Goal: Task Accomplishment & Management: Use online tool/utility

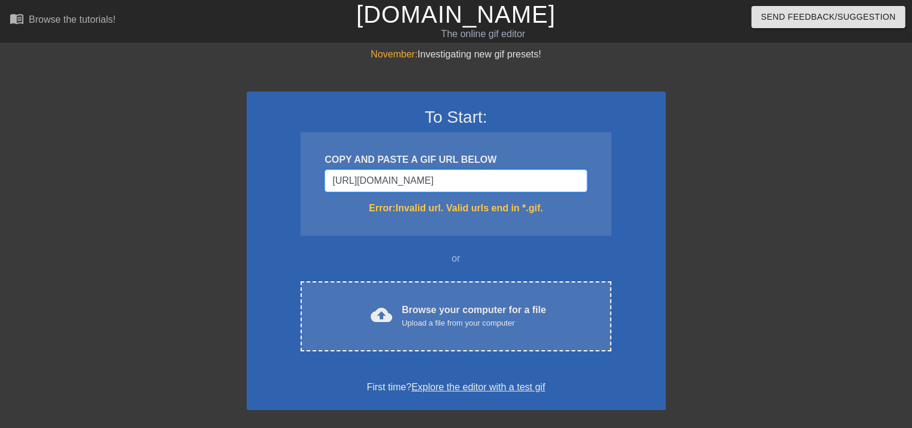
type input "https://tenor.com/view/chibi-anime-boy-gif-10217770384680721997"
click at [587, 224] on div "COPY AND PASTE A GIF URL BELOW https://tenor.com/view/chibi-anime-boy-gif-10217…" at bounding box center [456, 184] width 310 height 104
click at [465, 117] on h3 "To Start:" at bounding box center [456, 117] width 388 height 20
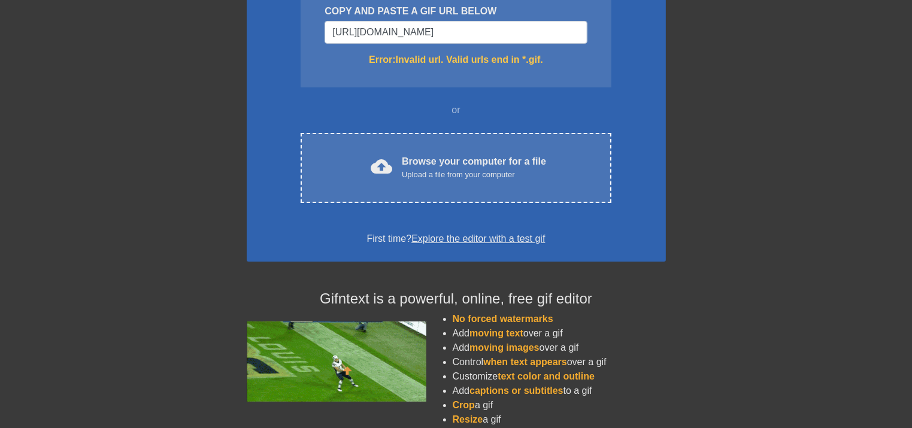
scroll to position [234, 0]
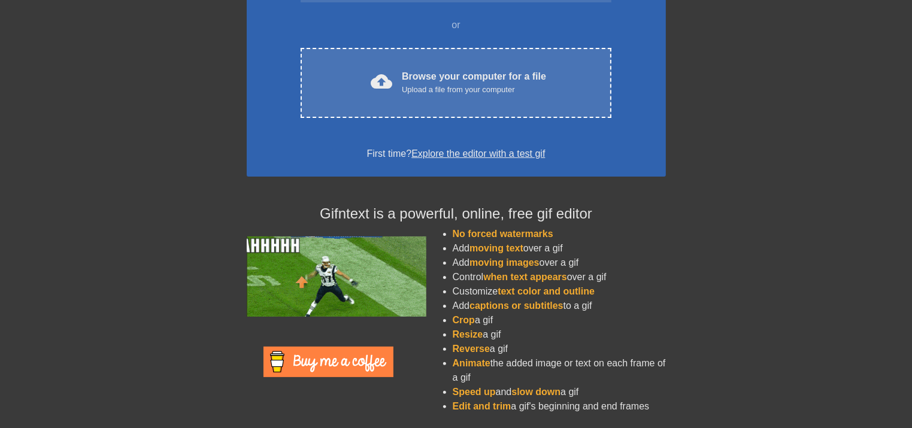
click at [496, 154] on link "Explore the editor with a test gif" at bounding box center [478, 153] width 134 height 10
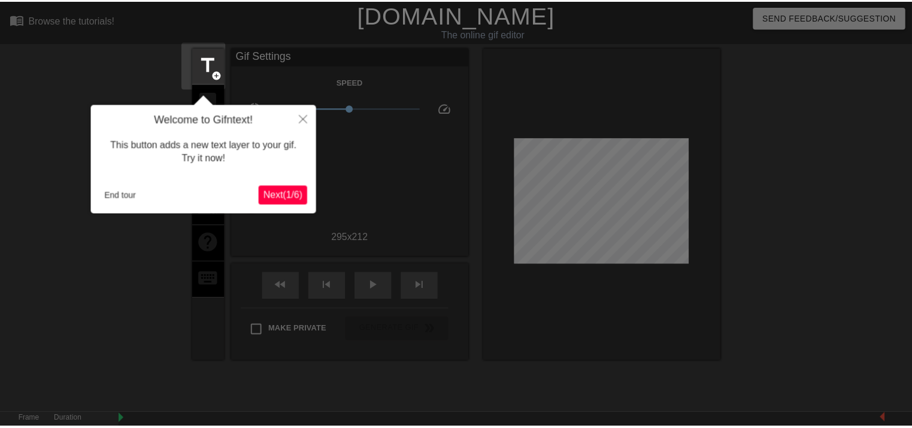
scroll to position [29, 0]
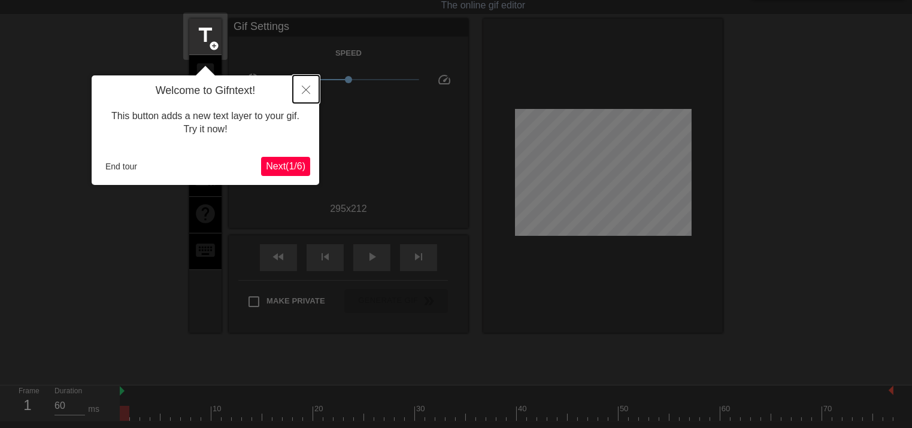
click at [310, 89] on button "Close" at bounding box center [306, 89] width 26 height 28
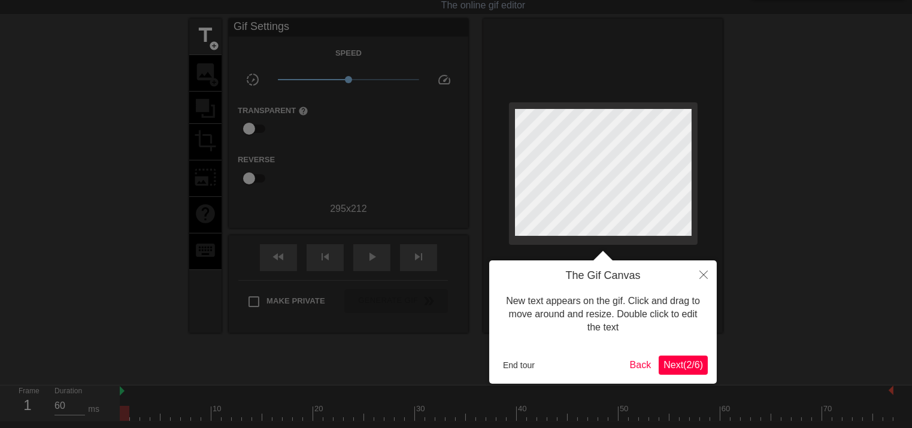
scroll to position [0, 0]
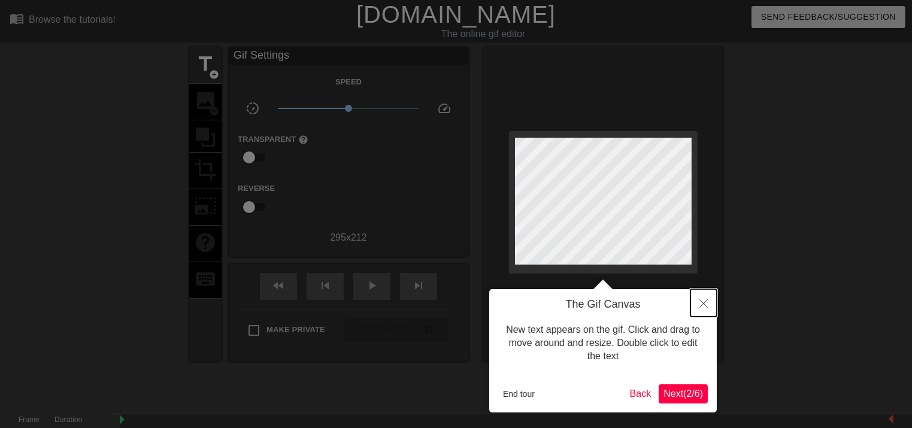
click at [702, 302] on icon "Close" at bounding box center [703, 303] width 8 height 8
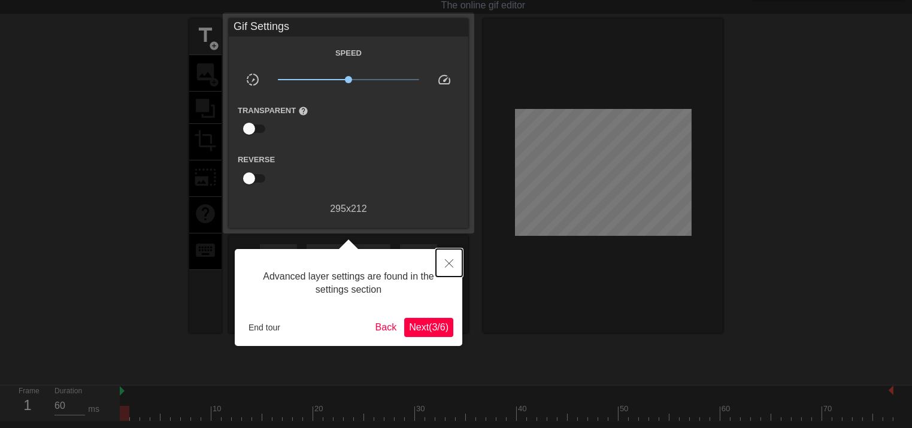
click at [449, 264] on icon "Close" at bounding box center [449, 263] width 8 height 8
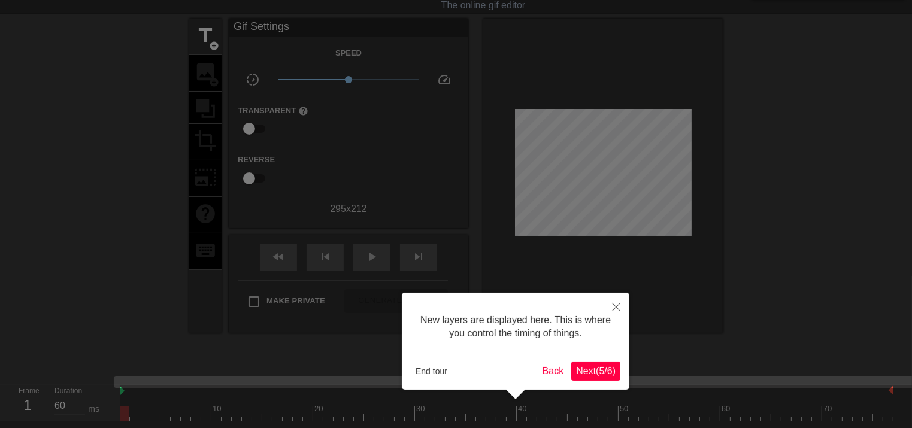
click at [607, 372] on span "Next ( 5 / 6 )" at bounding box center [596, 371] width 40 height 10
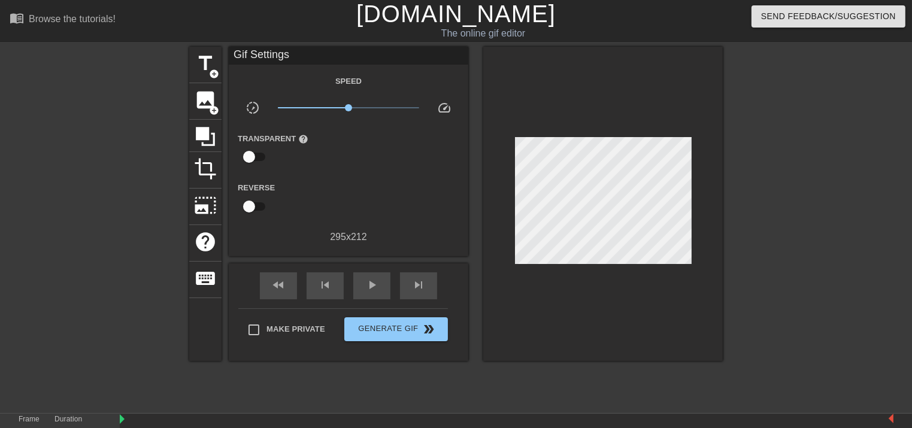
scroll to position [0, 0]
click at [212, 106] on span "add_circle" at bounding box center [214, 111] width 10 height 10
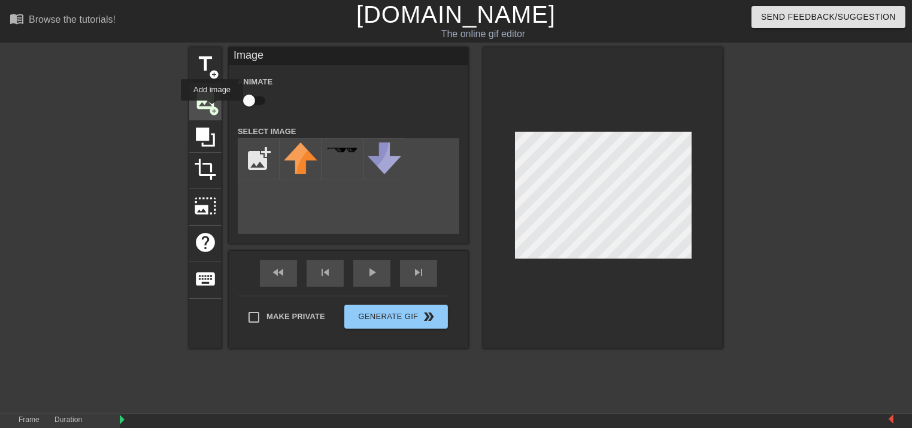
click at [212, 109] on span "add_circle" at bounding box center [214, 111] width 10 height 10
click at [201, 69] on span "title" at bounding box center [205, 64] width 23 height 23
click at [707, 203] on div at bounding box center [603, 197] width 240 height 301
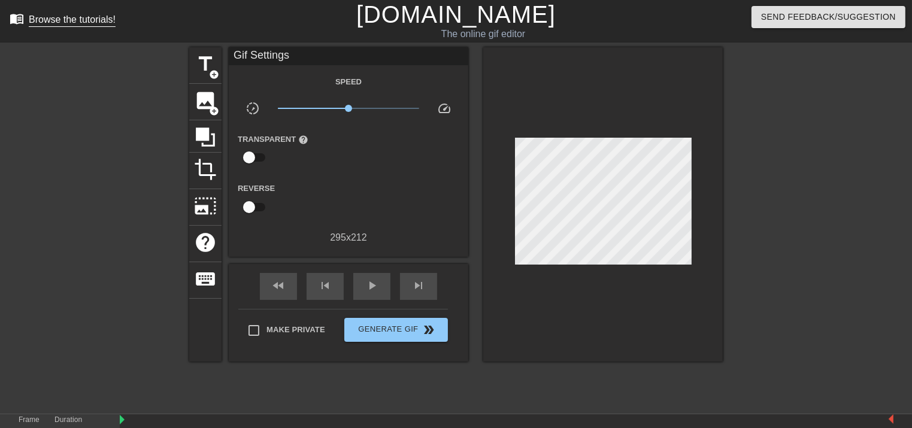
click at [56, 27] on link "menu_book Browse the tutorials!" at bounding box center [63, 20] width 106 height 19
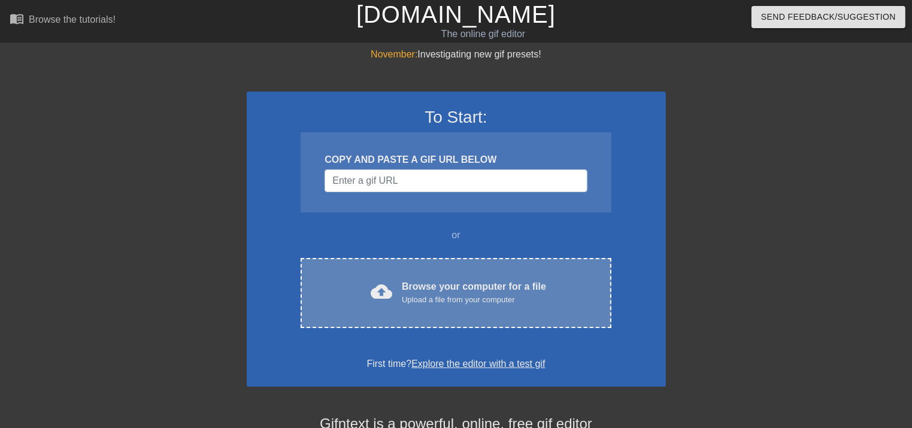
click at [428, 298] on div "Upload a file from your computer" at bounding box center [474, 300] width 144 height 12
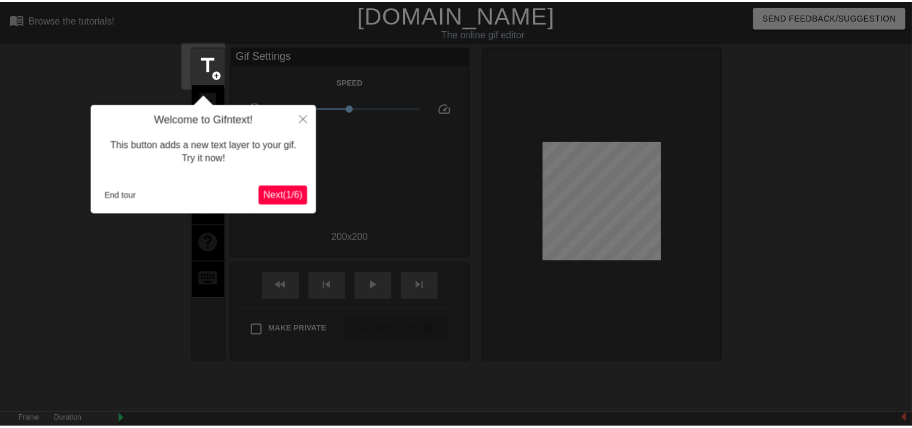
scroll to position [29, 0]
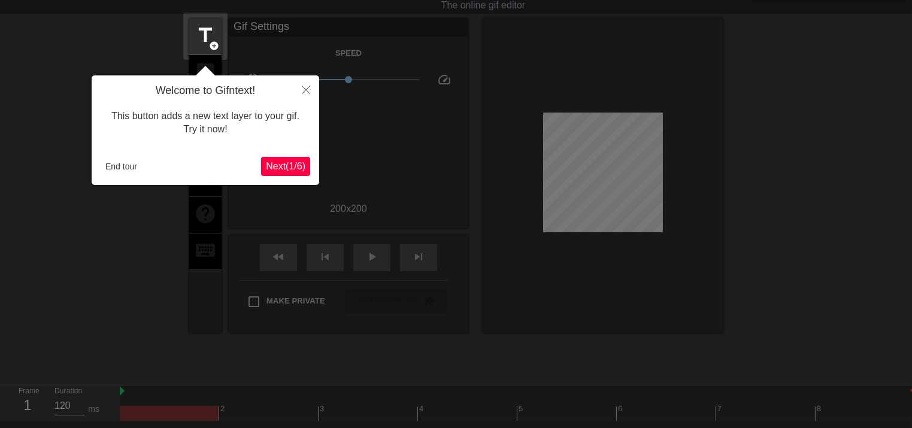
click at [280, 162] on span "Next ( 1 / 6 )" at bounding box center [286, 166] width 40 height 10
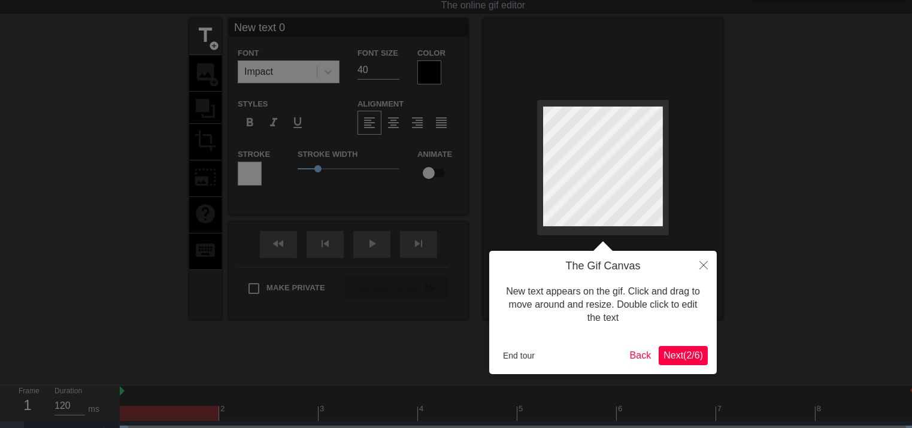
scroll to position [0, 0]
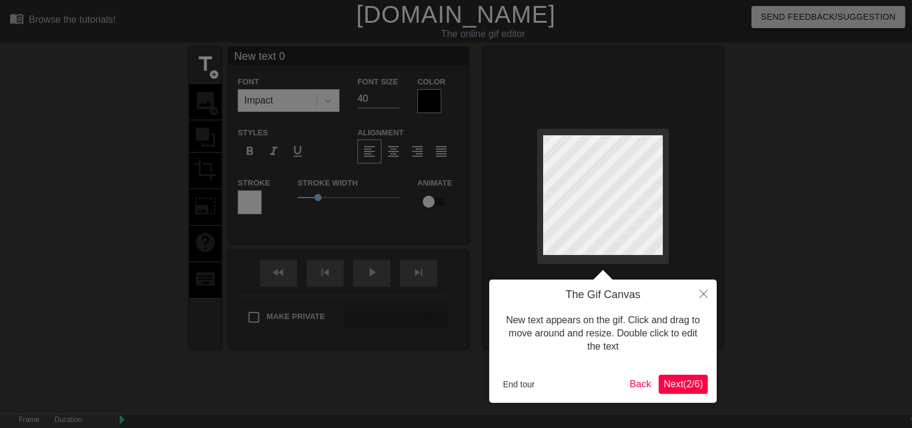
click at [681, 381] on span "Next ( 2 / 6 )" at bounding box center [683, 384] width 40 height 10
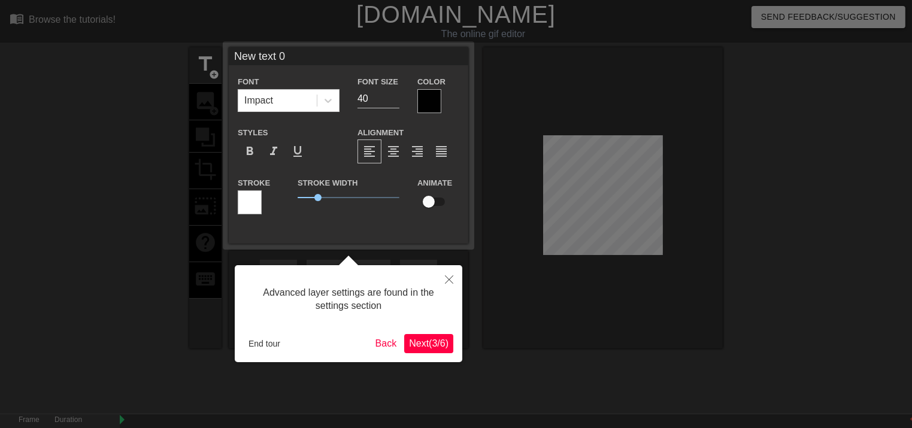
scroll to position [29, 0]
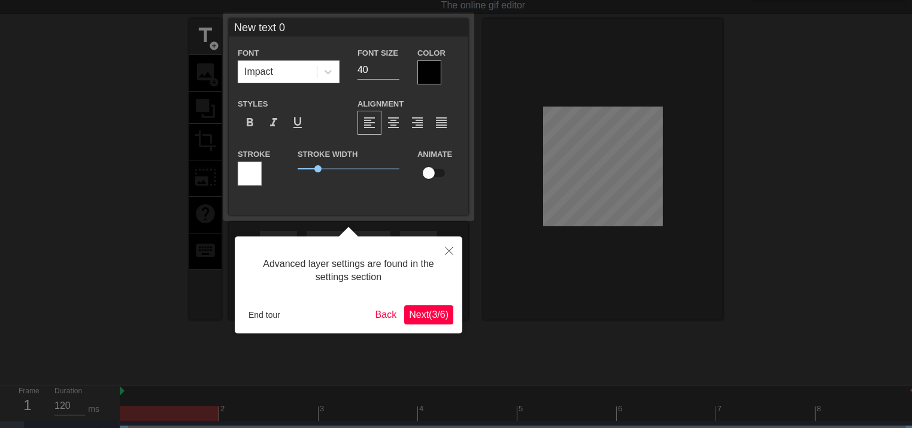
click at [418, 318] on span "Next ( 3 / 6 )" at bounding box center [429, 315] width 40 height 10
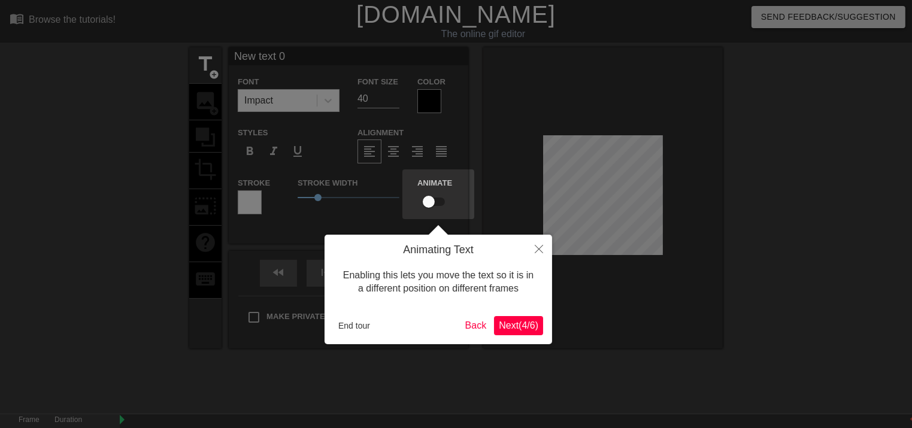
click at [551, 334] on div "Animating Text Enabling this lets you move the text so it is in a different pos…" at bounding box center [439, 290] width 228 height 110
click at [534, 329] on span "Next ( 4 / 6 )" at bounding box center [519, 325] width 40 height 10
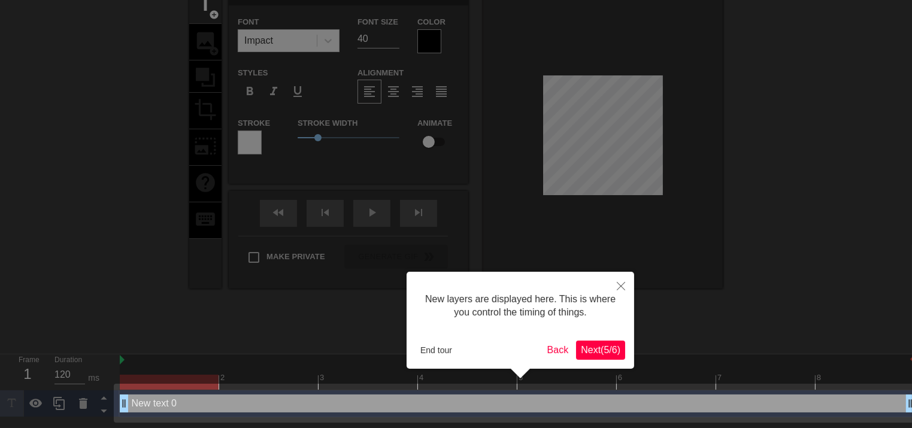
click at [582, 347] on span "Next ( 5 / 6 )" at bounding box center [601, 350] width 40 height 10
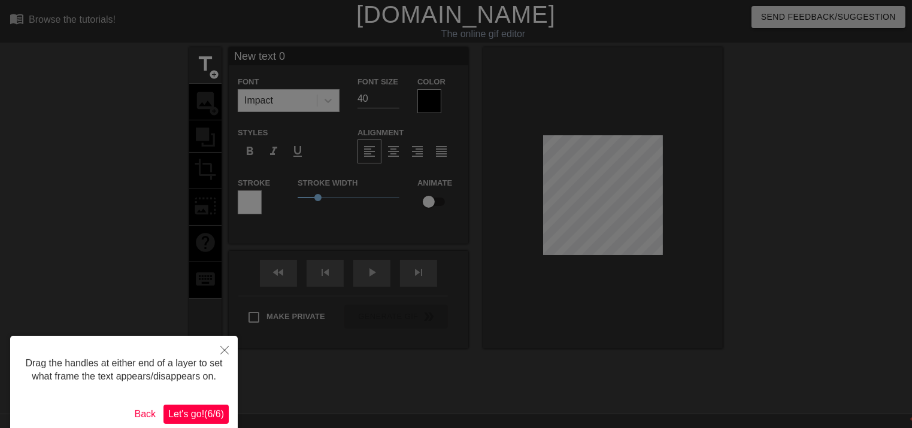
click at [216, 410] on span "Let's go! ( 6 / 6 )" at bounding box center [196, 414] width 56 height 10
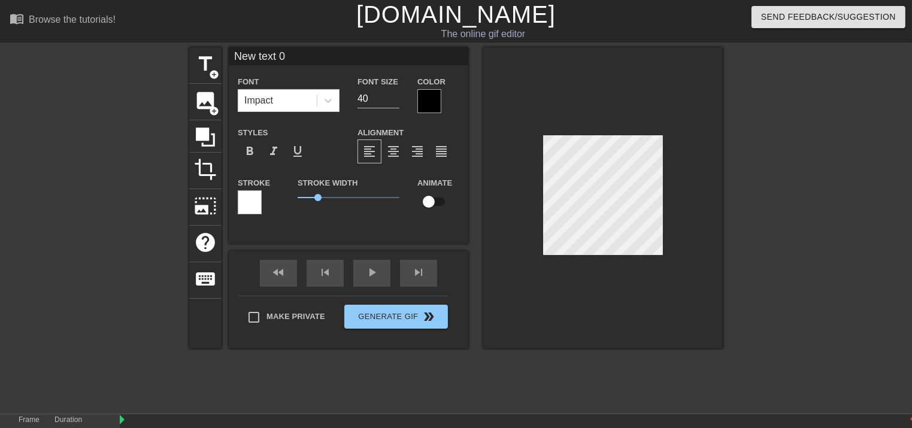
scroll to position [1, 3]
type input "New text"
type textarea "New text"
type input "New text"
type textarea "New text"
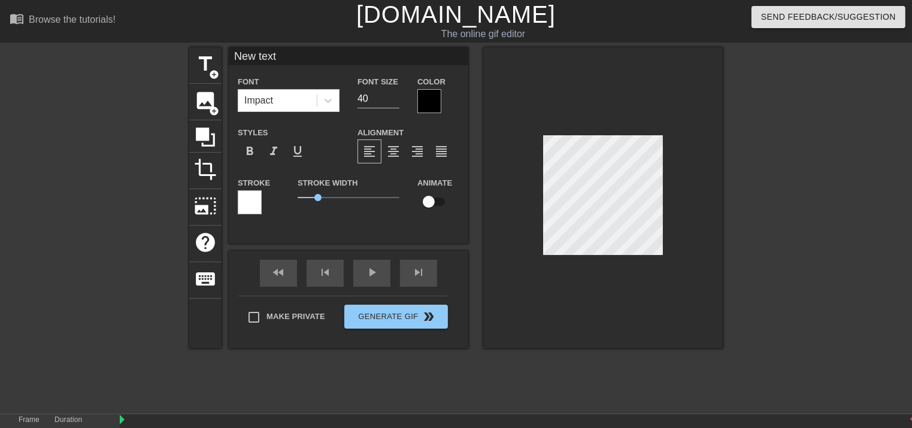
type input "New tex"
type textarea "New tex"
type input "New te"
type textarea "New te"
type input "New t"
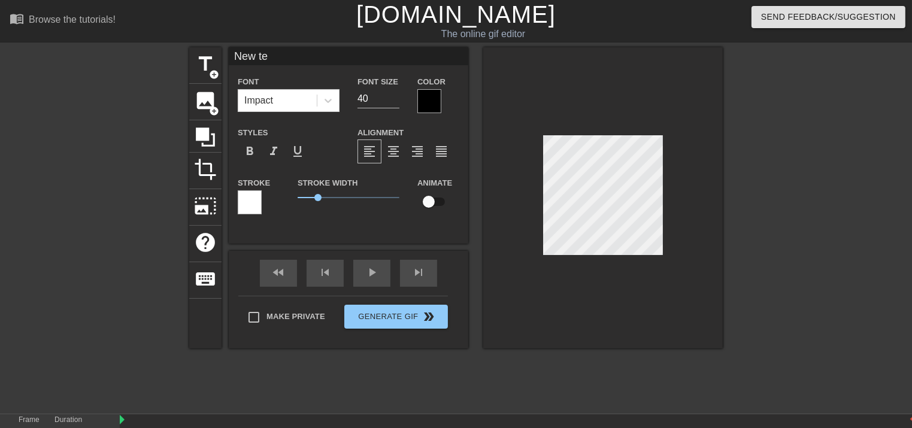
type textarea "New t"
type input "New"
type textarea "New"
type input "New"
type textarea "New"
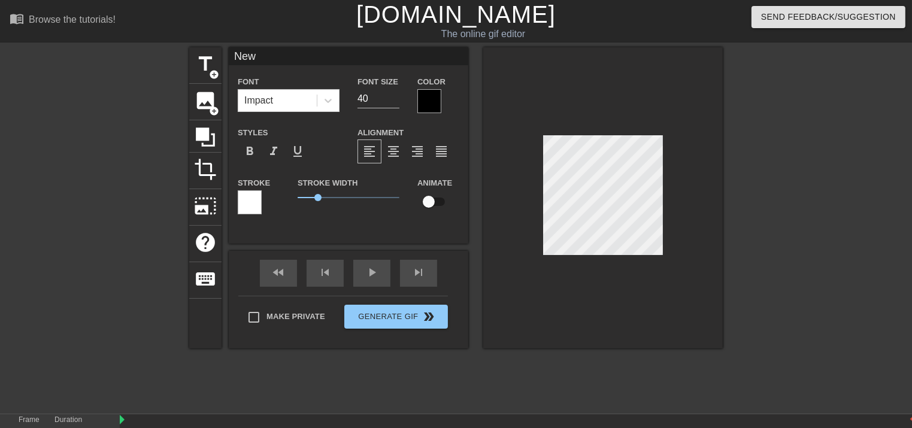
type input "Ne"
type textarea "Ne"
type input "N"
type textarea "N"
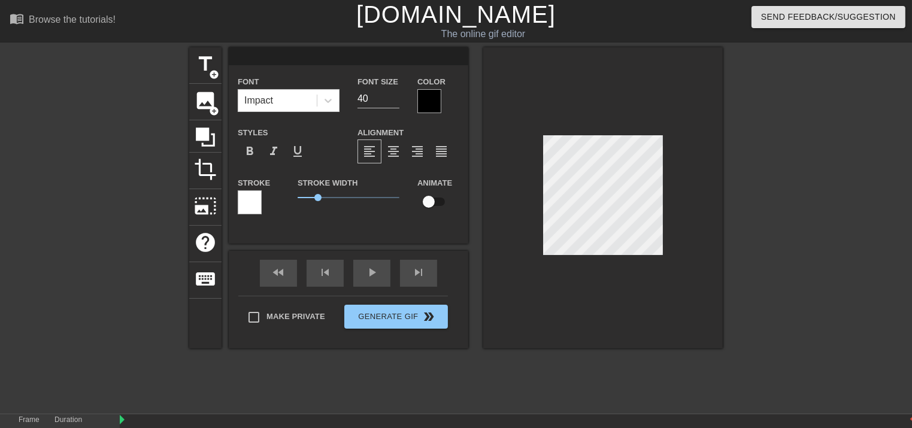
type input "f"
type textarea "f"
type input "ff"
type textarea "ff"
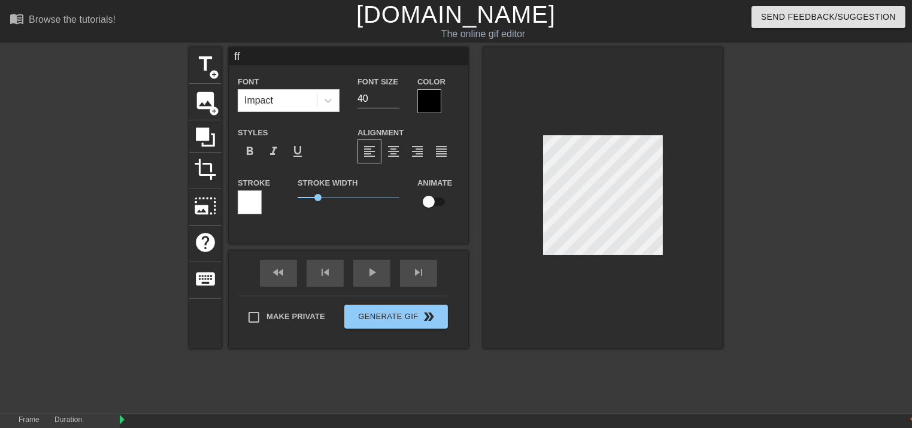
type input "f"
type textarea "f"
type input "F"
type textarea "F"
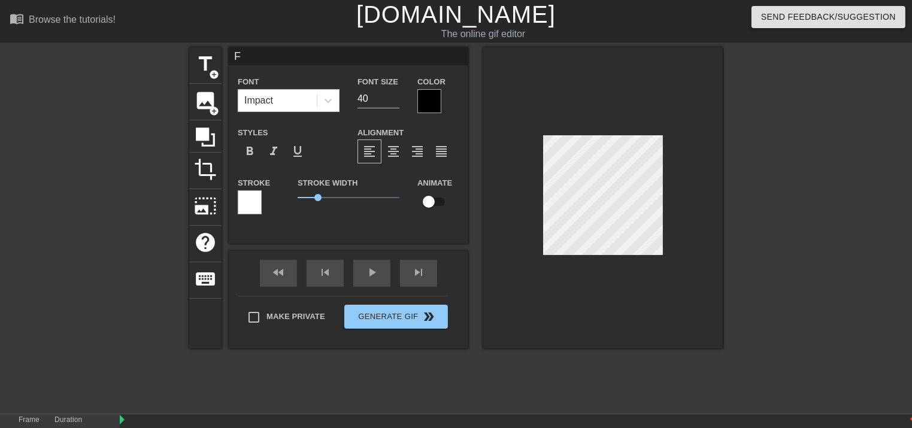
type input "FF"
type textarea "FF"
type input "FF"
type textarea "FF"
type input "FF N"
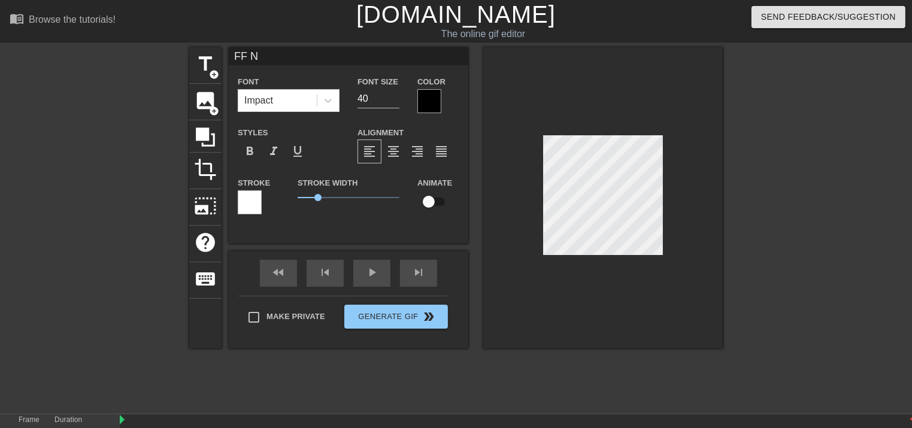
type textarea "FF N"
type input "FF NO"
type textarea "FF NO"
type input "FF NO"
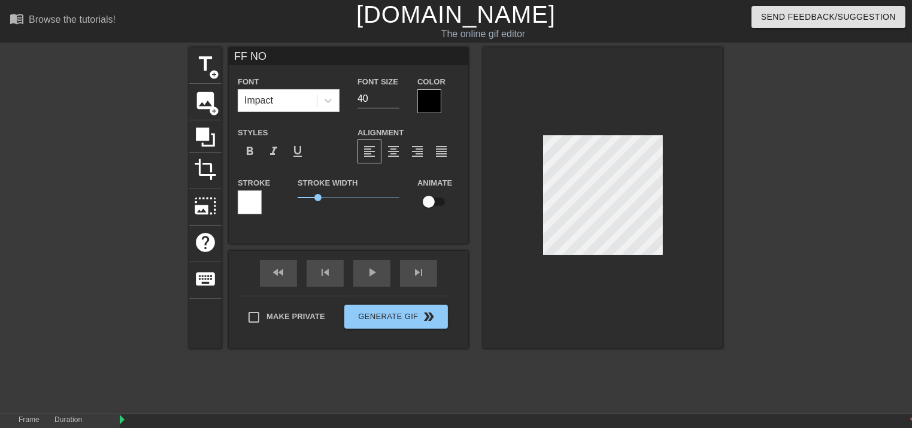
type textarea "FF NO"
type input "FF NO L"
type textarea "FF NO L"
type input "FF NO LO"
type textarea "FF NO LO"
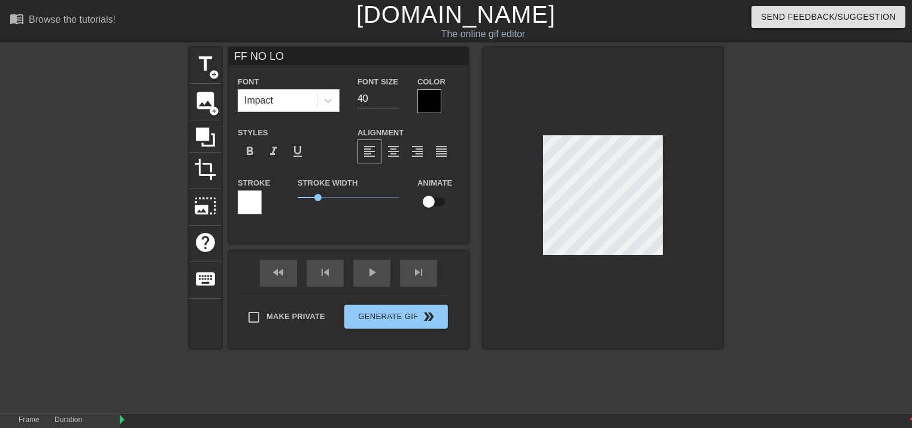
scroll to position [1, 2]
type input "FF NO LON"
type textarea "FF NO LON"
type input "FF NO LONG"
type textarea "FF NO LONG"
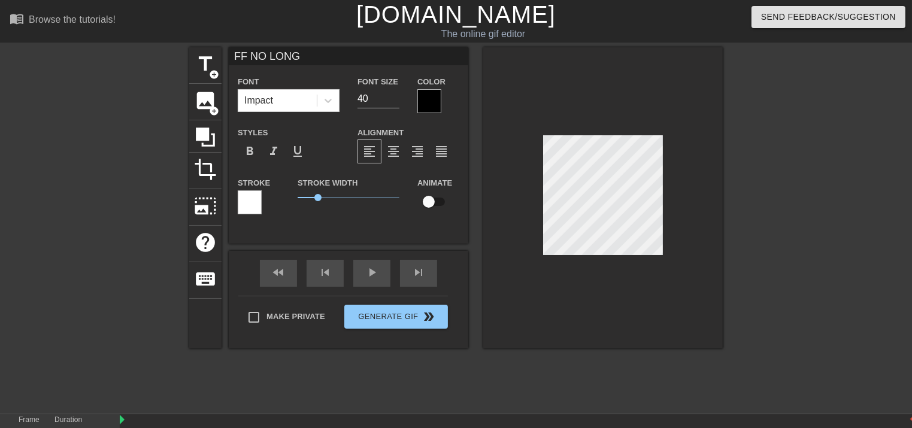
type input "FF NO LONGE"
type textarea "FF NO LONGE"
type input "FF NO LONGER"
type textarea "FF NO LONGER"
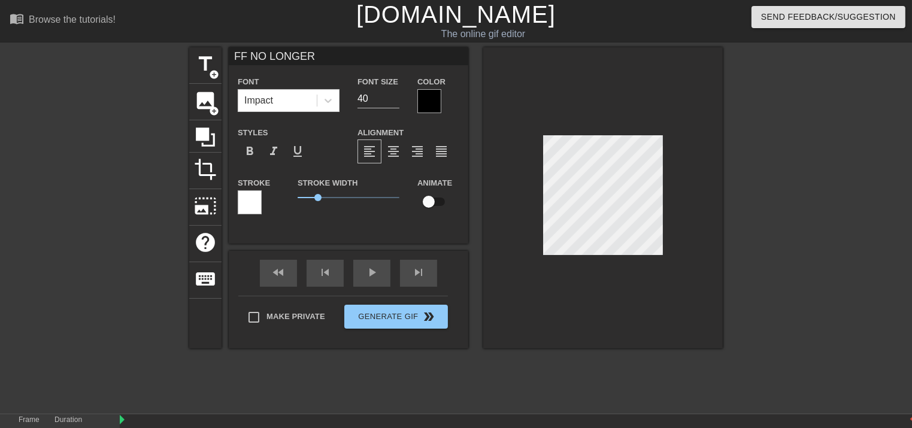
type input "FF NO LONGER"
type textarea "FF NO LONGER"
type input "FF NO LONGER E"
type textarea "FF NO LONGER E"
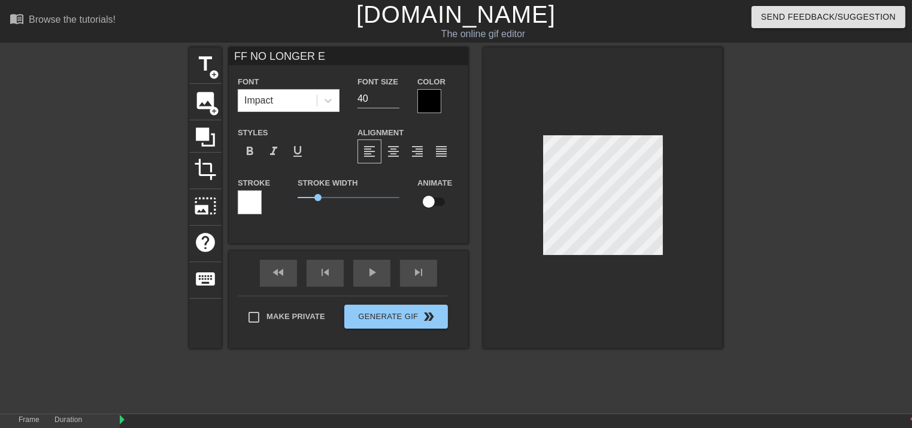
type input "FF NO LONGER EX"
type textarea "FF NO LONGER EX"
type input "FF NO LONGER EXI"
type textarea "FF NO LONGER EXI"
type input "FF NO LONGER EXIS"
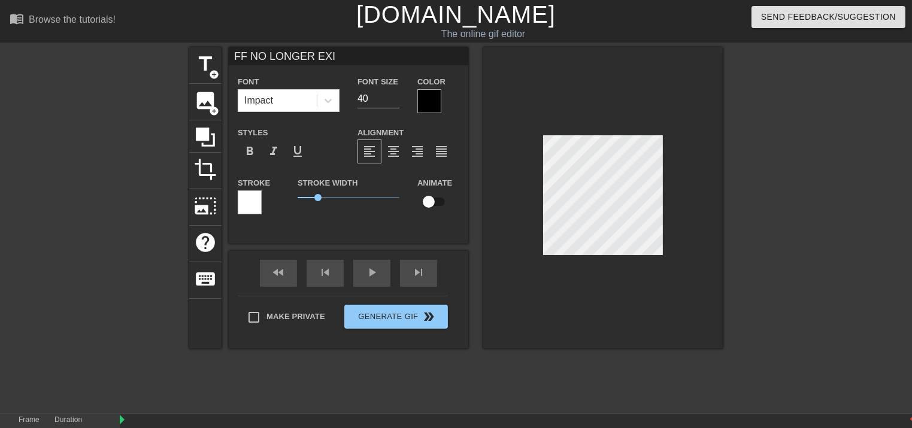
type textarea "FF NO LONGER EXIS"
type input "FF NO LONGER EXIST"
type textarea "FF NO LONGER EXIST"
type input "FF NO LONGER EXIST"
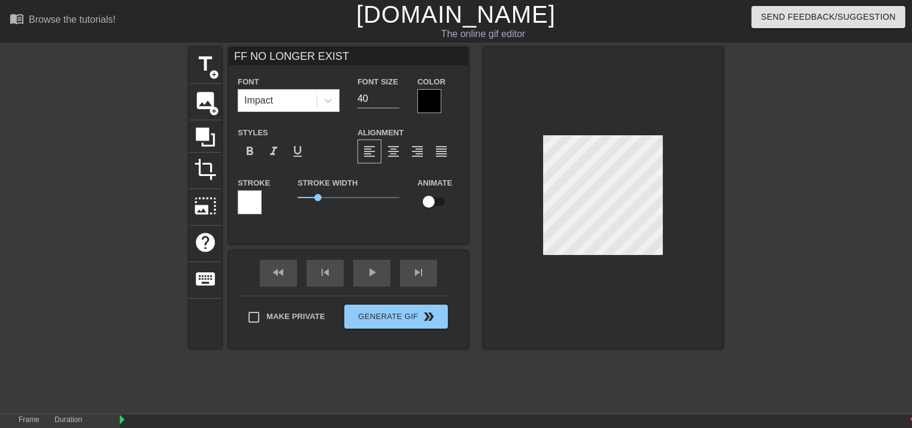
type textarea "FF NO LONGER EXIST"
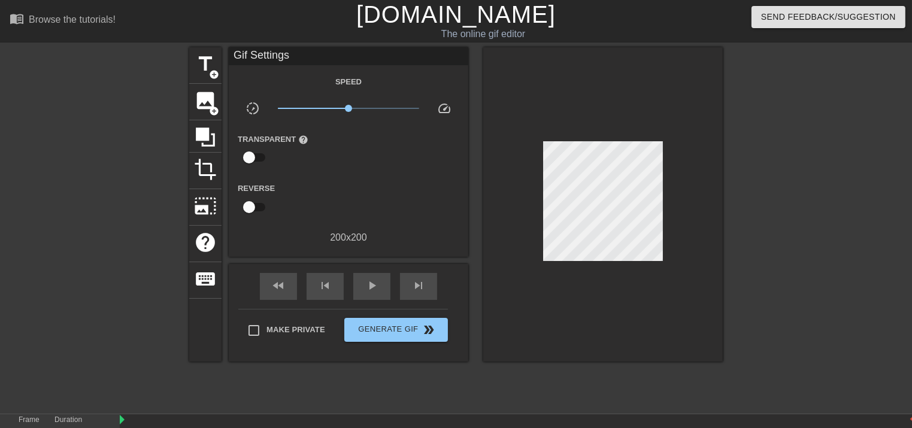
click at [685, 162] on div at bounding box center [603, 204] width 240 height 314
click at [738, 190] on div at bounding box center [827, 226] width 180 height 359
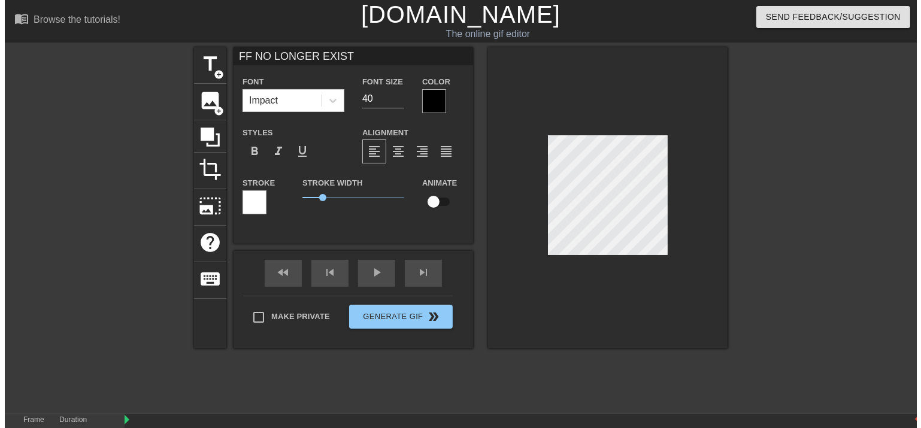
scroll to position [2, 1]
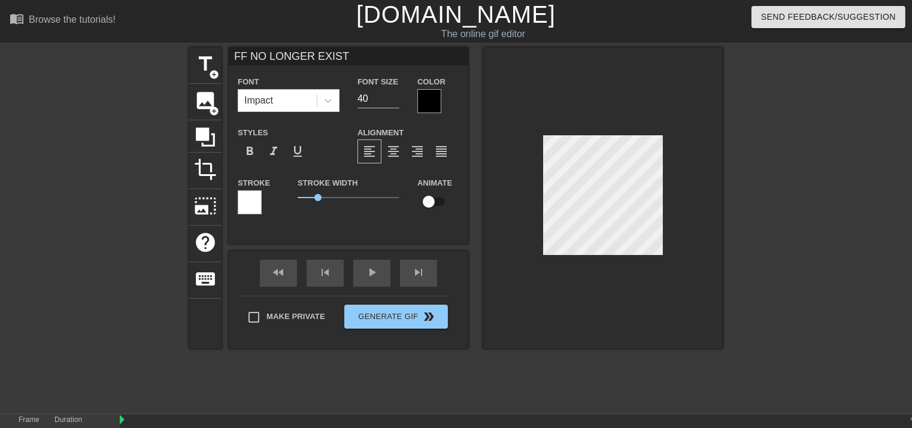
click at [431, 87] on label "Color" at bounding box center [431, 82] width 28 height 12
click at [427, 92] on div at bounding box center [429, 101] width 24 height 24
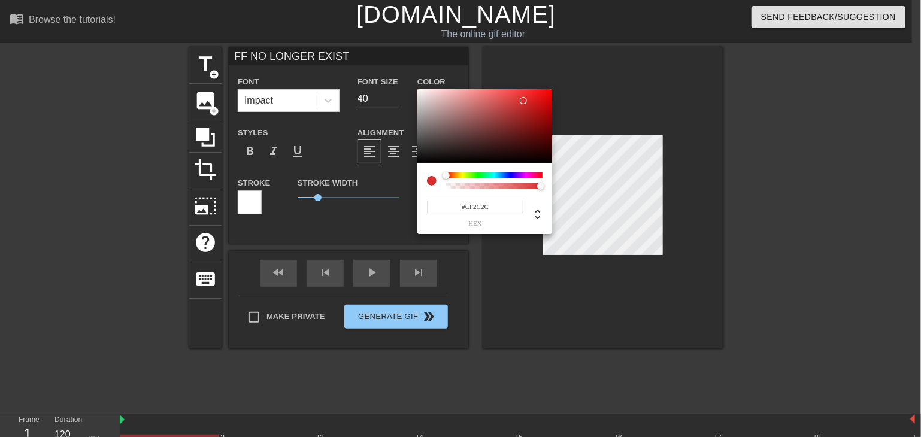
type input "#CD2C2C"
drag, startPoint x: 455, startPoint y: 105, endPoint x: 523, endPoint y: 104, distance: 68.3
click at [523, 104] on div at bounding box center [484, 126] width 135 height 74
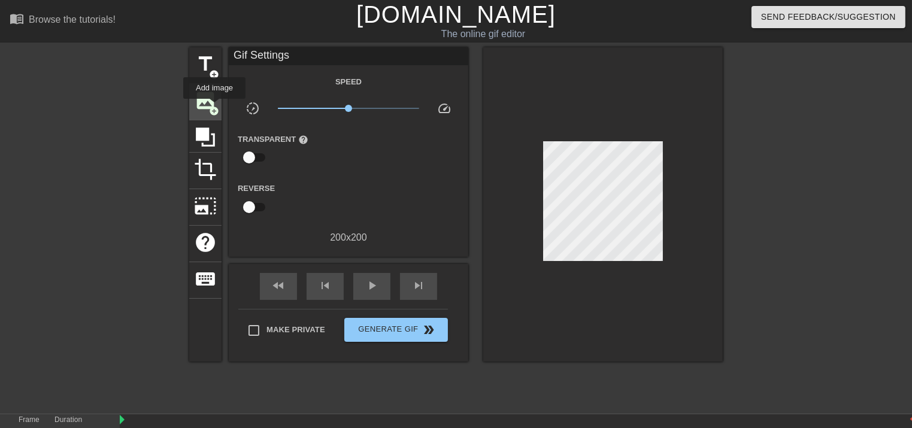
click at [214, 107] on span "add_circle" at bounding box center [214, 111] width 10 height 10
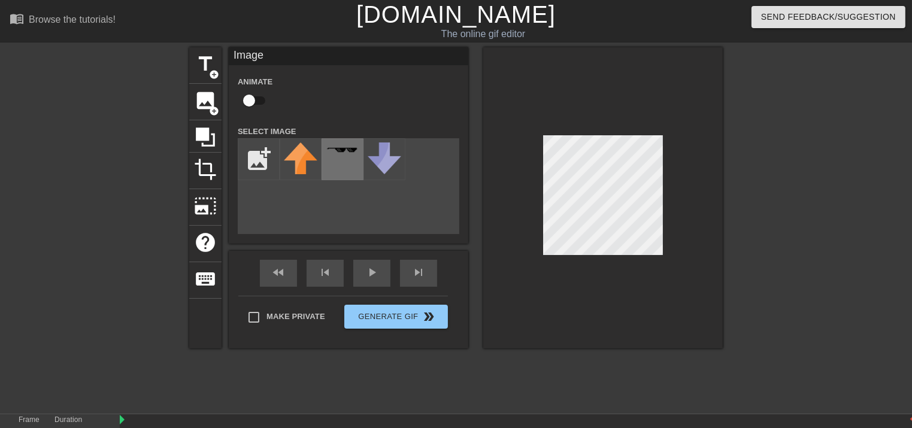
click at [333, 150] on img at bounding box center [343, 150] width 34 height 7
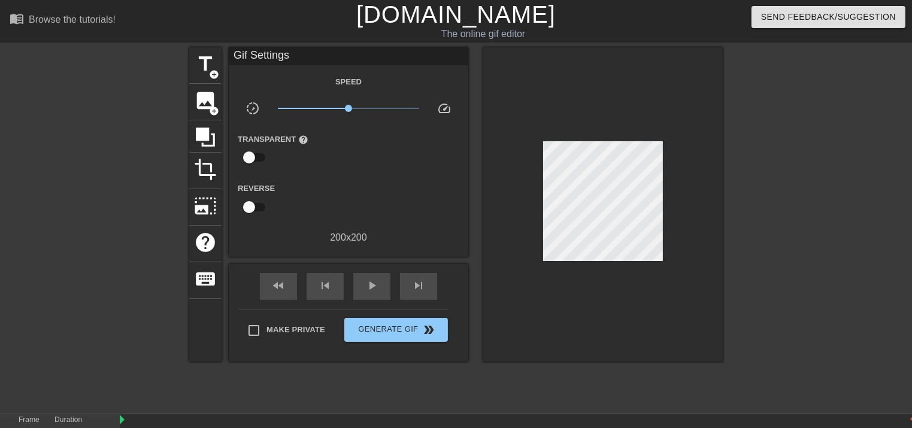
click at [694, 224] on div at bounding box center [603, 204] width 240 height 314
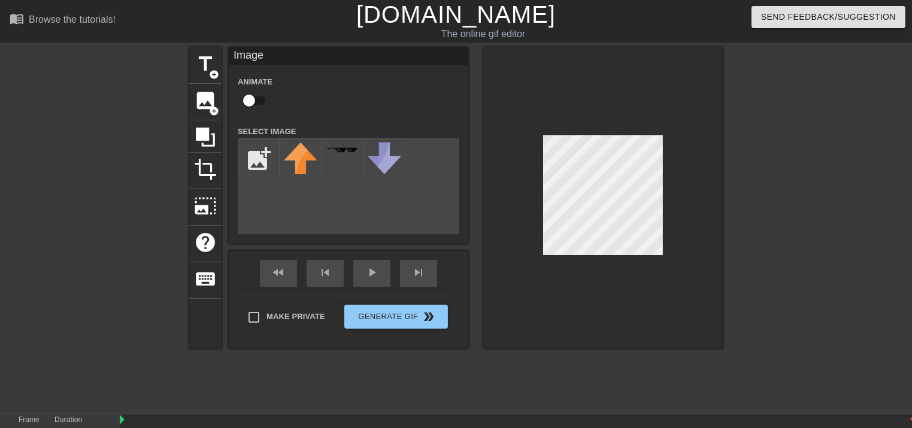
click at [767, 181] on div at bounding box center [827, 226] width 180 height 359
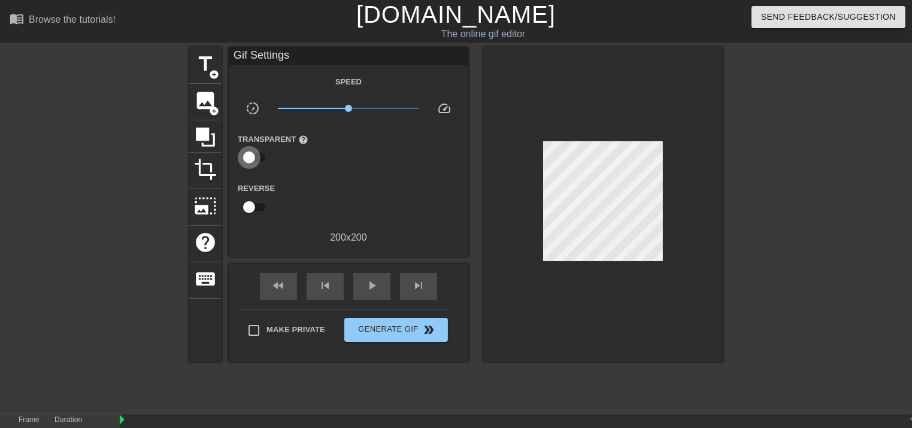
click at [250, 159] on input "checkbox" at bounding box center [249, 157] width 68 height 23
checkbox input "true"
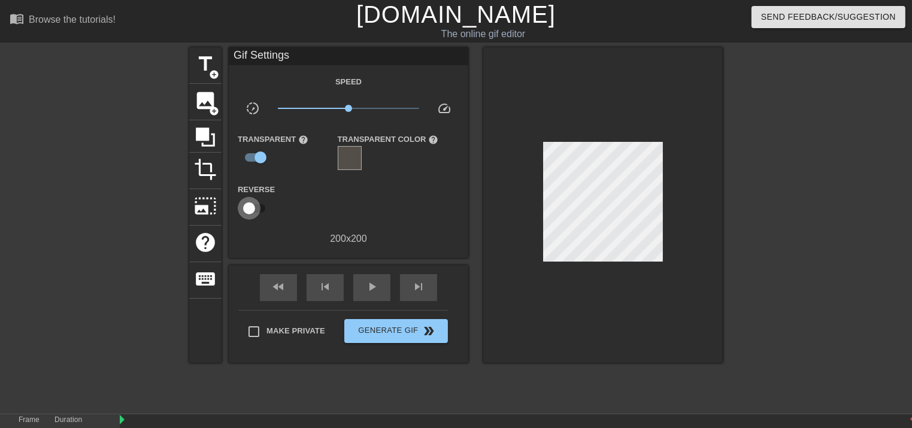
click at [252, 211] on input "checkbox" at bounding box center [249, 208] width 68 height 23
checkbox input "true"
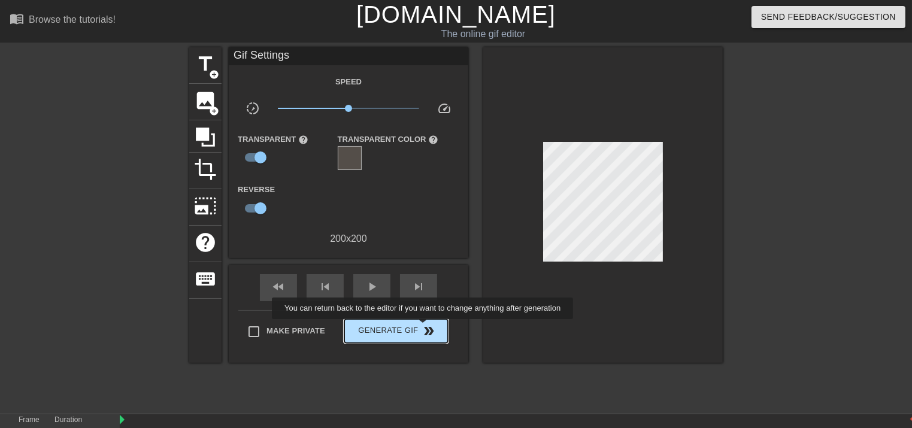
click at [424, 328] on span "double_arrow" at bounding box center [429, 331] width 14 height 14
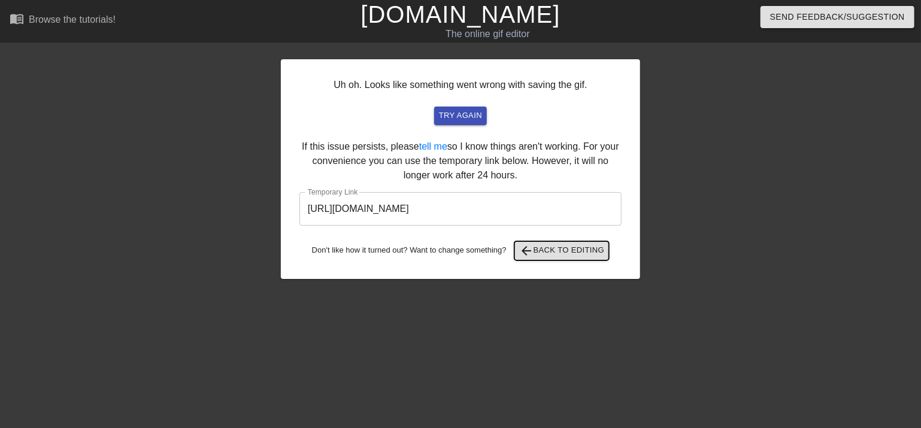
click at [542, 246] on span "arrow_back Back to Editing" at bounding box center [562, 251] width 86 height 14
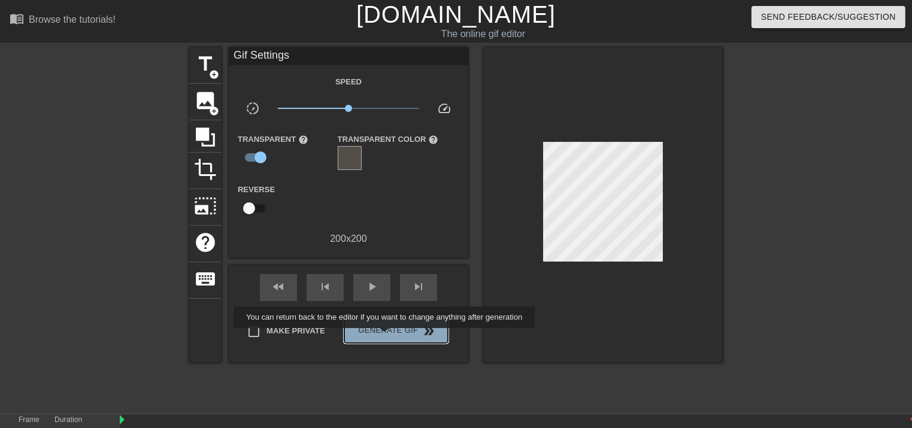
click at [386, 337] on button "Generate Gif double_arrow" at bounding box center [396, 331] width 104 height 24
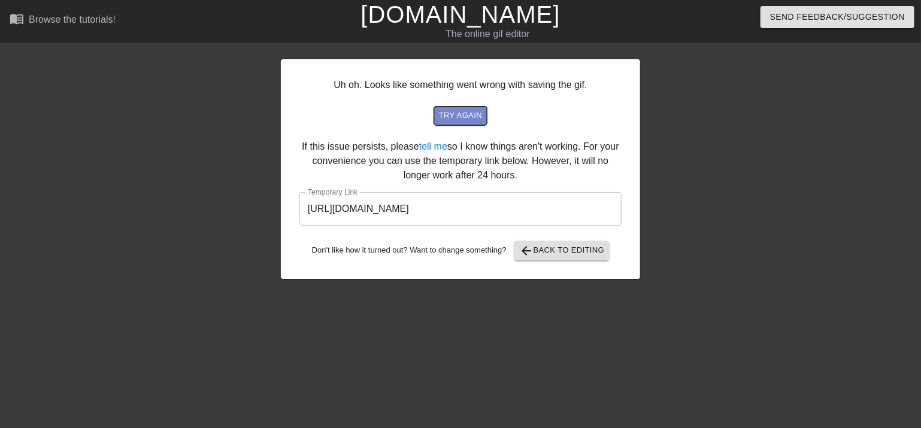
click at [466, 123] on button "try again" at bounding box center [460, 116] width 53 height 19
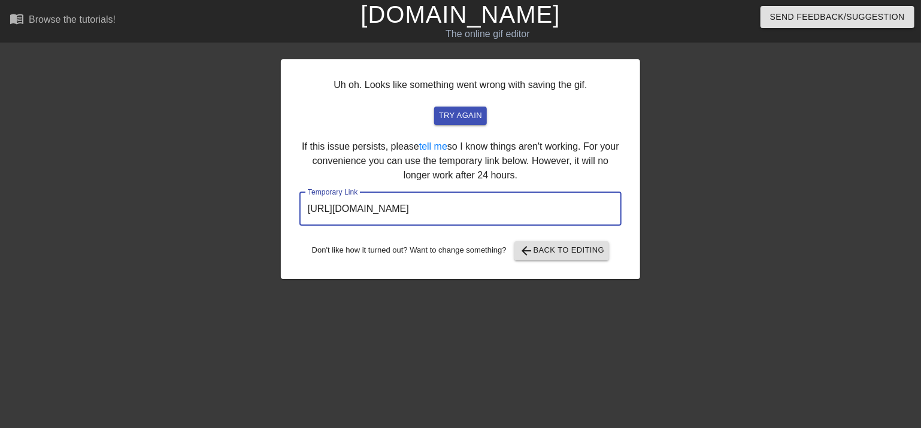
drag, startPoint x: 558, startPoint y: 207, endPoint x: 274, endPoint y: 205, distance: 283.8
click at [273, 207] on div "Uh oh. Looks like something went wrong with saving the gif. try again If this i…" at bounding box center [460, 226] width 921 height 359
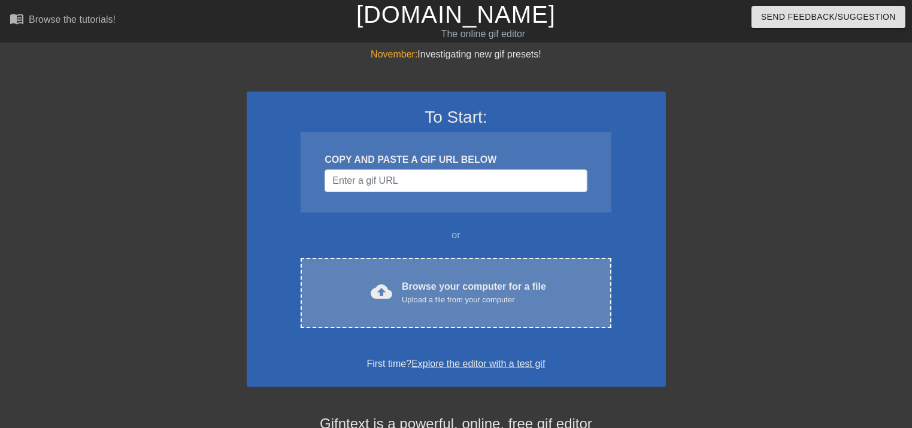
click at [405, 298] on div "Upload a file from your computer" at bounding box center [474, 300] width 144 height 12
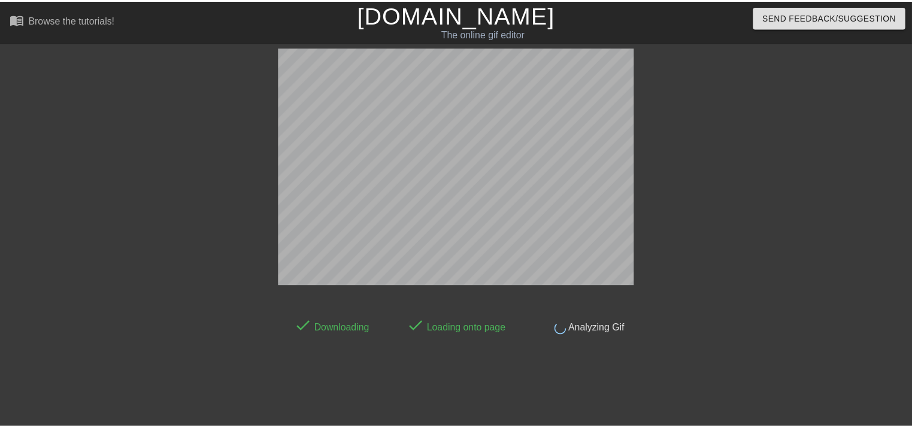
scroll to position [29, 0]
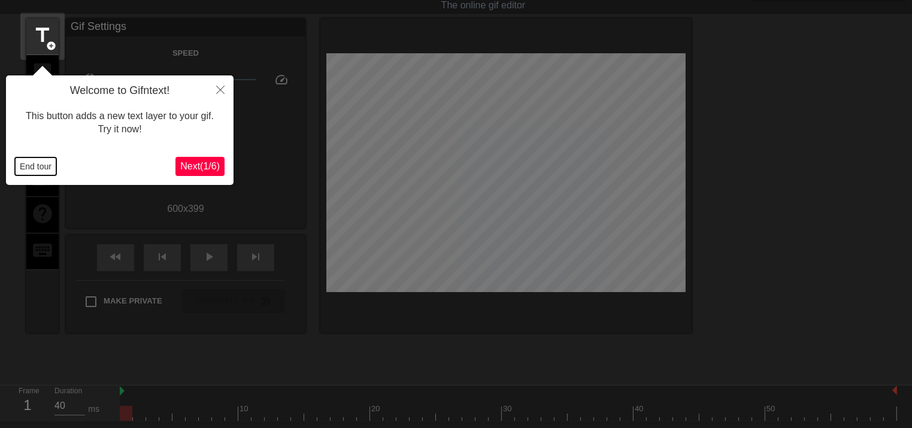
click at [31, 168] on button "End tour" at bounding box center [35, 166] width 41 height 18
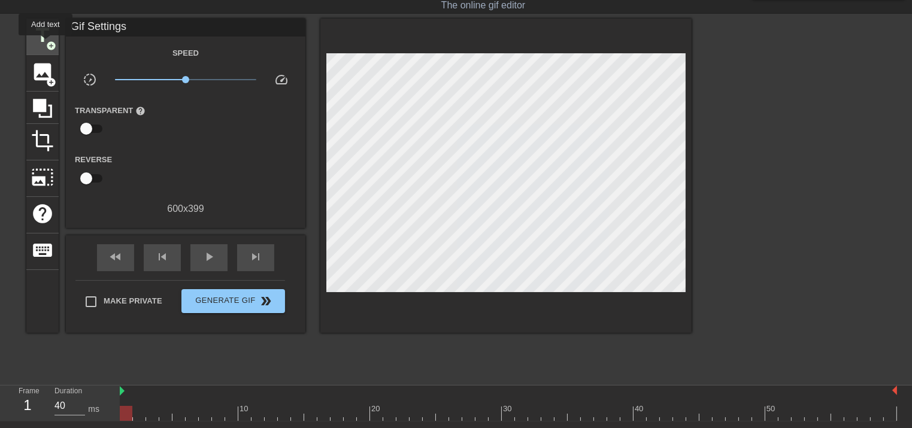
click at [46, 44] on span "add_circle" at bounding box center [51, 46] width 10 height 10
click at [43, 48] on div "title add_circle" at bounding box center [42, 37] width 32 height 37
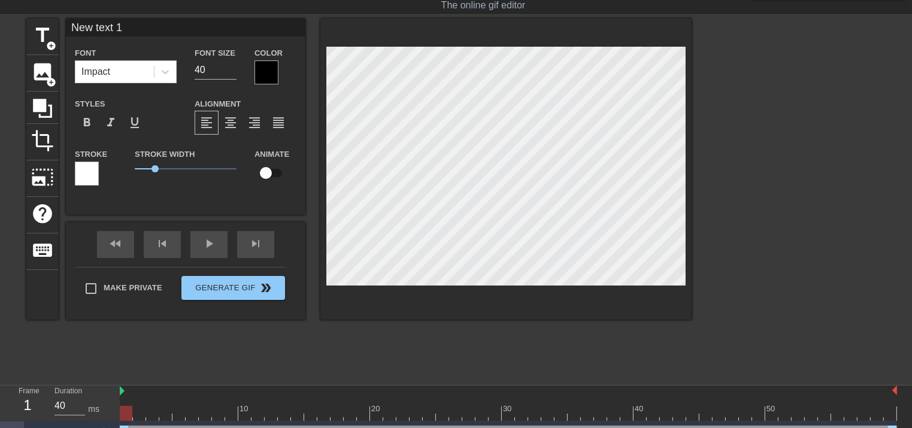
scroll to position [1, 3]
type input "New text"
type textarea "New text"
type input "New text"
type textarea "New text"
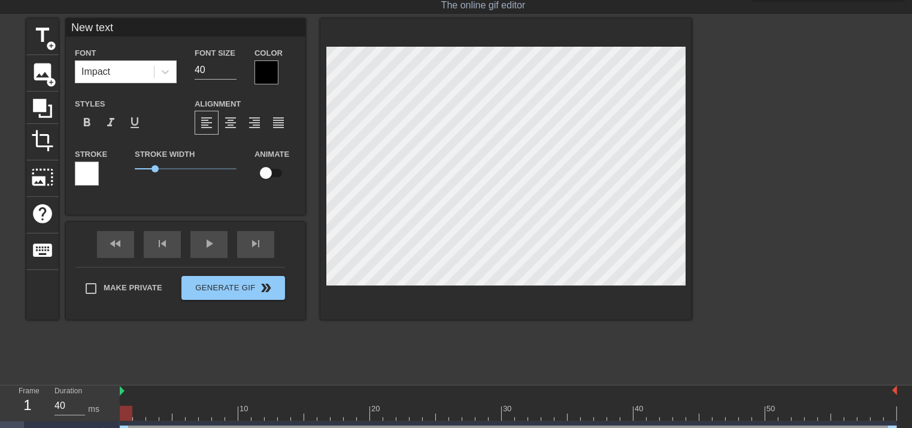
type input "New tex"
type textarea "New tex"
type input "New te"
type textarea "New te"
type input "New t"
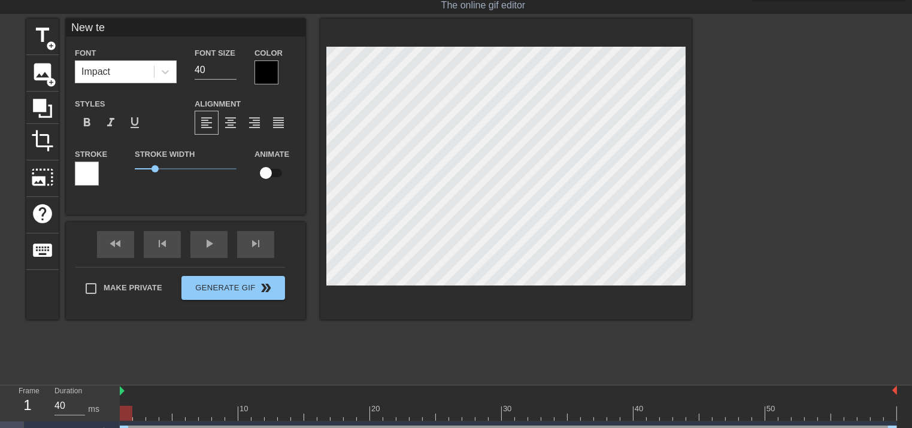
type textarea "New t"
type input "New"
type textarea "New"
type input "New"
type textarea "New"
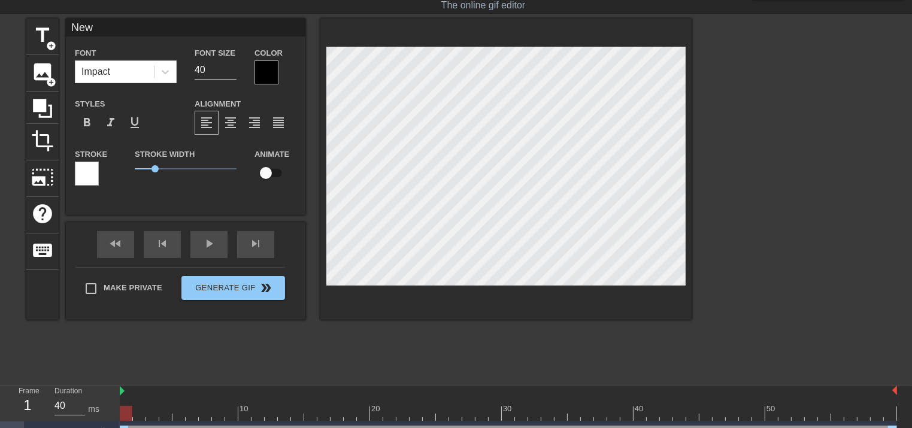
type input "Ne"
type textarea "Ne"
type input "N"
type textarea "N"
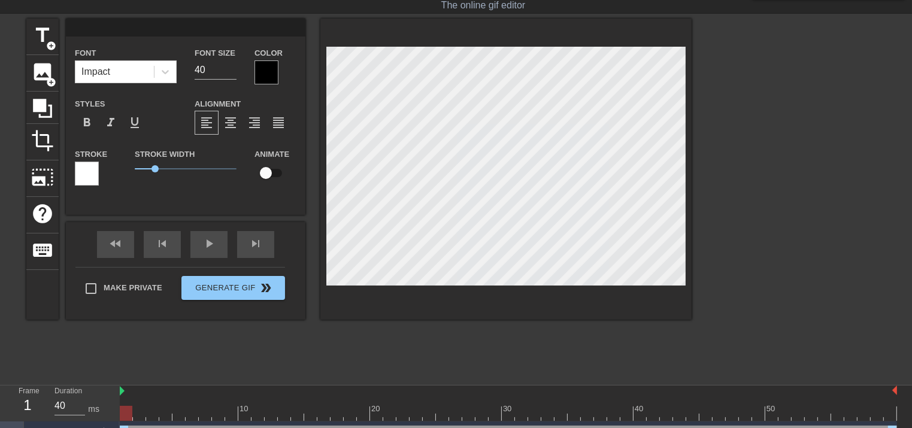
type input "E"
type textarea "E"
type input "EK"
type textarea "EK"
type input "EK"
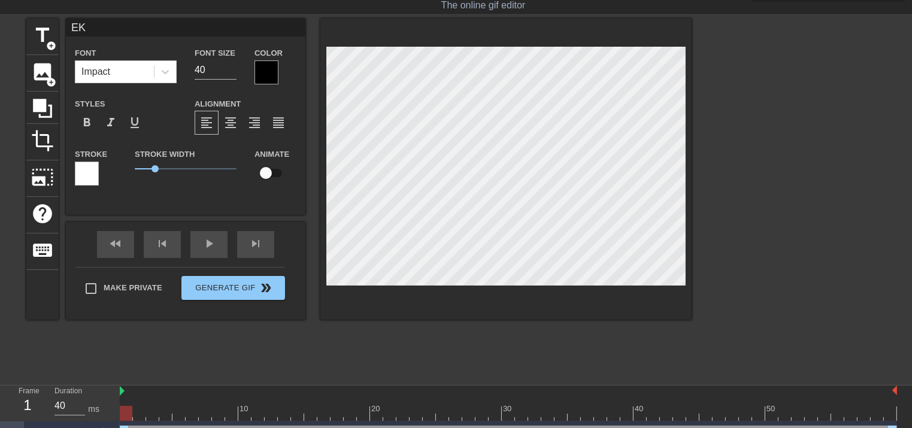
type textarea "EK"
type input "EK S"
type textarea "EK S"
type input "EK SE"
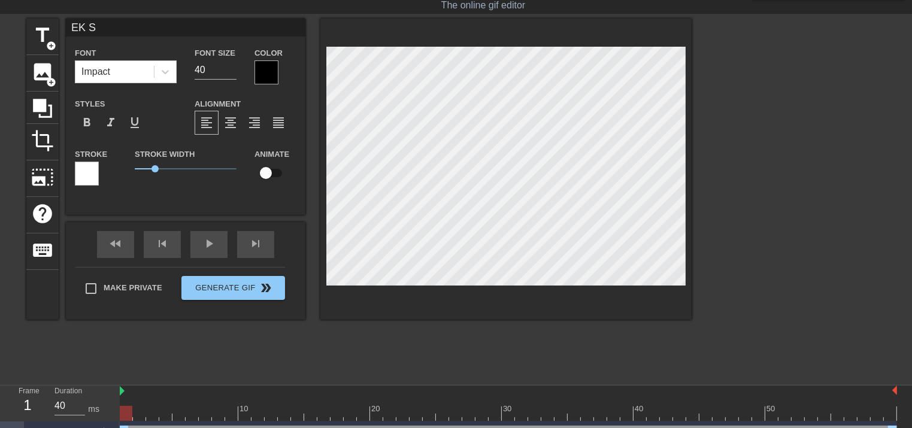
type textarea "EK SE"
type input "EK SEC"
type textarea "EK SEC"
type input "EK SEC"
type textarea "EK SEC"
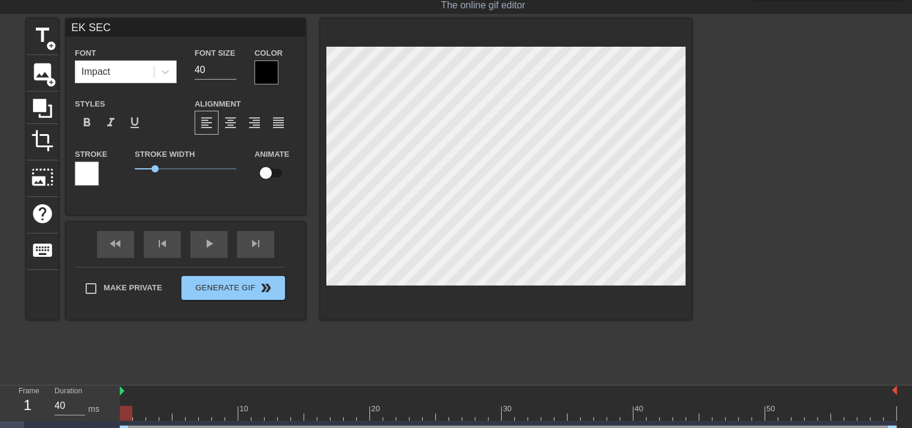
type input "EK SEC K"
type textarea "EK SEC K"
type input "EK SEC KA"
type textarea "EK SEC KA"
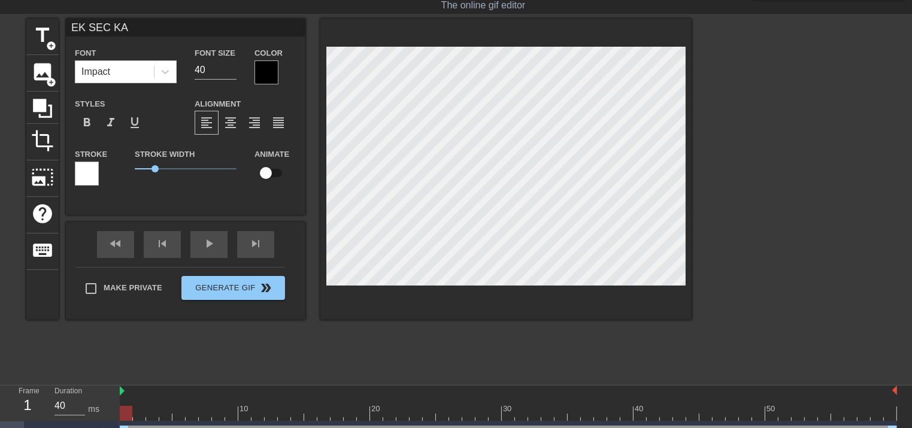
type input "EK SEC KAI"
type textarea "EK SEC KAI"
type input "EK SEC KAI"
type textarea "EK SEC KAI"
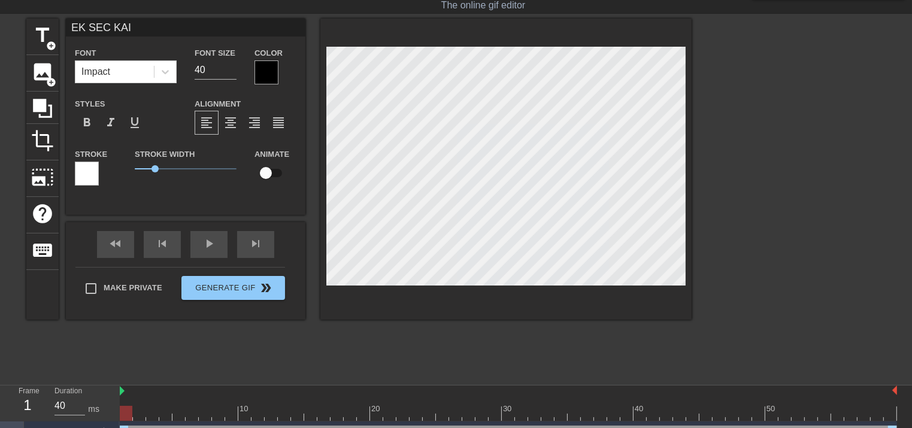
type input "EK SEC KAI L"
type textarea "EK SEC KAI L"
type input "EK SEC KAI LI"
type textarea "EK SEC KAI LI"
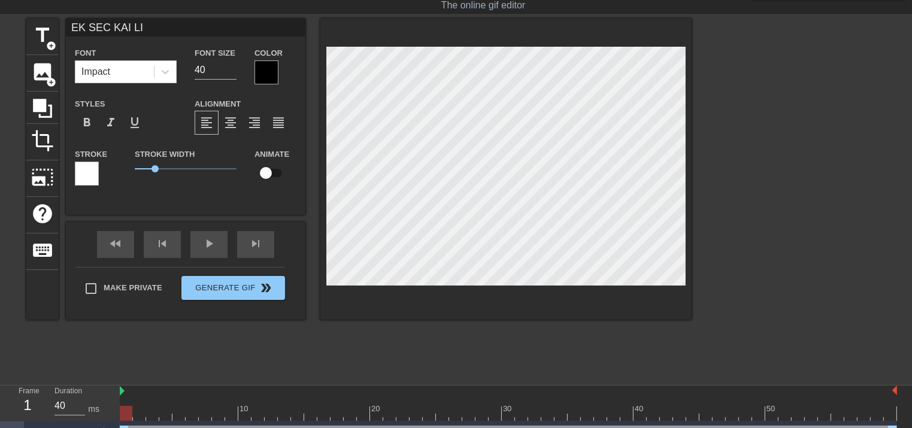
type input "EK SEC KAI LIY"
type textarea "EK SEC KAI LIY"
type input "EK SEC KAI LIYE"
type textarea "EK SEC KAI LIYE"
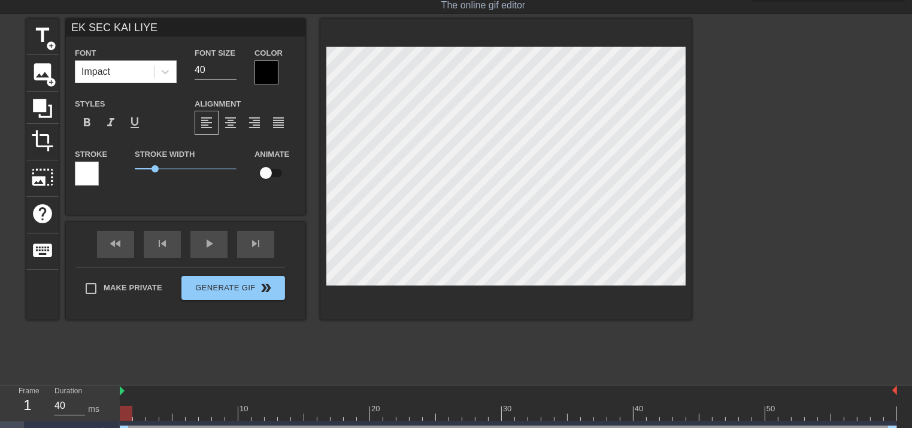
type input "EK SEC KAI LIYE"
type textarea "EK SEC KAI LIYE"
type input "EK SEC KAI LIYE L"
type textarea "EK SEC KAI LIYE L"
type input "EK SEC KAI LIYE LA"
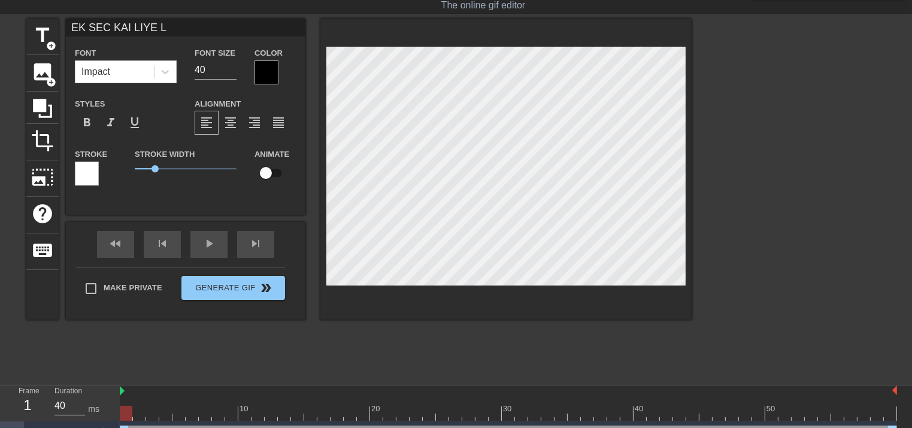
type textarea "EK SEC KAI LIYE LA"
type input "EK SEC KAI LIYE LAG"
type textarea "EK SEC KAI LIYE LAG"
type input "EK SEC KAI LIYE LAGT"
type textarea "EK SEC KAI LIYE LAGT"
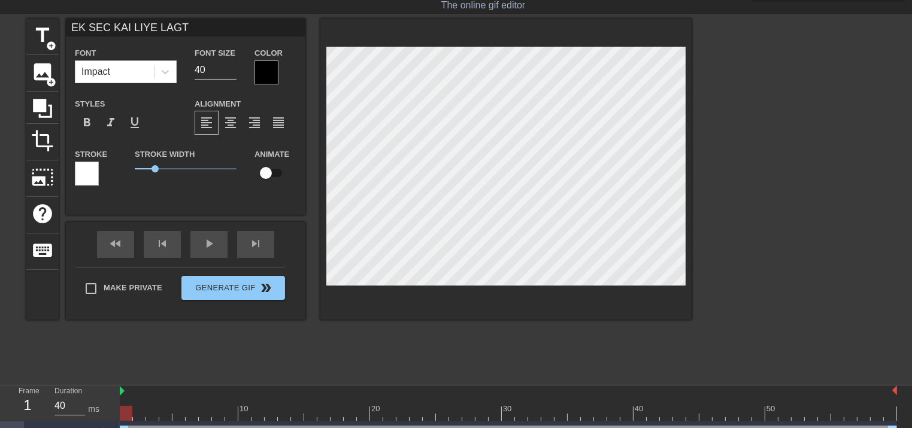
type input "EK SEC KAI LIYE LAGTA"
type textarea "EK SEC KAI LIYE LAGTA"
type input "EK SEC KAI LIYE LAGTA"
type textarea "EK SEC KAI LIYE LAGTA"
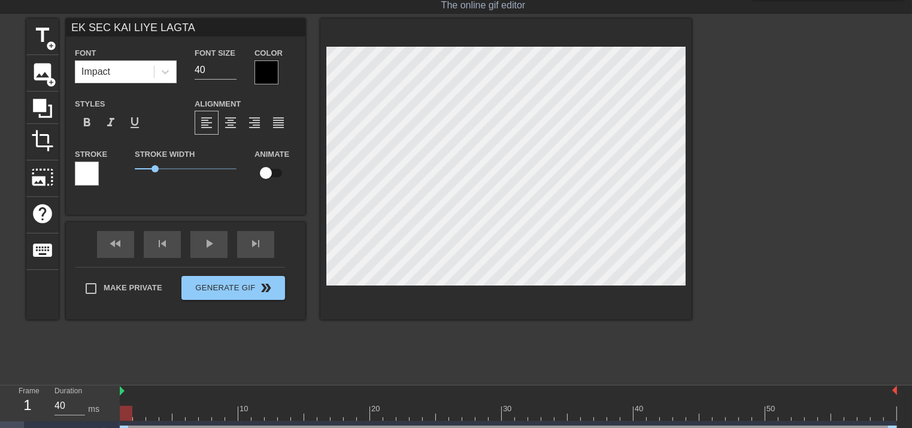
type input "EK SEC KAI LIYE LAGTA"
type textarea "EK SEC KAI LIYE LAGTA"
type input "EK SEC KAI LIYE LAGT"
type textarea "EK SEC KAI LIYE LAGT"
type input "EK SEC KAI LIYE LAG"
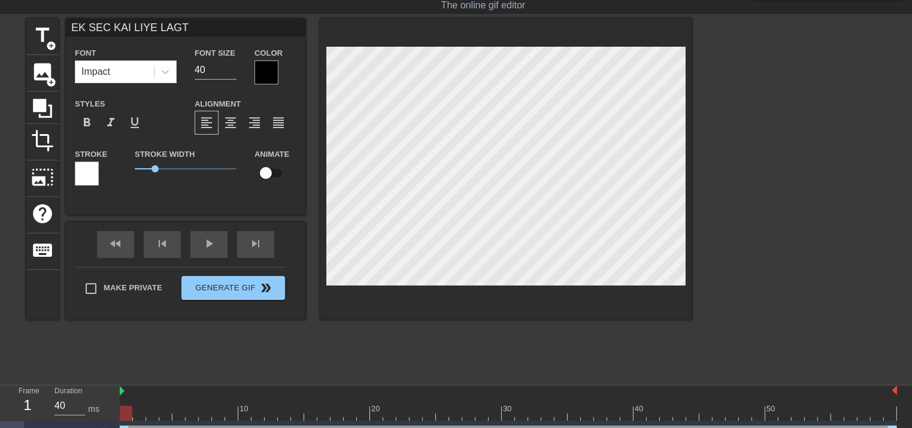
type textarea "EK SEC KAI LIYE LAG"
type input "EK SEC KAI LIYE LA"
type textarea "EK SEC KAI LIYE LA"
type input "EK SEC KAI LIYE L"
type textarea "EK SEC KAI LIYE L"
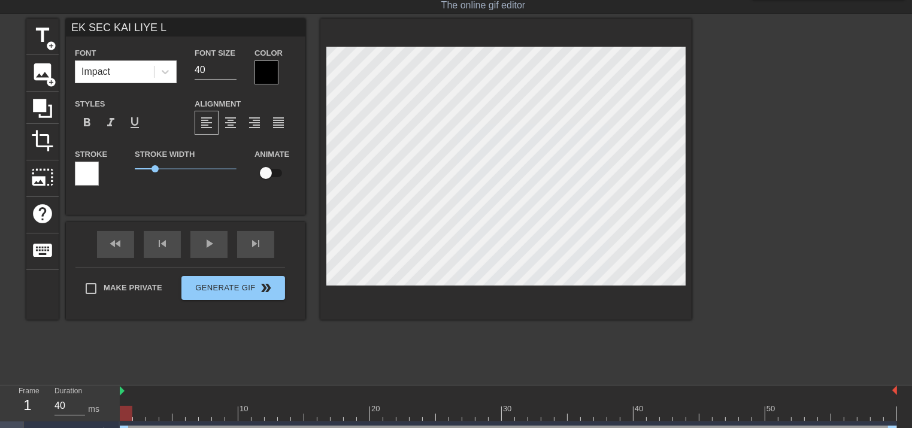
type input "EK SEC KAI LIYE"
type textarea "EK SEC KAI LIYE"
type input "EK SEC KAI LIYE L"
type textarea "EK SEC KAI LIYE L"
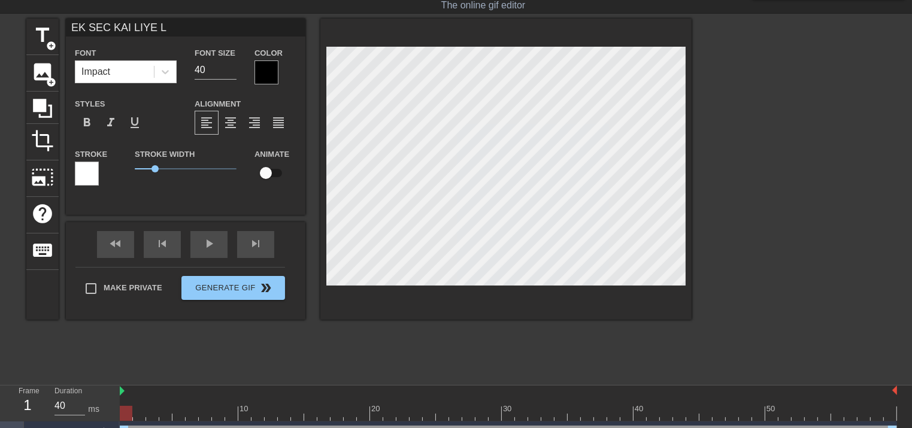
type input "EK SEC KAI LIYE LA"
type textarea "EK SEC KAI LIYE LA"
type input "EK SEC KAI LIYE LAG"
type textarea "EK SEC KAI LIYE LAG"
type input "EK SEC KAI LIYE LAGT"
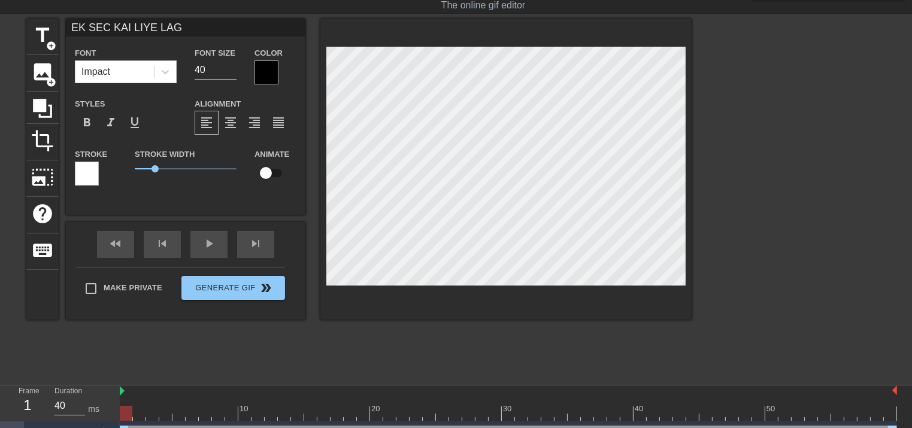
type textarea "EK SEC KAI LIYE LAGT"
type input "EK SEC KAI LIYE LAGTA"
type textarea "EK SEC KAI LIYE LAGTA"
type input "EK SEC KAI LIYE LAGTA"
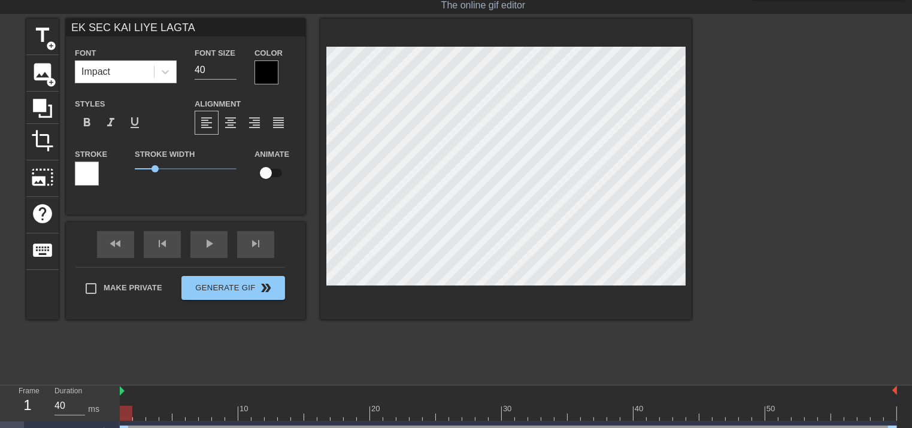
type textarea "EK SEC KAI LIYE LAGTA"
type input "EK SEC KAI LIYE LAGTA H"
type textarea "EK SEC KAI LIYE LAGTA H"
type input "EK SEC KAI LIYE LAGTA HA"
type textarea "EK SEC KAI LIYE LAGTA HA"
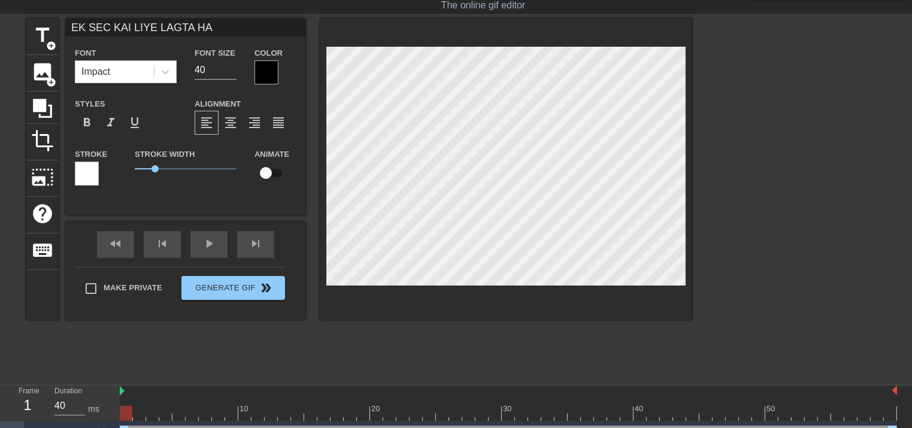
scroll to position [1, 7]
type input "EK SEC KAI LIYE LAGTA HAU"
type textarea "EK SEC KAI LIYE LAGTA HAU"
type input "EK SEC KAI LIYE LAGTA HA"
type textarea "EK SEC KAI LIYE LAGTA HA"
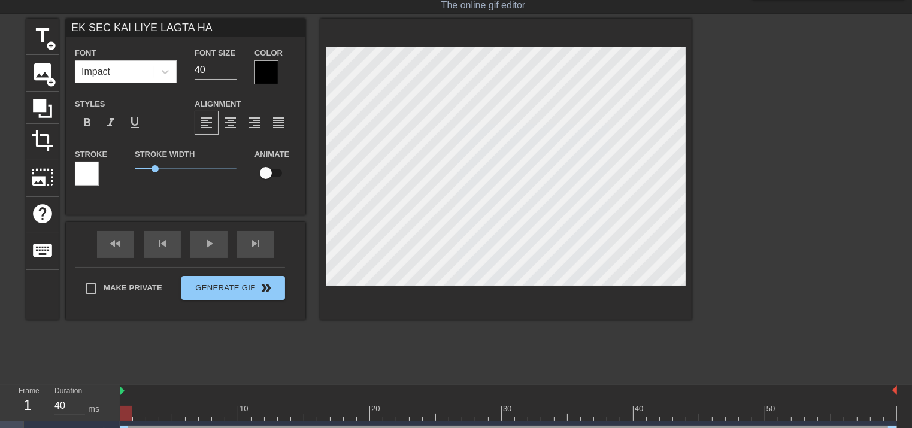
type input "EK SEC KAI LIYE LAGTA HAI"
type textarea "EK SEC KAI LIYE LAGTA HAI"
click at [53, 79] on span "add_circle" at bounding box center [51, 82] width 10 height 10
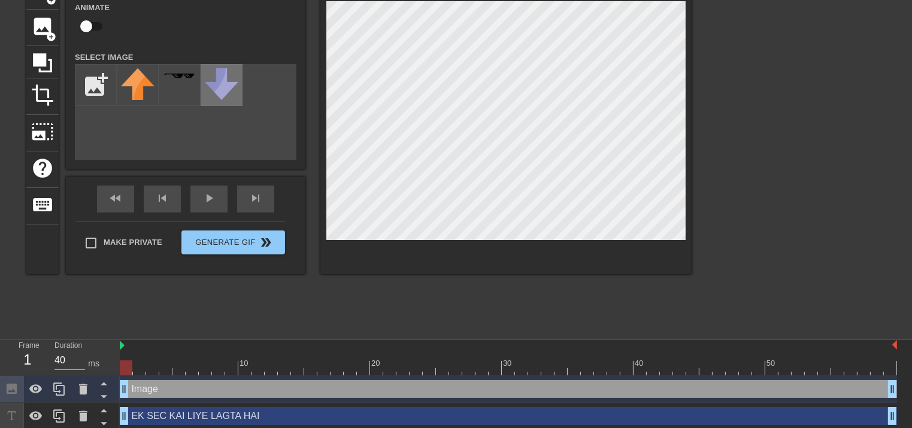
scroll to position [78, 0]
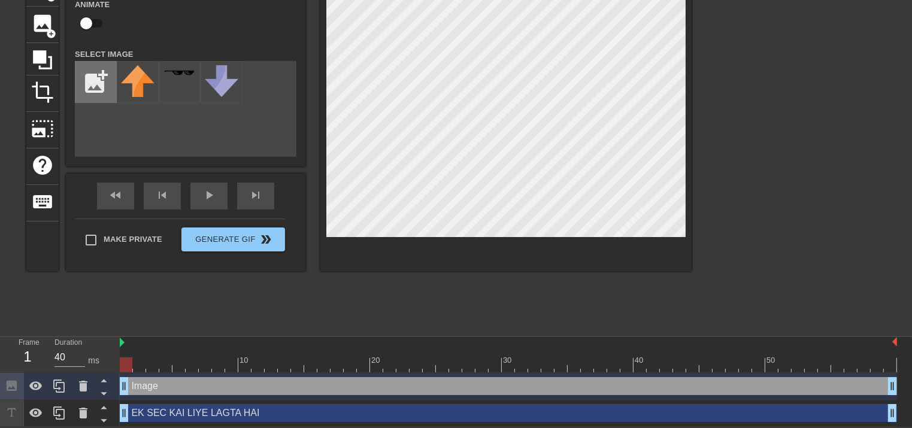
click at [102, 70] on input "file" at bounding box center [95, 82] width 41 height 41
click at [175, 67] on div at bounding box center [180, 82] width 42 height 42
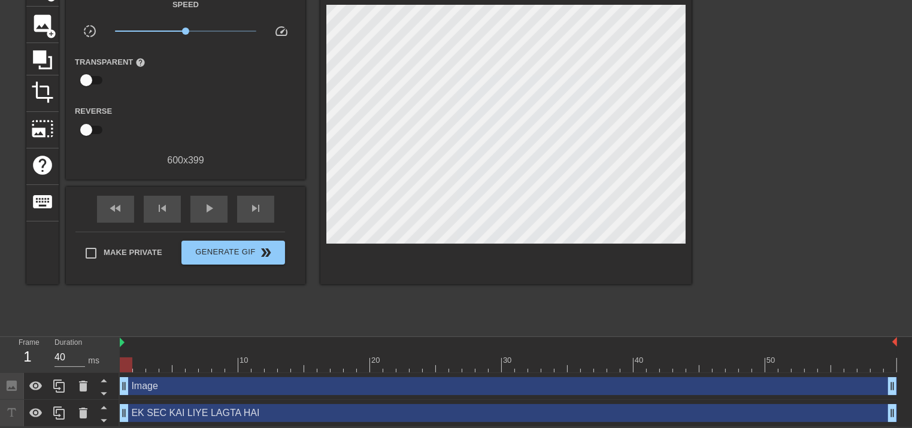
click at [725, 131] on div at bounding box center [796, 149] width 180 height 359
click at [47, 29] on span "add_circle" at bounding box center [51, 34] width 10 height 10
click at [45, 88] on span "crop" at bounding box center [42, 92] width 23 height 23
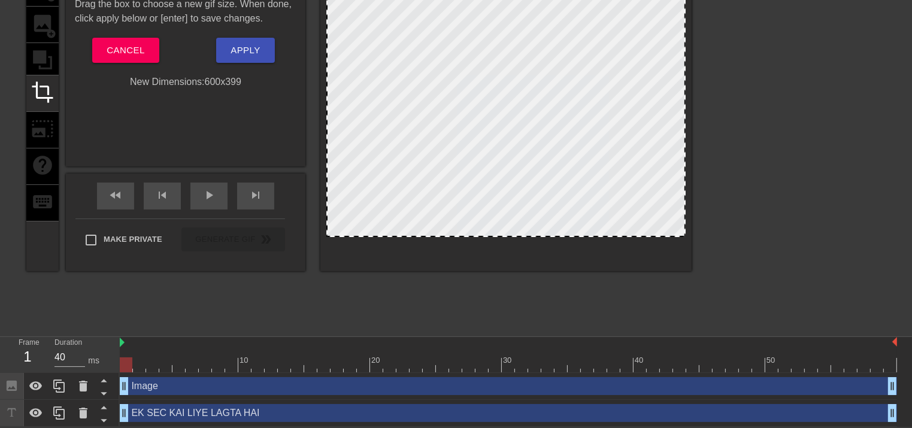
click at [544, 84] on div at bounding box center [505, 117] width 359 height 239
drag, startPoint x: 540, startPoint y: 81, endPoint x: 536, endPoint y: 92, distance: 11.9
click at [536, 92] on div at bounding box center [505, 117] width 359 height 239
click at [728, 91] on div at bounding box center [796, 149] width 180 height 359
click at [223, 53] on button "Apply" at bounding box center [245, 50] width 58 height 25
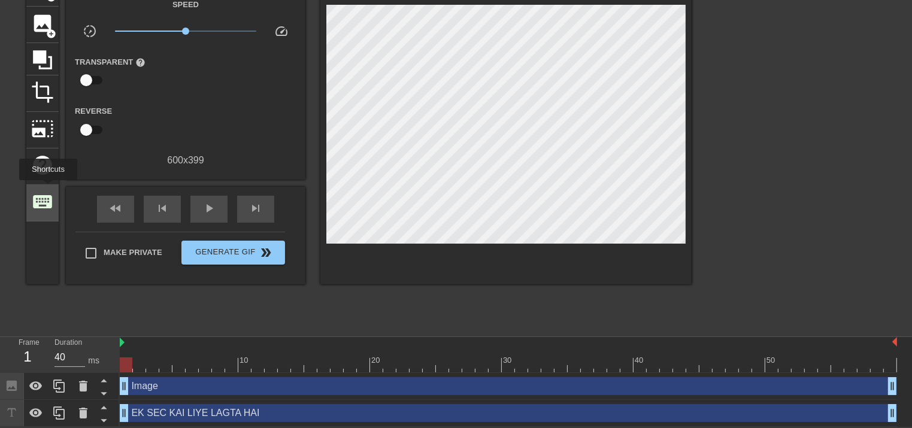
click at [48, 190] on span "keyboard" at bounding box center [42, 201] width 23 height 23
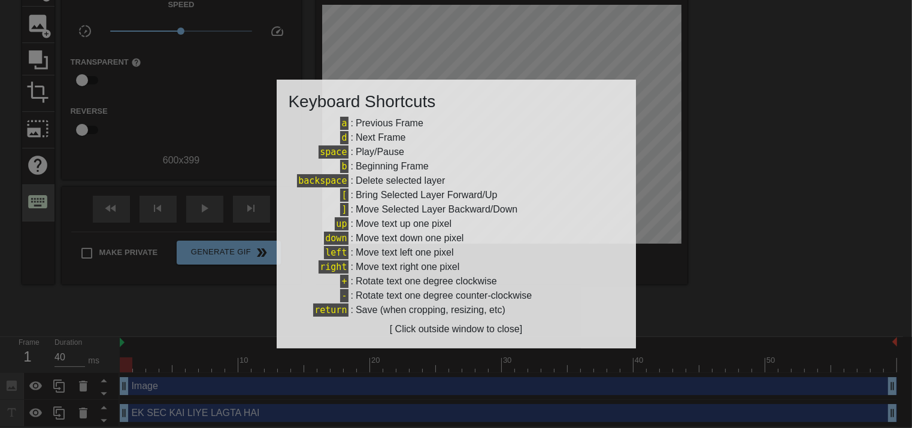
scroll to position [69, 0]
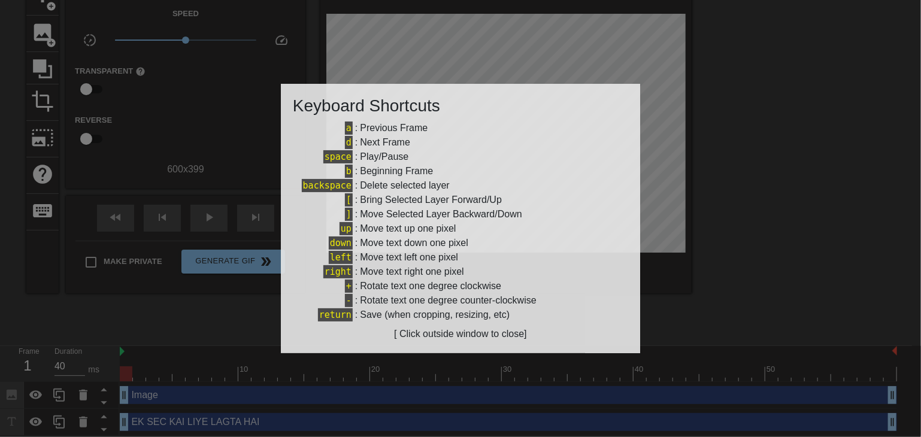
click at [184, 99] on div at bounding box center [460, 218] width 921 height 437
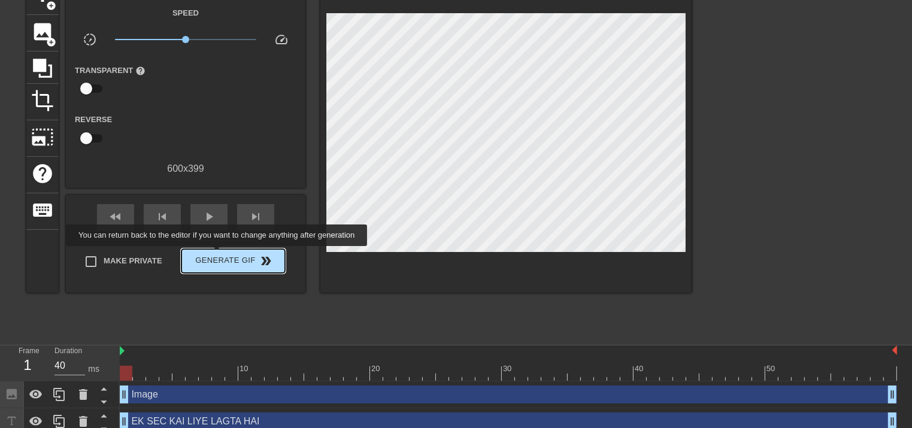
click at [218, 254] on span "Generate Gif double_arrow" at bounding box center [233, 261] width 94 height 14
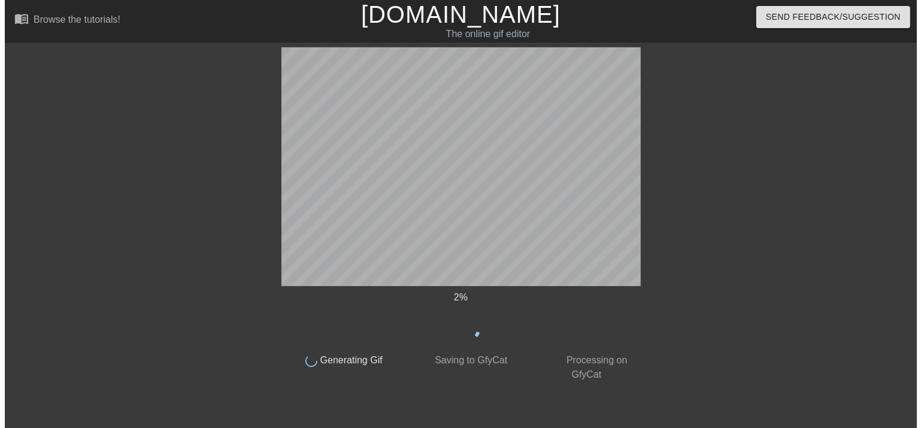
scroll to position [0, 0]
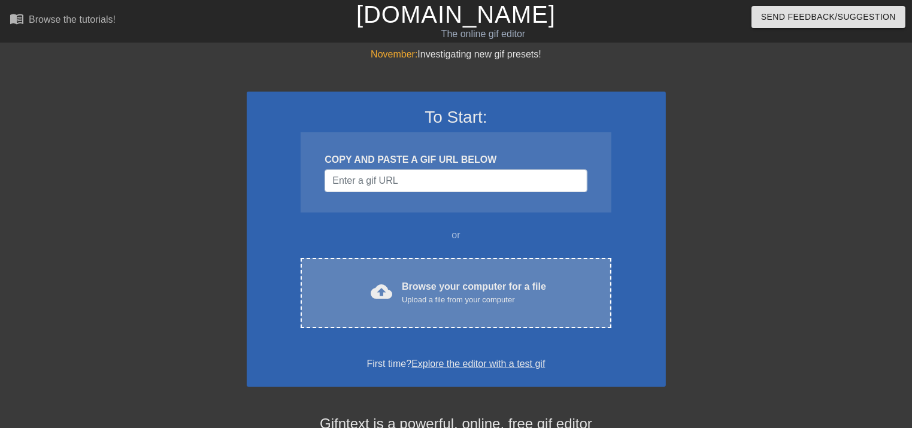
click at [437, 275] on div "cloud_upload Browse your computer for a file Upload a file from your computer C…" at bounding box center [456, 293] width 310 height 70
click at [398, 283] on div "cloud_upload Browse your computer for a file Upload a file from your computer" at bounding box center [456, 293] width 260 height 27
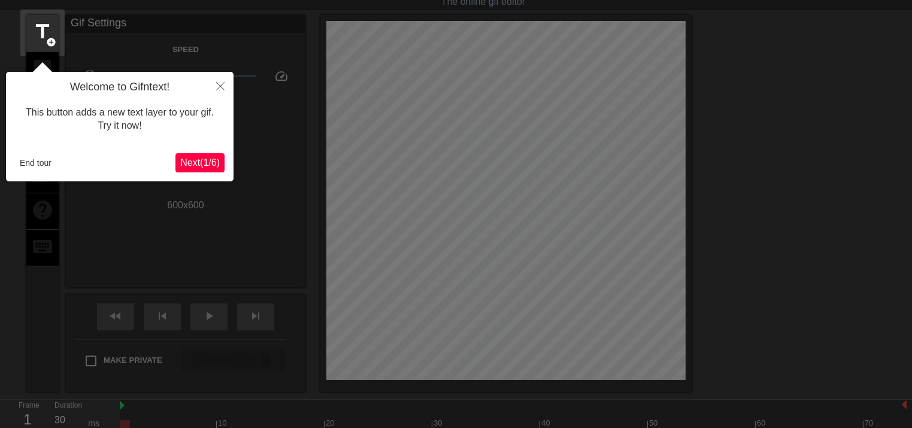
scroll to position [29, 0]
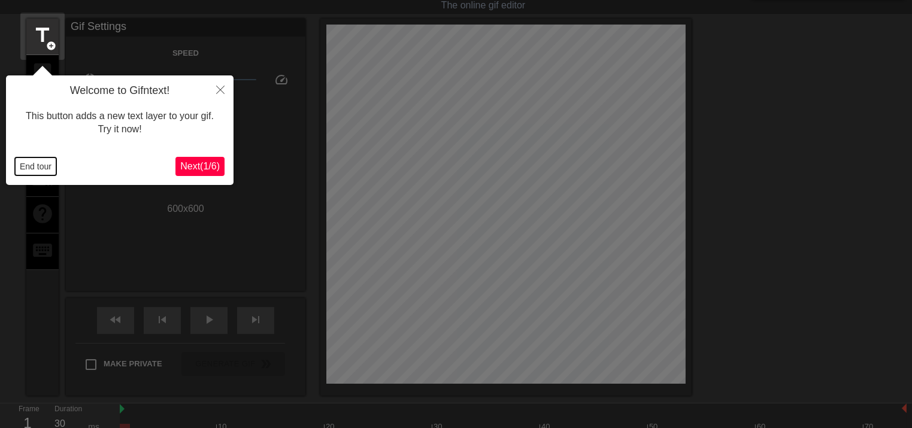
click at [38, 167] on button "End tour" at bounding box center [35, 166] width 41 height 18
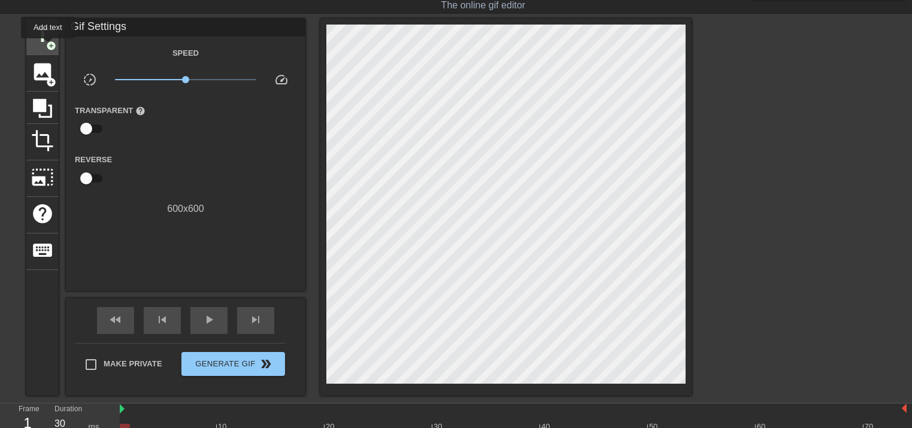
click at [48, 47] on span "add_circle" at bounding box center [51, 46] width 10 height 10
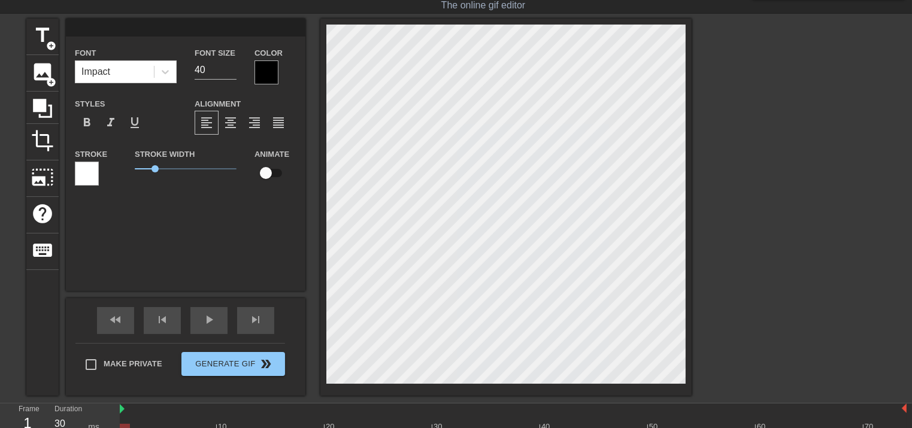
scroll to position [1, 2]
type input "I"
type textarea "I"
type input "IT"
type textarea "IT"
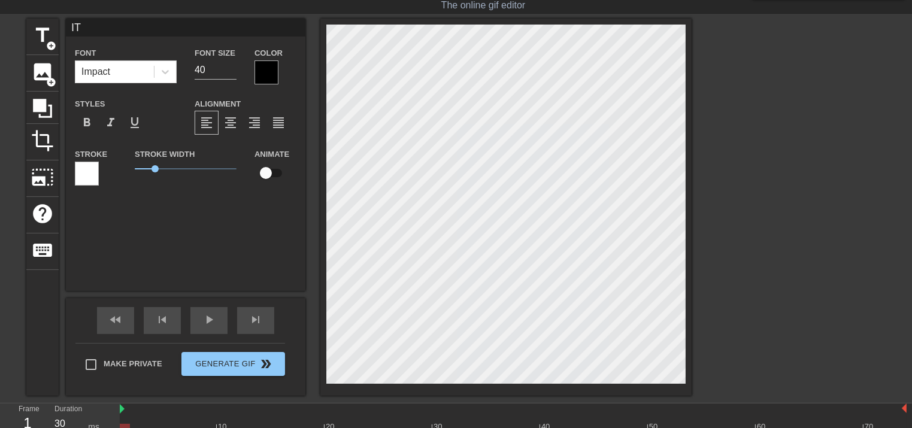
type input "ITA"
type textarea "ITA"
type input "IT"
type textarea "IT"
type input "ITS"
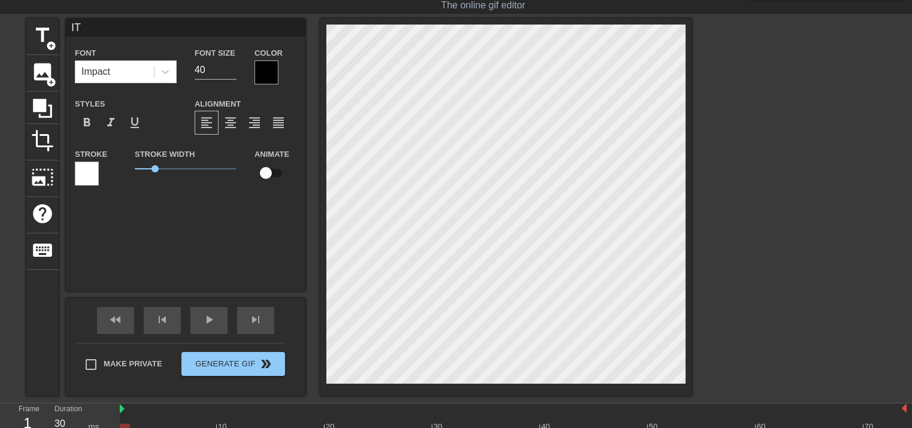
type textarea "ITS"
type input "IT'S"
type textarea "IT'S"
type input "IT'S"
type textarea "IT'S"
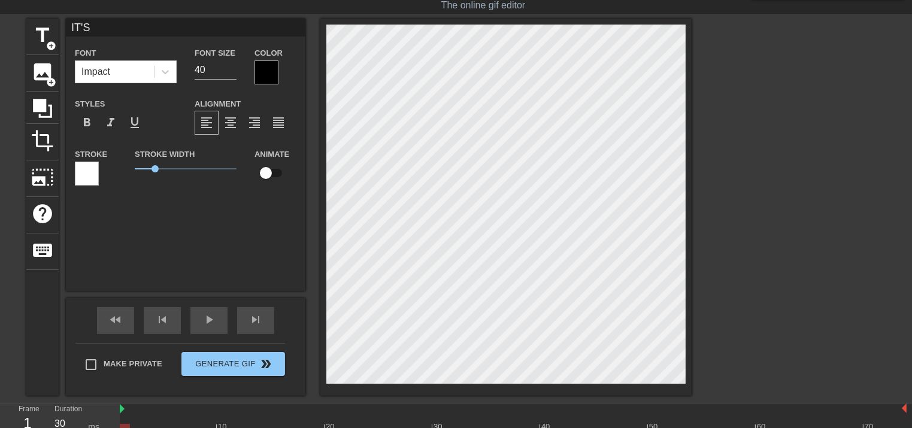
type input "IT'S A"
type textarea "IT'S A"
type input "IT'S A"
type textarea "IT'S A"
type input "IT'S A P"
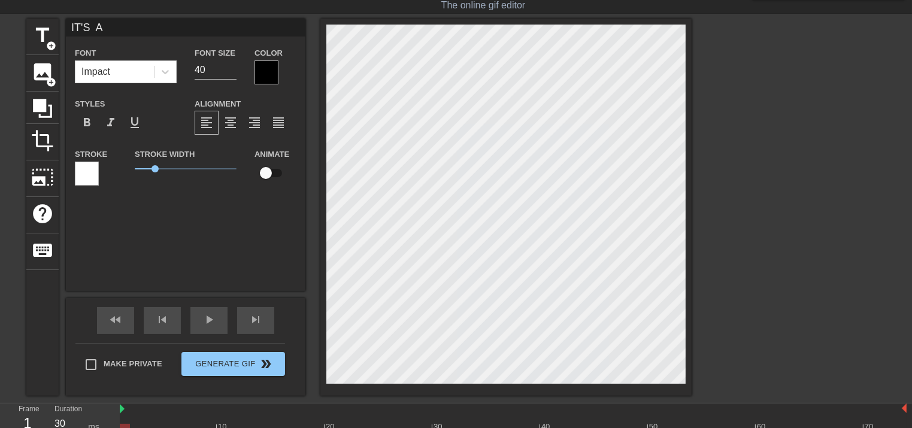
type textarea "IT'S A P"
type input "IT'S A PR"
type textarea "IT'S A PR"
type input "IT'S A PRA"
type textarea "IT'S A PRA"
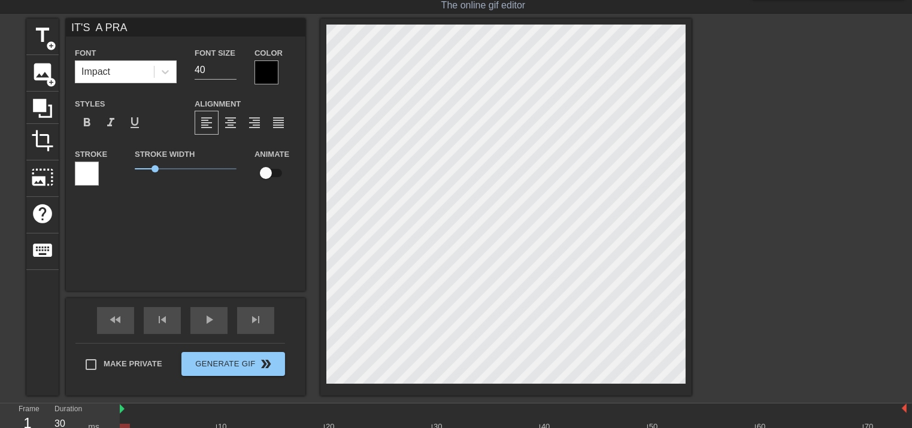
type input "IT'S A PRAN"
type textarea "IT'S A PRAN"
type input "IT'S A PRANK"
type textarea "IT'S A PRANK"
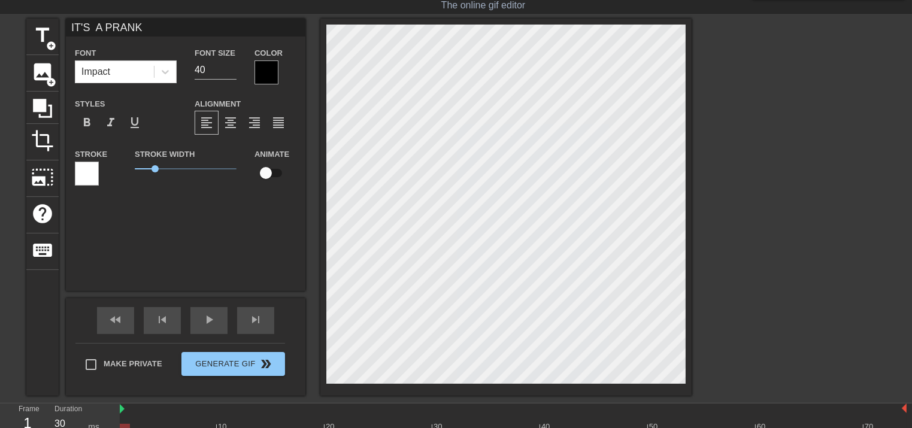
scroll to position [1, 2]
type input "IT'S A PRANK"
type textarea "IT'S A PRANK"
click at [93, 117] on span "format_bold" at bounding box center [87, 123] width 14 height 14
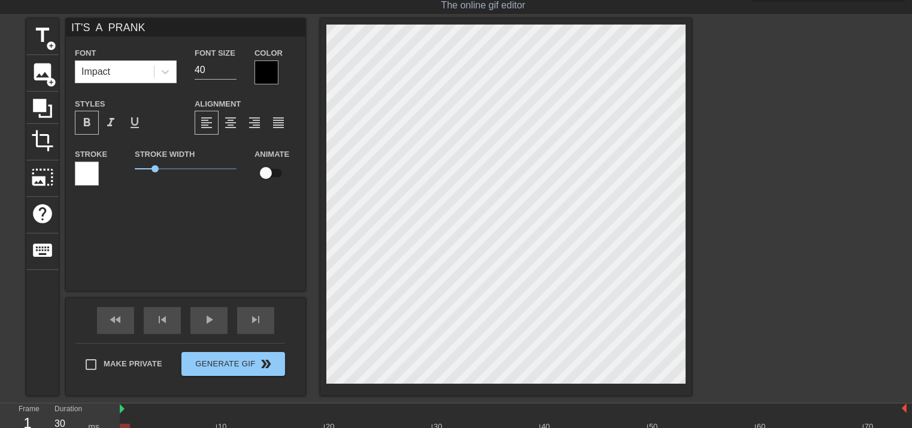
click at [93, 117] on span "format_bold" at bounding box center [87, 123] width 14 height 14
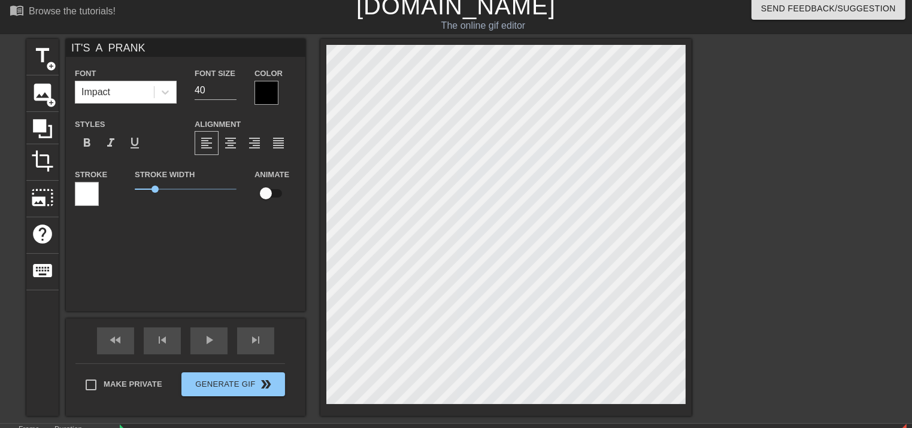
scroll to position [0, 0]
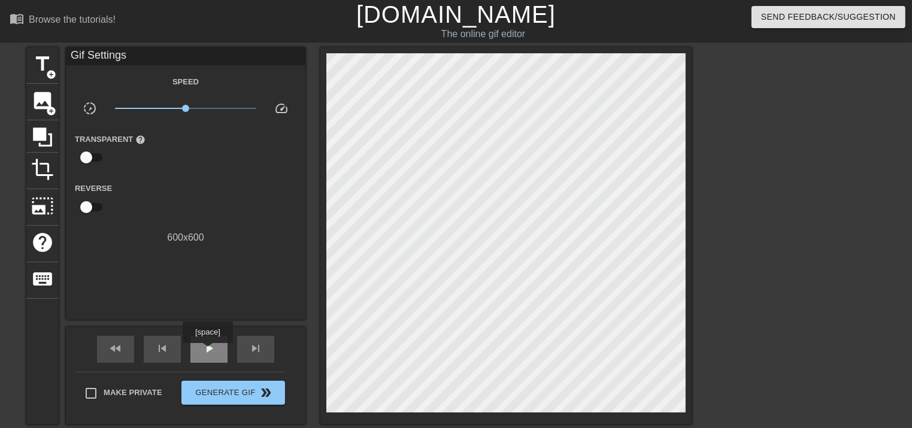
click at [207, 351] on span "play_arrow" at bounding box center [209, 348] width 14 height 14
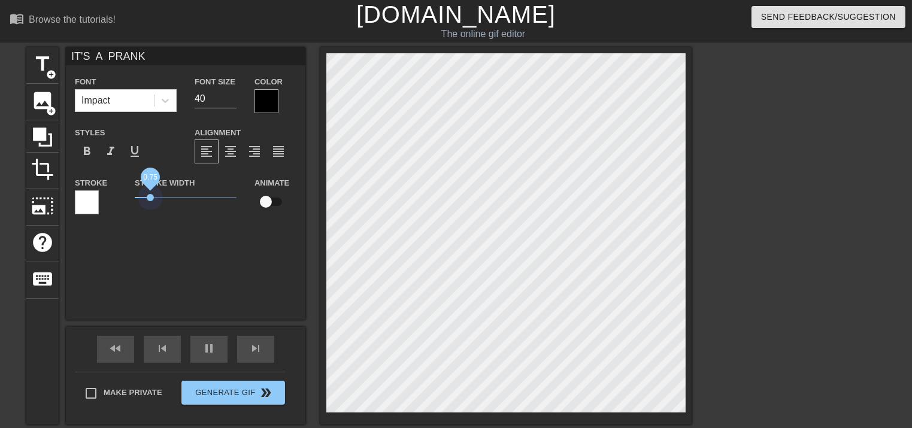
drag, startPoint x: 151, startPoint y: 195, endPoint x: 150, endPoint y: 225, distance: 30.6
click at [150, 225] on div "IT'S A PRANK Font Impact Font Size 40 Color Styles format_bold format_italic fo…" at bounding box center [186, 183] width 240 height 272
type input "40"
click at [269, 202] on input "checkbox" at bounding box center [266, 201] width 68 height 23
checkbox input "true"
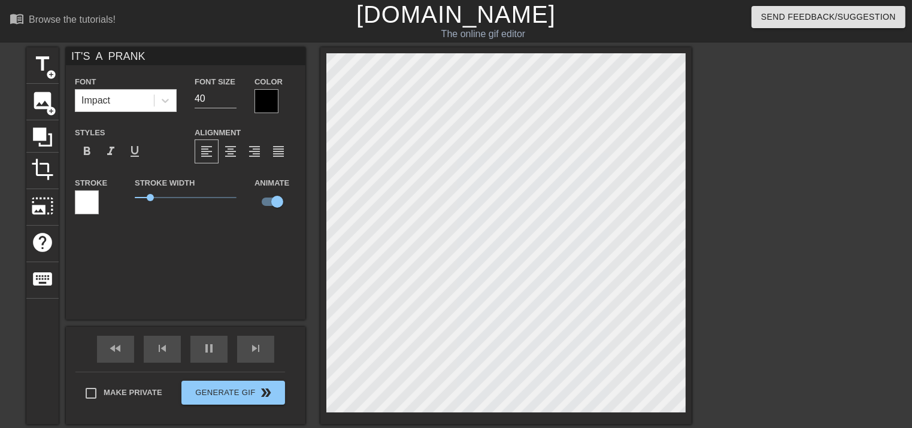
click at [93, 203] on div at bounding box center [87, 202] width 24 height 24
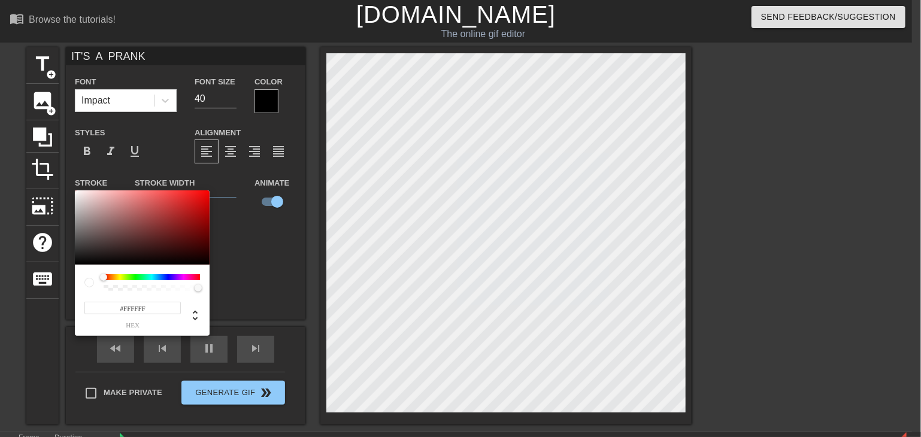
type input "40"
type input "#BB4E4E"
type input "30"
type input "#B94C4C"
type input "30"
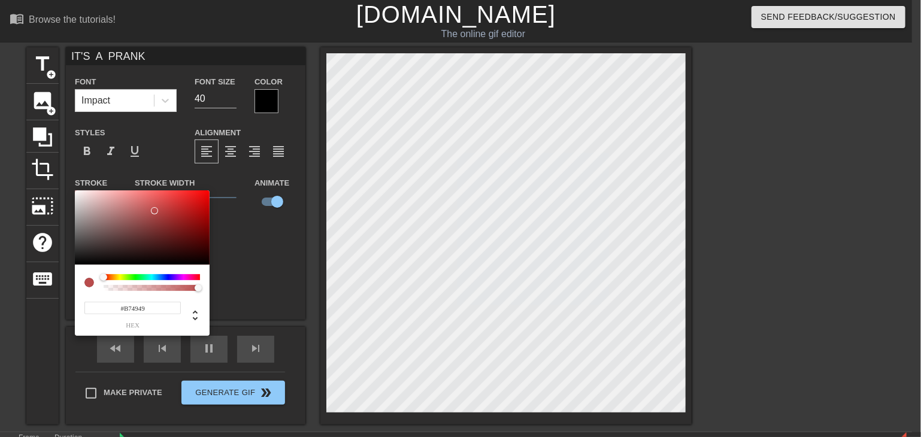
type input "#B54545"
type input "30"
type input "#AF4141"
type input "40"
type input "#AD3D3D"
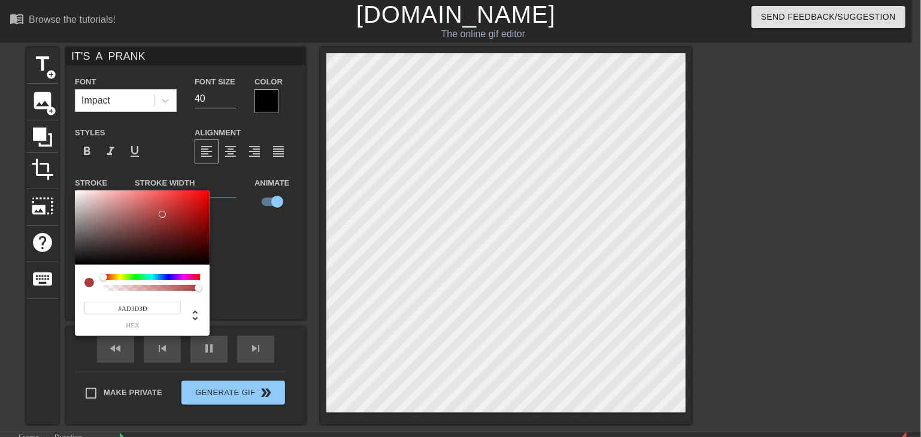
type input "30"
type input "#AD3C3C"
type input "40"
type input "#A93939"
type input "40"
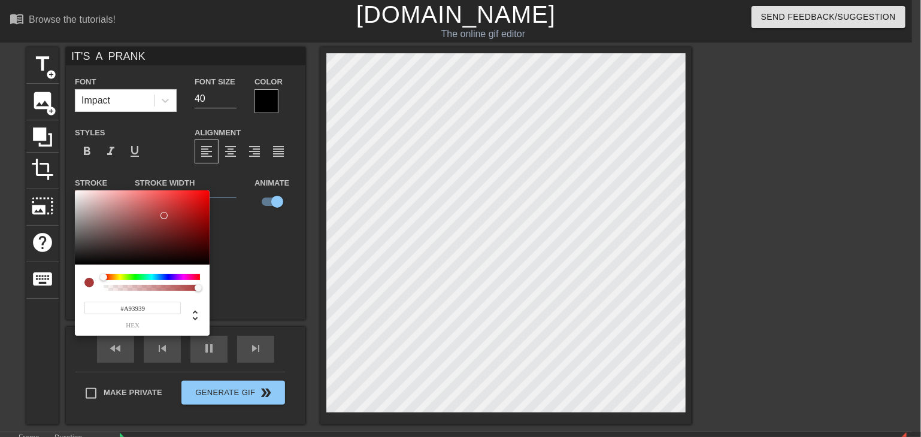
type input "#A93A3A"
type input "30"
type input "#A93B3B"
type input "40"
type input "#A94141"
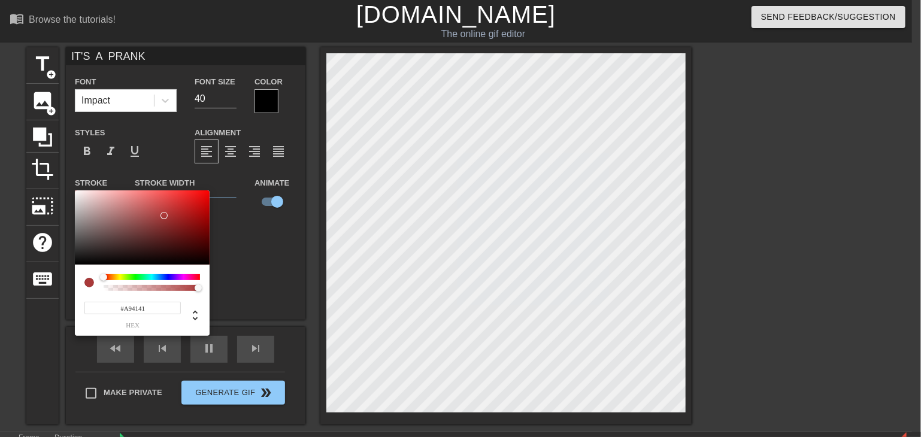
type input "30"
type input "#A24848"
type input "40"
type input "#A24F4F"
type input "30"
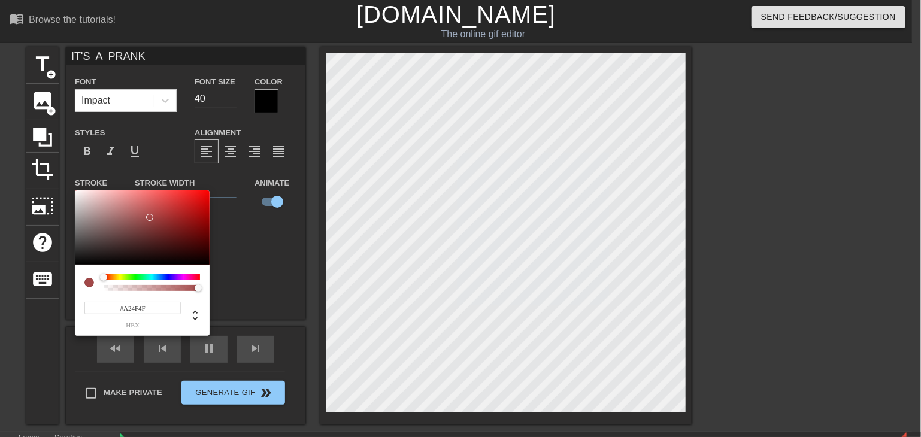
type input "#A25555"
type input "40"
type input "#A25656"
type input "30"
type input "#9E5757"
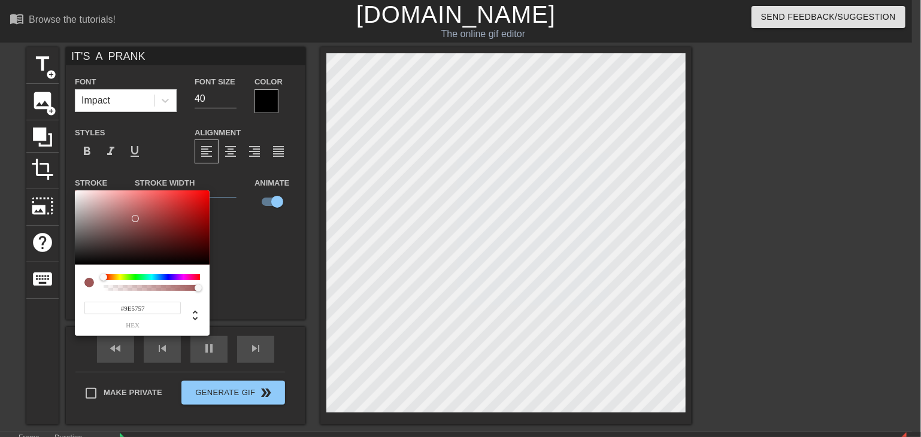
type input "40"
type input "#9E5C5C"
type input "30"
type input "#9E6161"
type input "40"
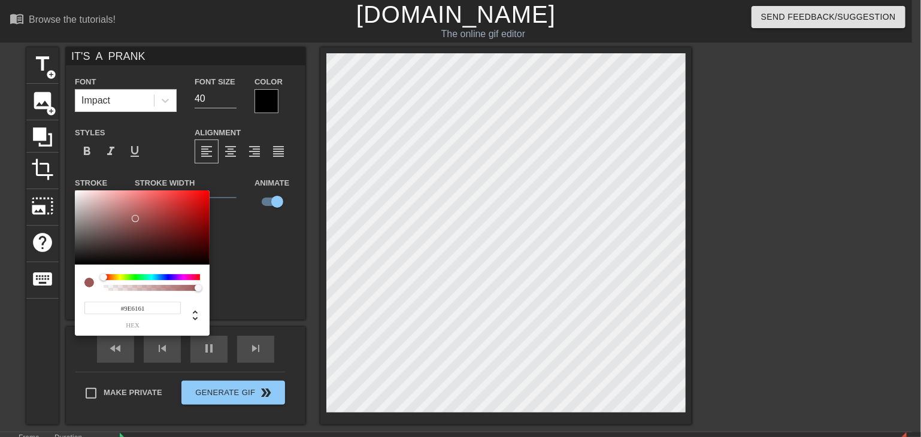
type input "#986262"
type input "30"
type input "#986767"
type input "40"
type input "#986868"
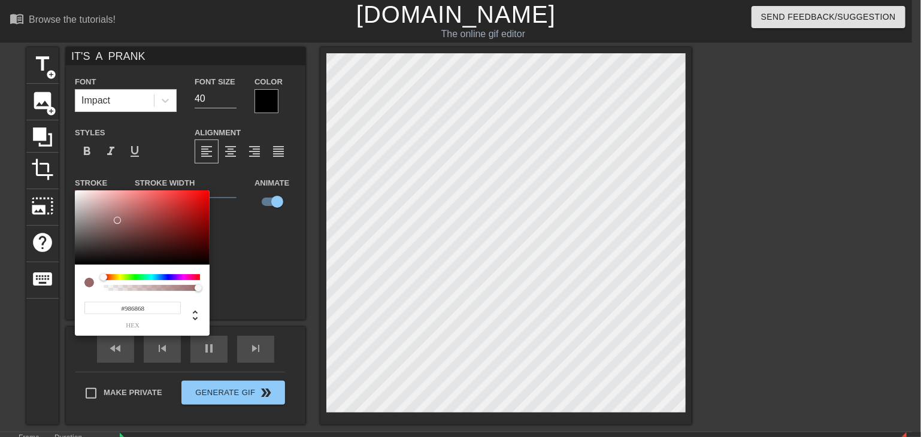
type input "30"
type input "#986C6C"
type input "40"
type input "#987171"
type input "30"
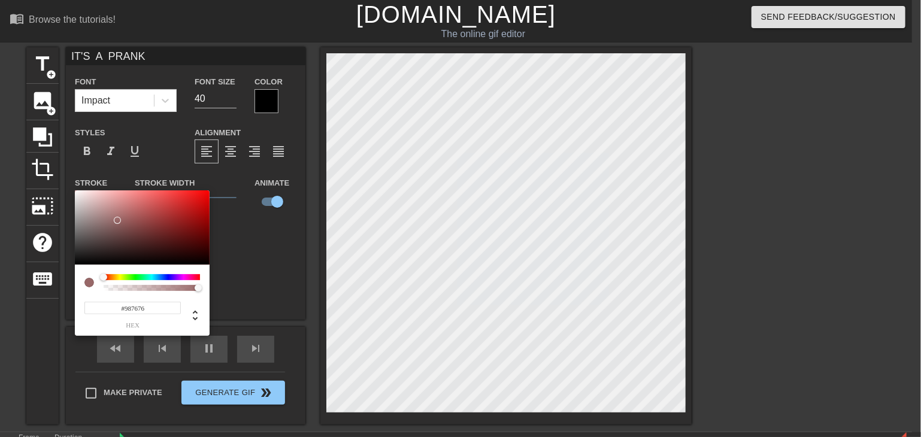
type input "#987979"
type input "30"
type input "#987F7F"
type input "40"
type input "#988181"
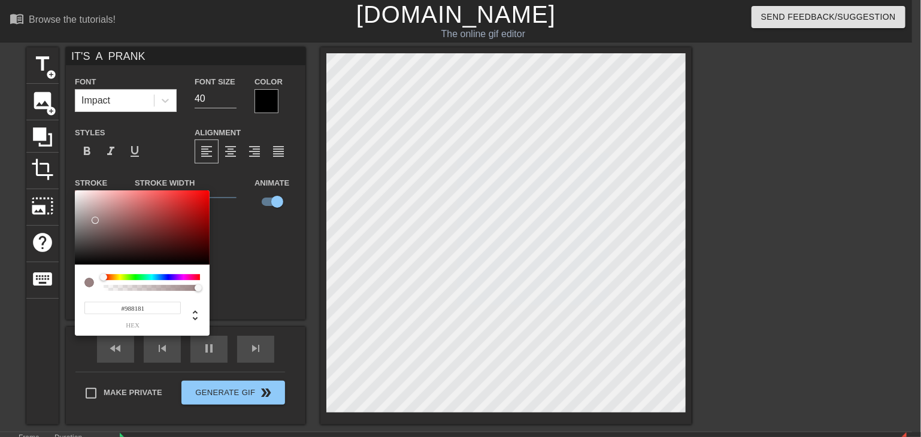
type input "30"
type input "#988585"
type input "40"
type input "#988484"
type input "30"
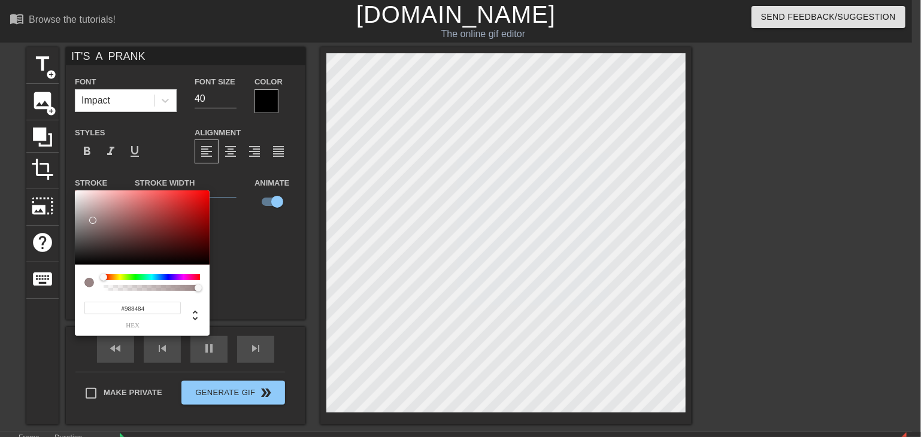
type input "#986F6F"
type input "40"
type input "#9C5F5F"
type input "30"
type input "#A55454"
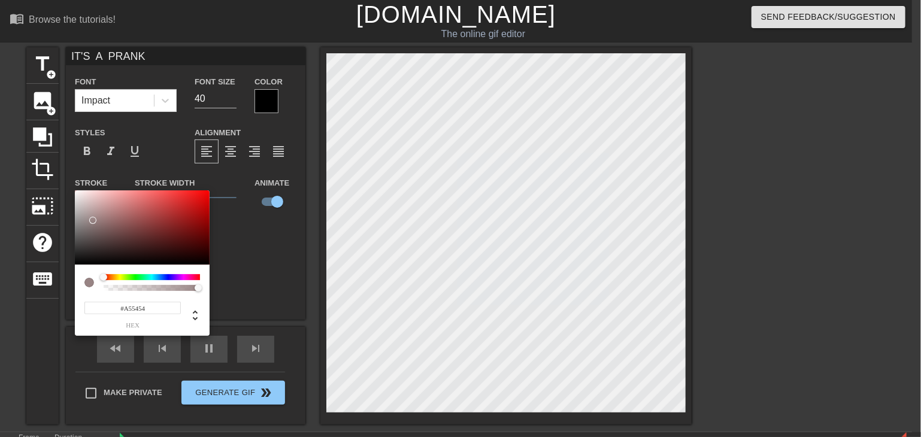
type input "40"
type input "#A74F4F"
type input "30"
type input "#A74949"
type input "40"
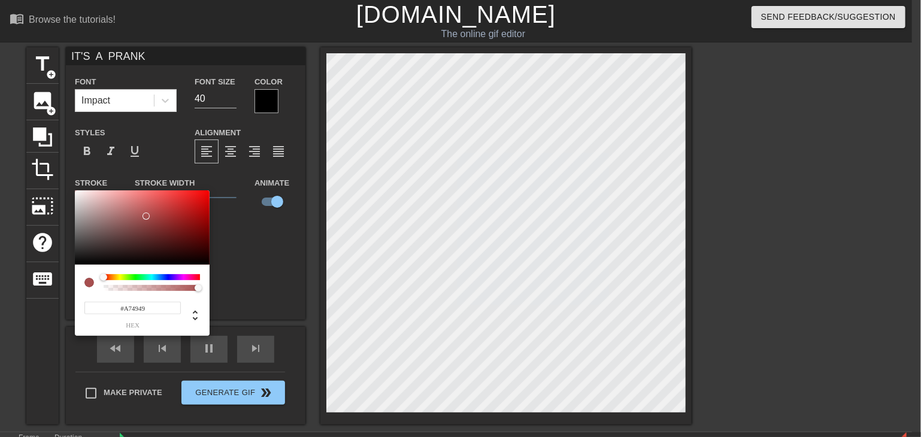
type input "#A04242"
type input "30"
type input "#7B2D2D"
type input "40"
type input "#441313"
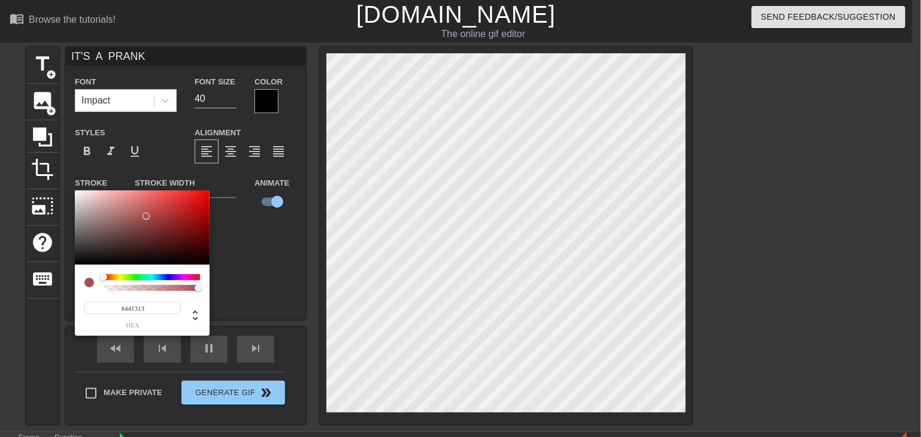
type input "30"
type input "#120404"
type input "40"
type input "#000000"
drag, startPoint x: 154, startPoint y: 211, endPoint x: 195, endPoint y: 283, distance: 83.1
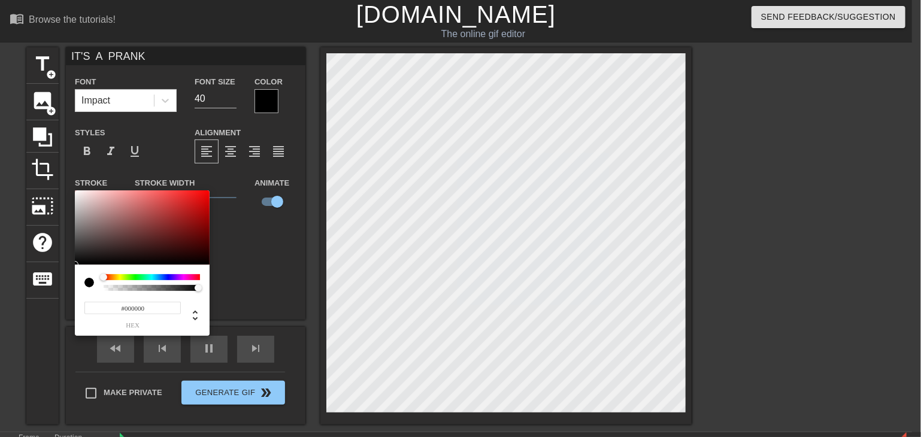
click at [195, 283] on div "#000000 hex" at bounding box center [142, 262] width 135 height 145
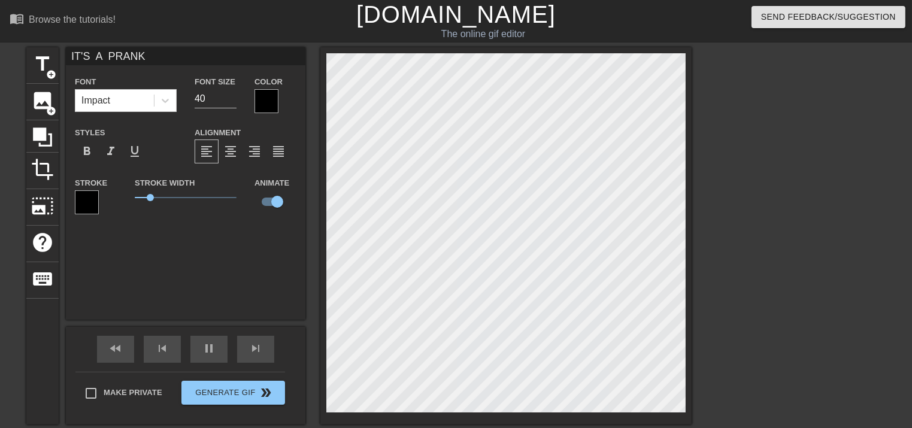
click at [256, 101] on div at bounding box center [266, 101] width 24 height 24
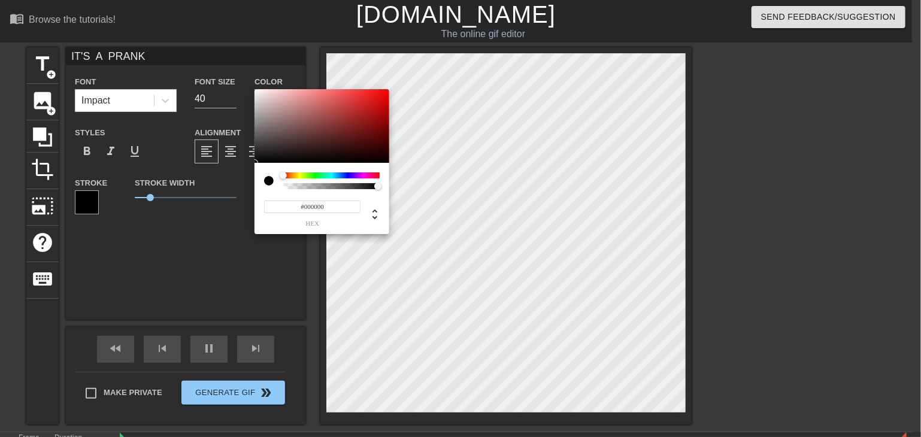
type input "30"
type input "#BAABAB"
type input "30"
type input "#BFAFAF"
type input "40"
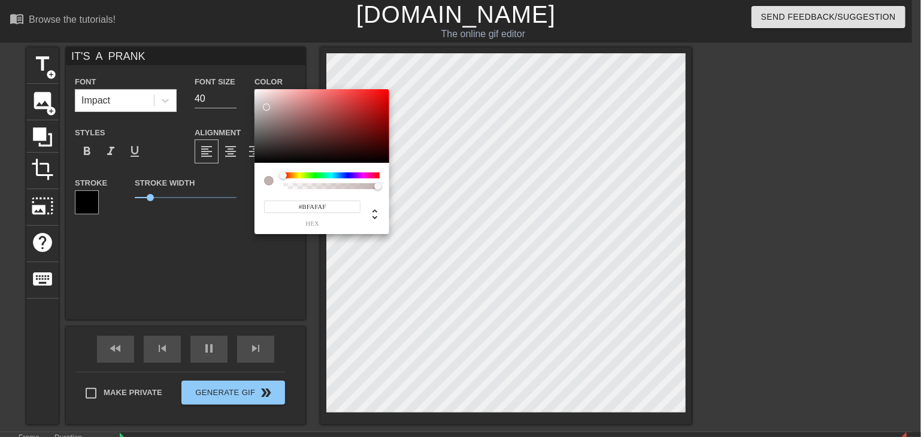
type input "#C1B0B0"
type input "30"
type input "#CBBABA"
type input "40"
type input "#D7C9C9"
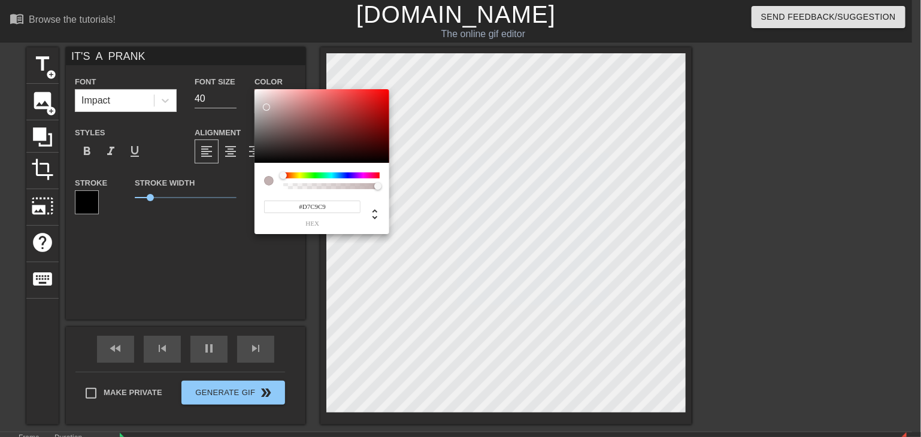
type input "30"
type input "#FFF6F6"
type input "40"
type input "#FFF7F7"
type input "30"
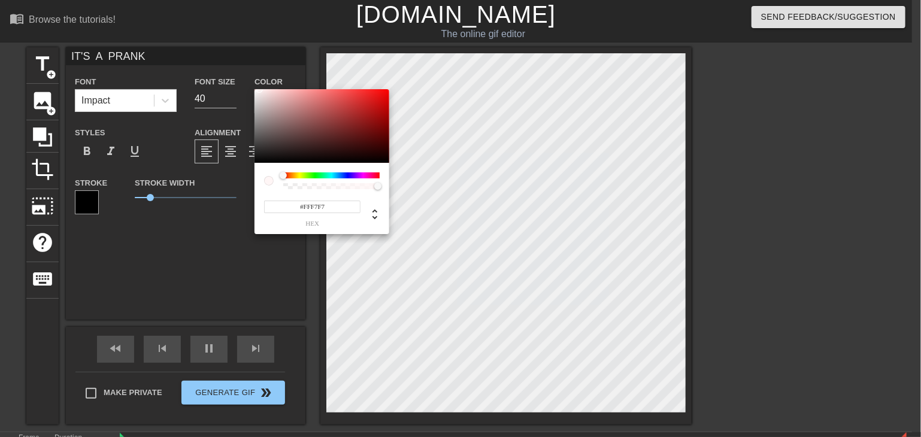
type input "#FFFBFB"
type input "40"
type input "#FFFCFC"
type input "30"
type input "#FFFFFF"
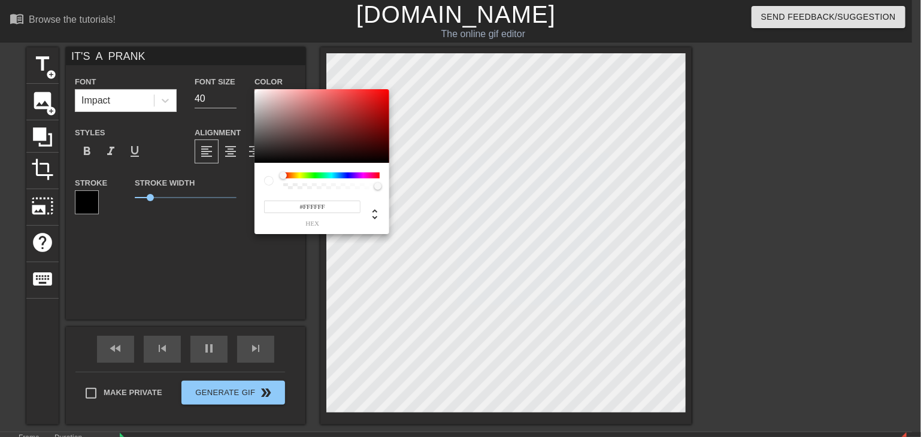
drag, startPoint x: 266, startPoint y: 109, endPoint x: 235, endPoint y: 83, distance: 40.4
click at [245, 59] on div "#FFFFFF hex" at bounding box center [460, 218] width 921 height 437
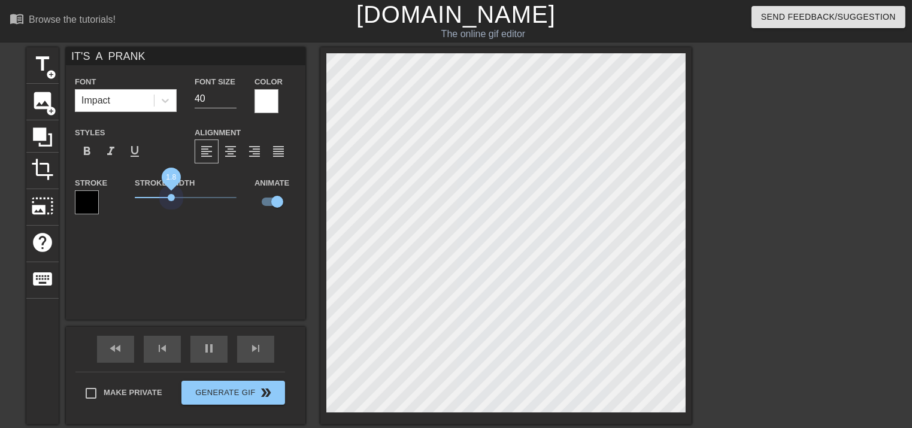
drag, startPoint x: 148, startPoint y: 195, endPoint x: 172, endPoint y: 225, distance: 38.4
click at [172, 225] on div "IT'S A PRANK Font Impact Font Size 40 Color Styles format_bold format_italic fo…" at bounding box center [186, 183] width 240 height 272
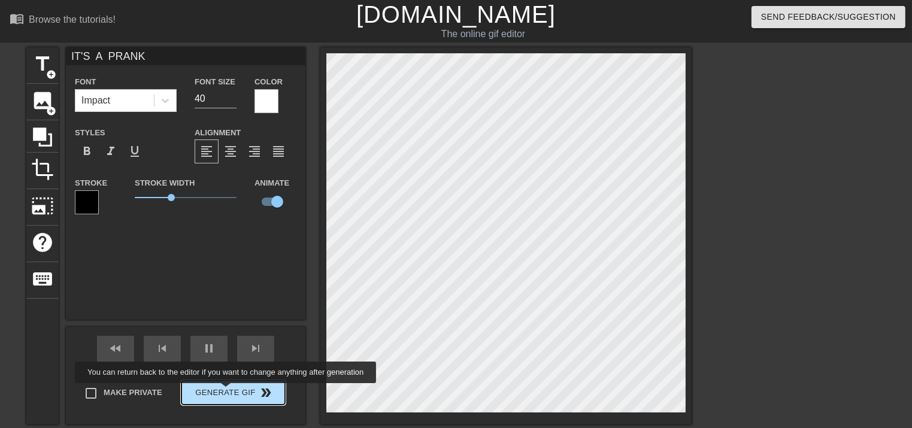
type input "30"
click at [226, 391] on span "Generate Gif double_arrow" at bounding box center [233, 393] width 94 height 14
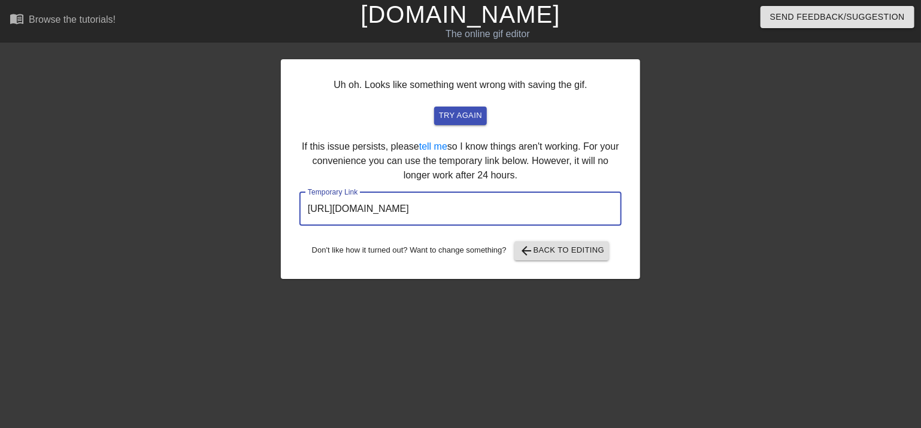
drag, startPoint x: 401, startPoint y: 217, endPoint x: 423, endPoint y: 208, distance: 23.7
click at [423, 208] on input "https://www.gifntext.com/temp_generations/zcGTQQhF.gif" at bounding box center [460, 209] width 322 height 34
drag, startPoint x: 307, startPoint y: 208, endPoint x: 561, endPoint y: 219, distance: 254.7
click at [613, 217] on input "https://www.gifntext.com/temp_generations/zcGTQQhF.gif" at bounding box center [460, 209] width 322 height 34
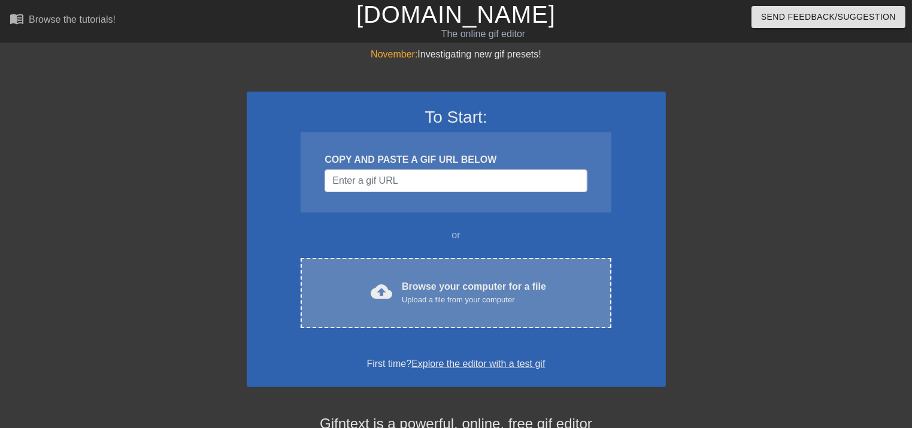
click at [371, 278] on div "cloud_upload Browse your computer for a file Upload a file from your computer C…" at bounding box center [456, 293] width 310 height 70
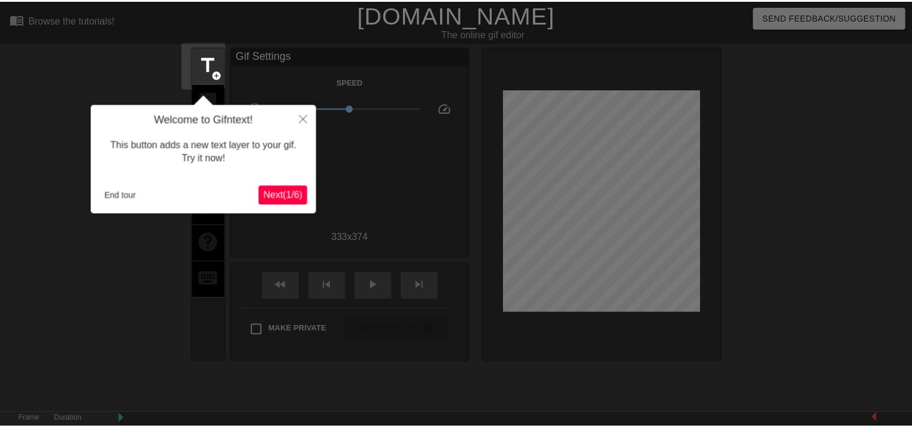
scroll to position [29, 0]
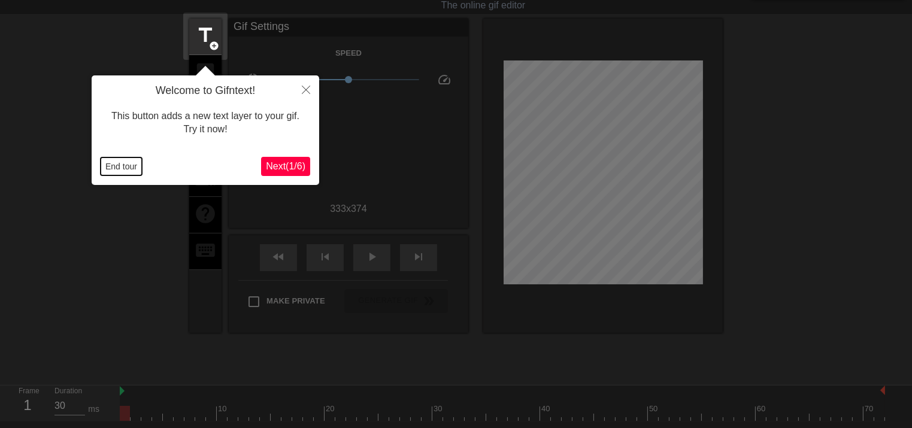
click at [119, 174] on button "End tour" at bounding box center [121, 166] width 41 height 18
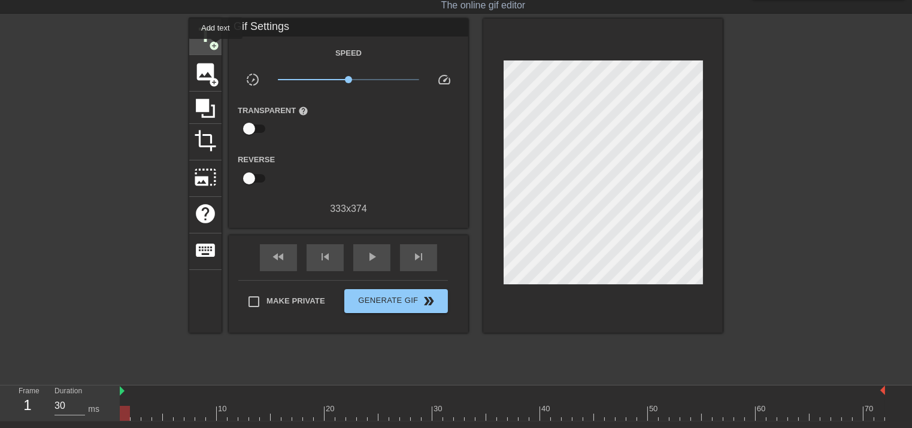
click at [216, 47] on span "add_circle" at bounding box center [214, 46] width 10 height 10
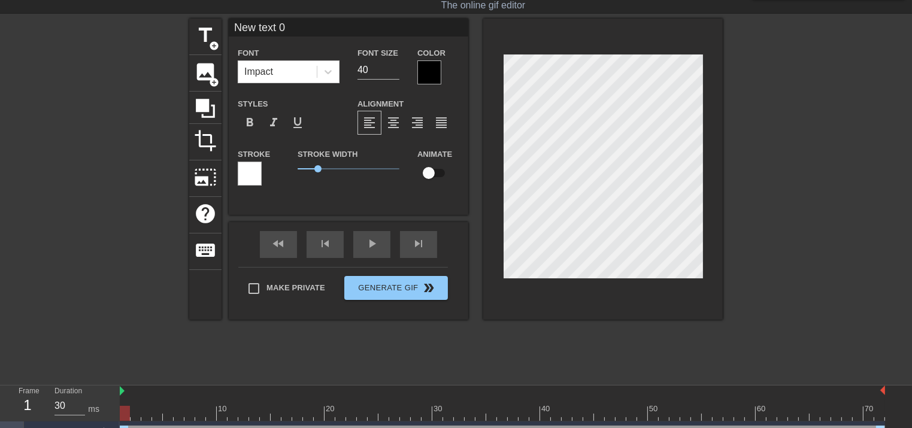
scroll to position [1, 3]
type input "B"
type textarea "B"
type input "BL"
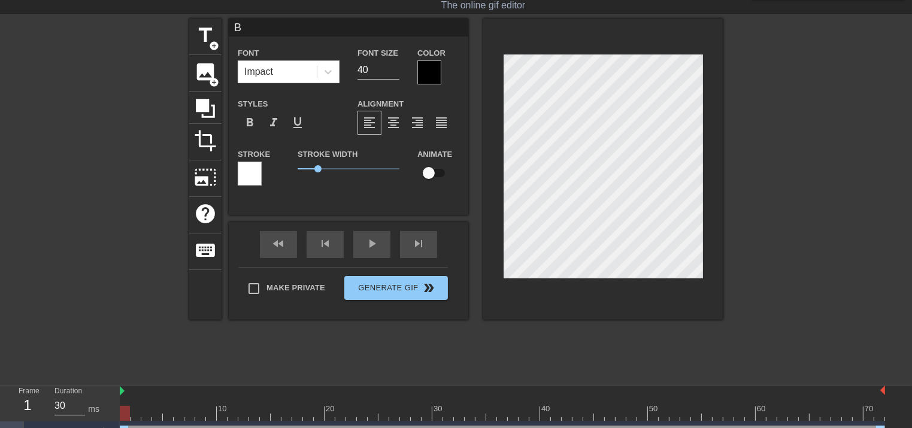
type textarea "BL"
type input "BLA"
type textarea "BLA"
type input "[PERSON_NAME]"
type textarea "[PERSON_NAME]"
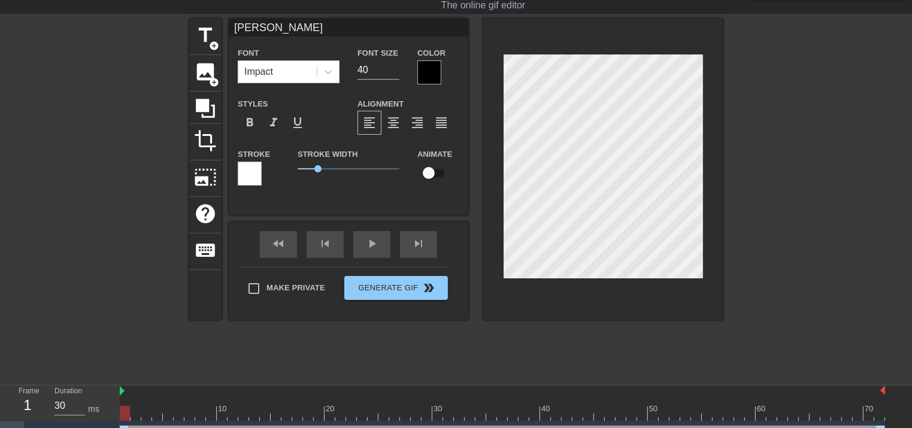
type input "BLANK"
type textarea "BLANK"
type input "BLANK"
type textarea "BLANK"
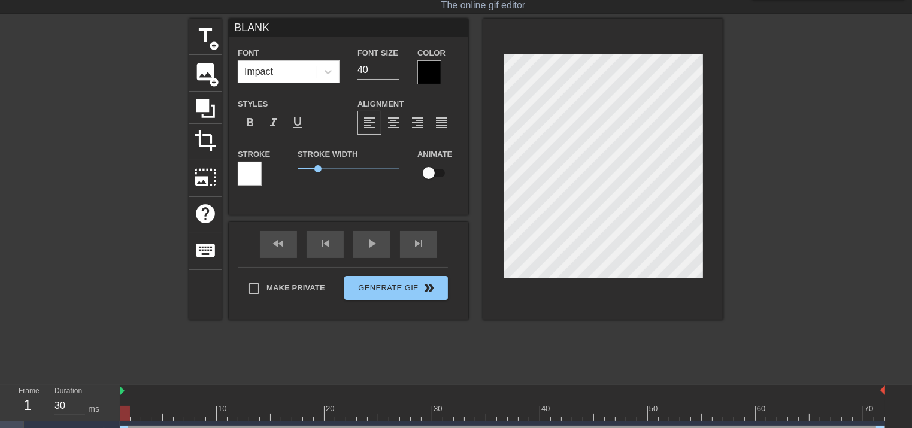
type input "BLANK L"
type textarea "BLANK L"
type input "BLANK LU"
type textarea "BLANK LU"
type input "BLANK LUN"
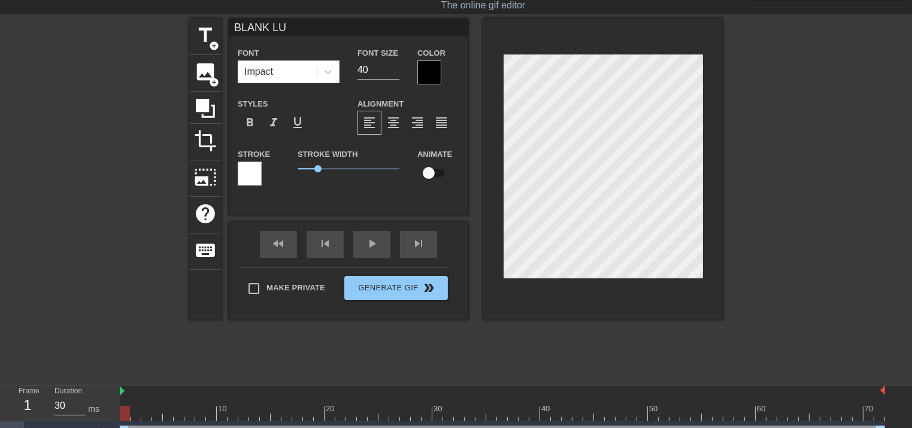
type textarea "BLANK LUN"
type input "BLANK [PERSON_NAME]"
type textarea "BLANK [PERSON_NAME]"
type input "BLANK LUNDD"
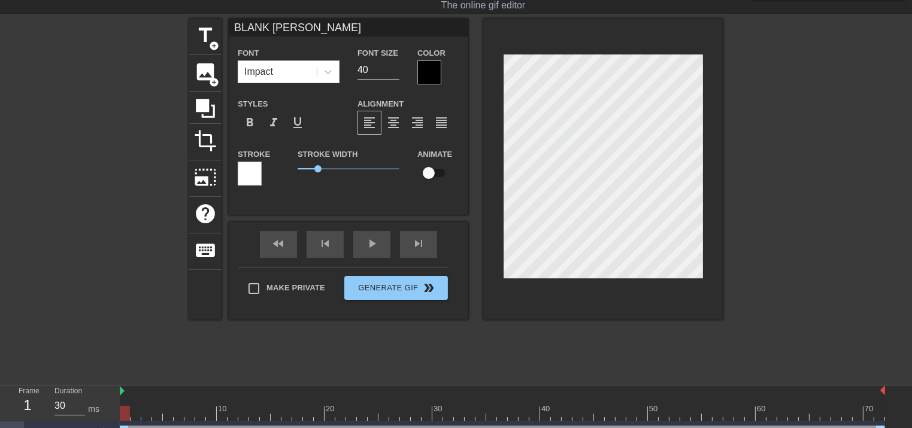
type textarea "BLANK LUNDD"
type input "BLANK [PERSON_NAME]"
type textarea "BLANK [PERSON_NAME]"
type input "BLANK [PERSON_NAME]"
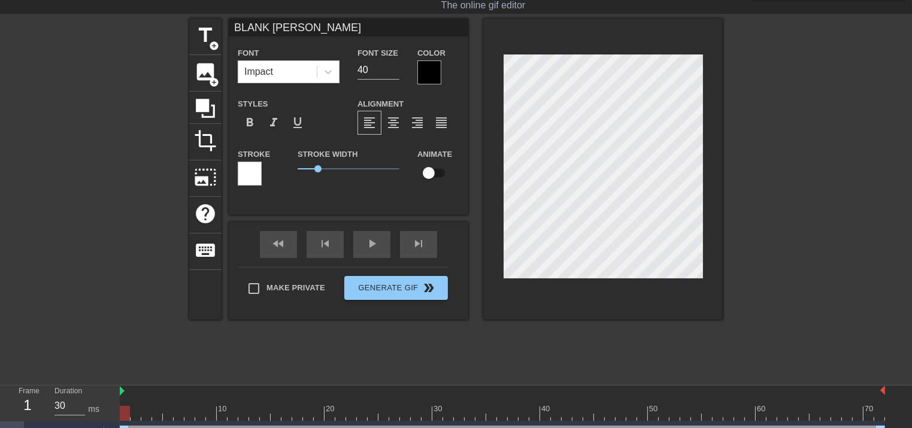
type textarea "BLANK [PERSON_NAME]"
type input "BLANK [PERSON_NAME] L"
type textarea "BLANK [PERSON_NAME] L"
type input "BLANK [PERSON_NAME] LA"
type textarea "BLANK [PERSON_NAME] LA"
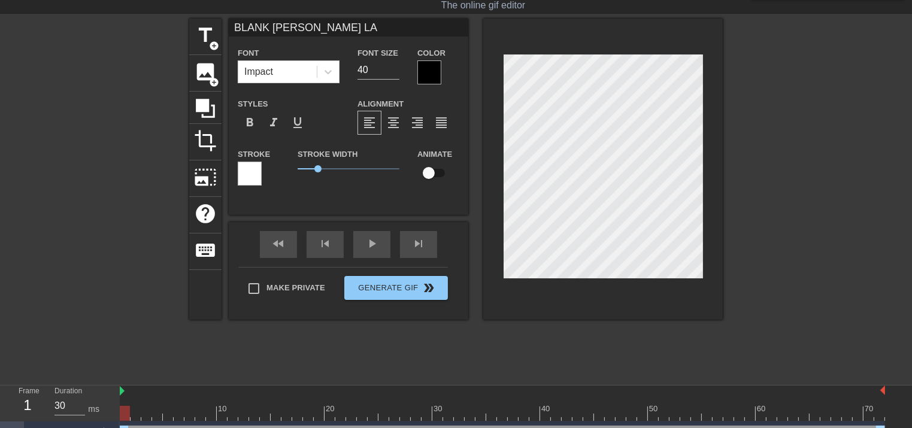
scroll to position [1, 5]
type input "[PERSON_NAME]"
type textarea "[PERSON_NAME]"
type input "[PERSON_NAME]"
type textarea "[PERSON_NAME]"
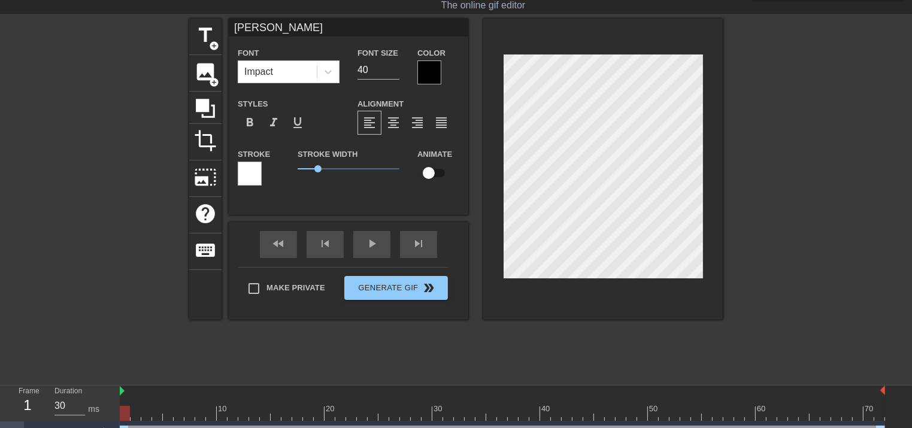
type input "[PERSON_NAME]"
type textarea "[PERSON_NAME]"
type input "BLANK [PERSON_NAME] GA"
type textarea "BLANK [PERSON_NAME] GA"
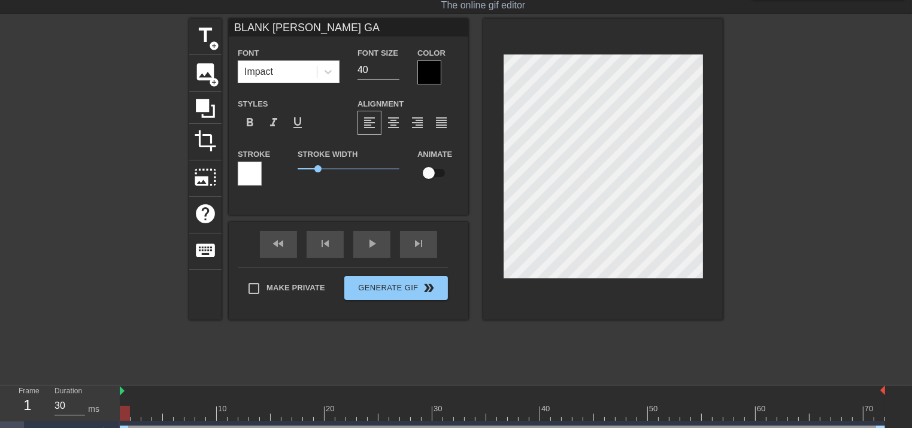
click at [424, 70] on div at bounding box center [429, 72] width 24 height 24
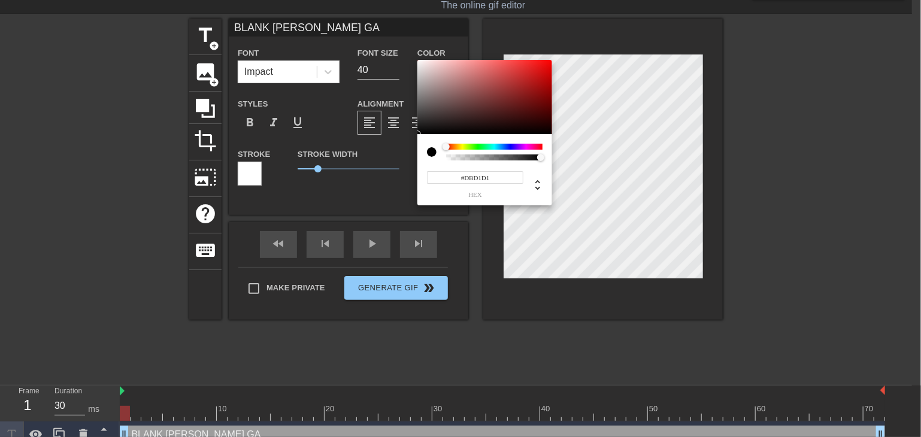
click at [424, 70] on div at bounding box center [484, 97] width 135 height 74
type input "#FFFFFF"
drag, startPoint x: 424, startPoint y: 70, endPoint x: 414, endPoint y: 48, distance: 24.4
click at [414, 48] on div "#FFFFFF hex" at bounding box center [460, 218] width 921 height 437
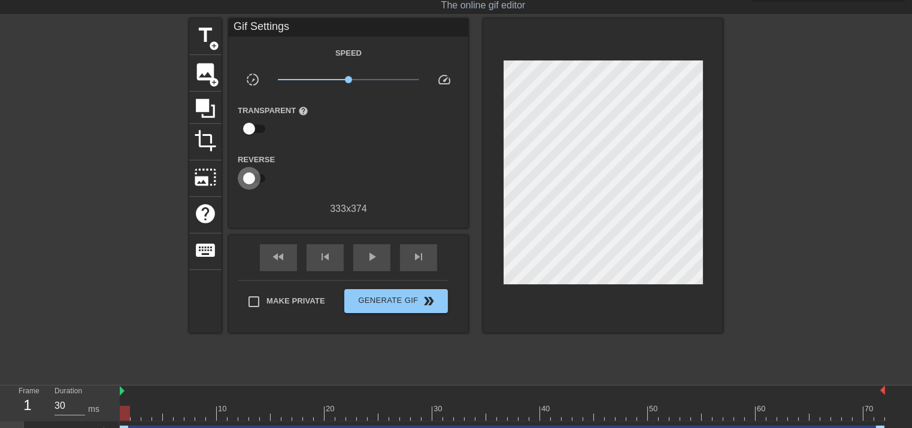
click at [246, 174] on input "checkbox" at bounding box center [249, 178] width 68 height 23
click at [250, 175] on input "checkbox" at bounding box center [260, 178] width 68 height 23
checkbox input "false"
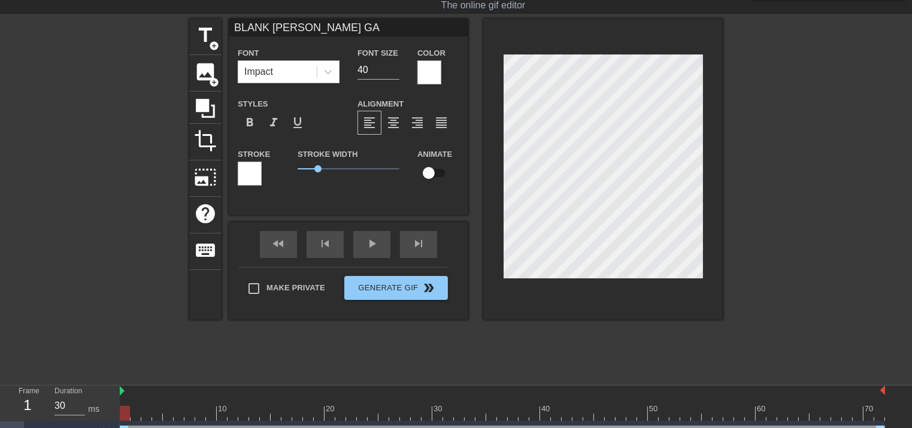
click at [244, 174] on div at bounding box center [250, 174] width 24 height 24
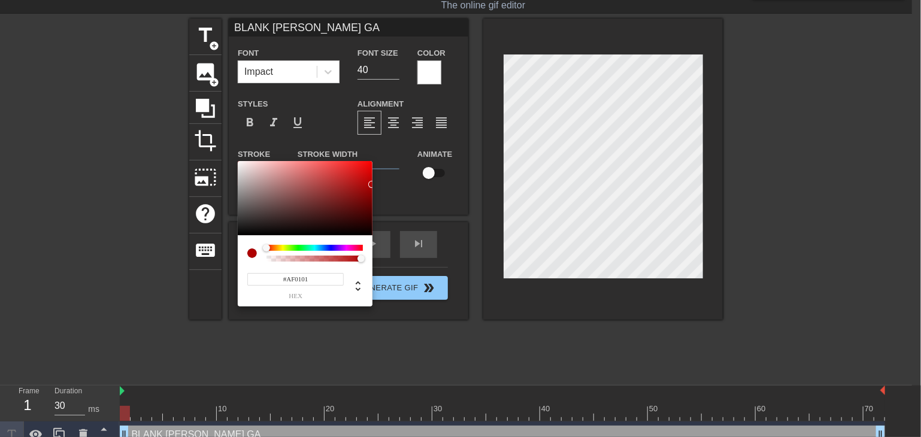
type input "#000000"
drag, startPoint x: 266, startPoint y: 186, endPoint x: 378, endPoint y: 266, distance: 137.6
click at [383, 254] on div "#000000 hex" at bounding box center [460, 218] width 921 height 437
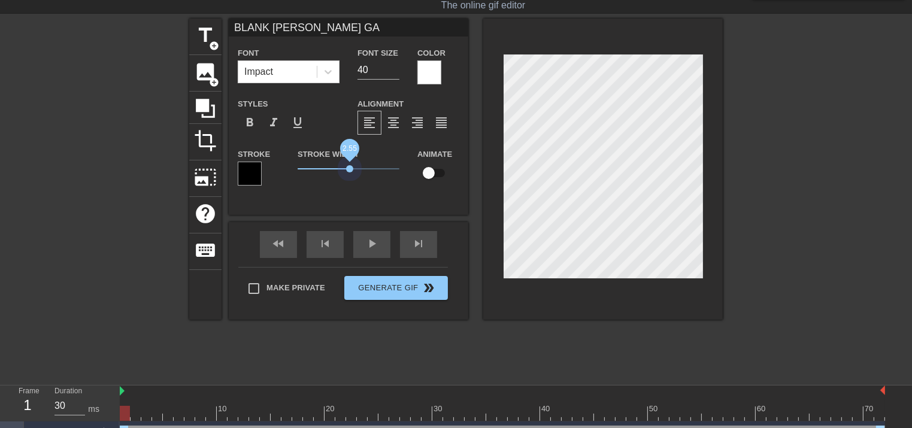
drag, startPoint x: 316, startPoint y: 163, endPoint x: 349, endPoint y: 185, distance: 39.4
click at [349, 185] on div "Stroke Width 2.55" at bounding box center [349, 172] width 120 height 50
click at [359, 240] on div "fast_rewind skip_previous play_arrow skip_next" at bounding box center [348, 244] width 195 height 45
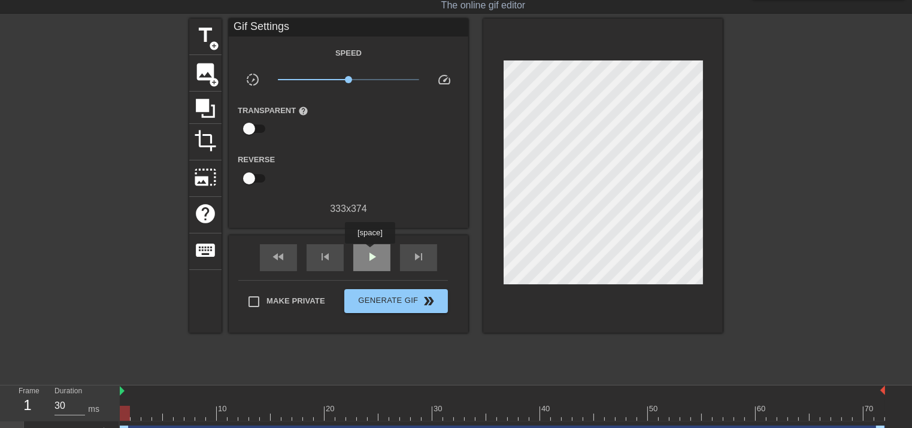
click at [369, 252] on span "play_arrow" at bounding box center [372, 257] width 14 height 14
type input "30"
click at [375, 261] on span "pause" at bounding box center [372, 257] width 14 height 14
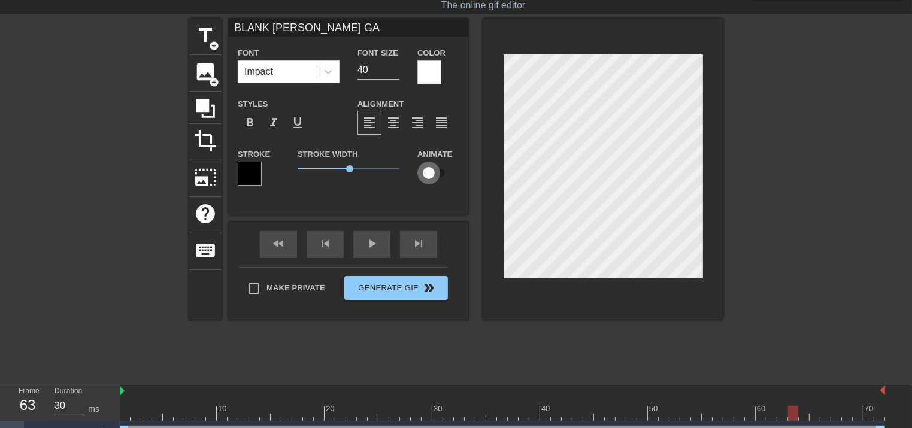
click at [429, 178] on input "checkbox" at bounding box center [429, 173] width 68 height 23
checkbox input "true"
click at [366, 245] on div "play_arrow" at bounding box center [371, 244] width 37 height 27
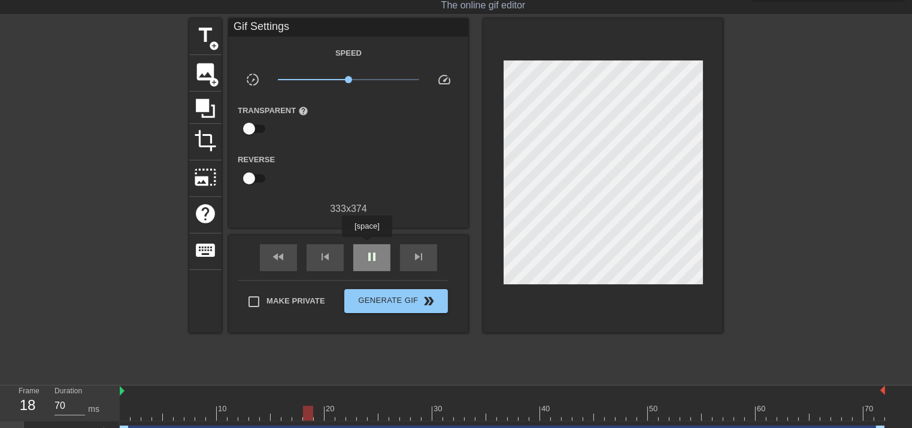
click at [366, 245] on div "pause" at bounding box center [371, 257] width 37 height 27
click at [366, 245] on div "play_arrow" at bounding box center [371, 257] width 37 height 27
click at [196, 377] on div "title add_circle image add_circle crop photo_size_select_large help keyboard Gi…" at bounding box center [455, 198] width 533 height 359
click at [226, 417] on div at bounding box center [502, 413] width 765 height 15
drag, startPoint x: 226, startPoint y: 417, endPoint x: 104, endPoint y: 398, distance: 123.6
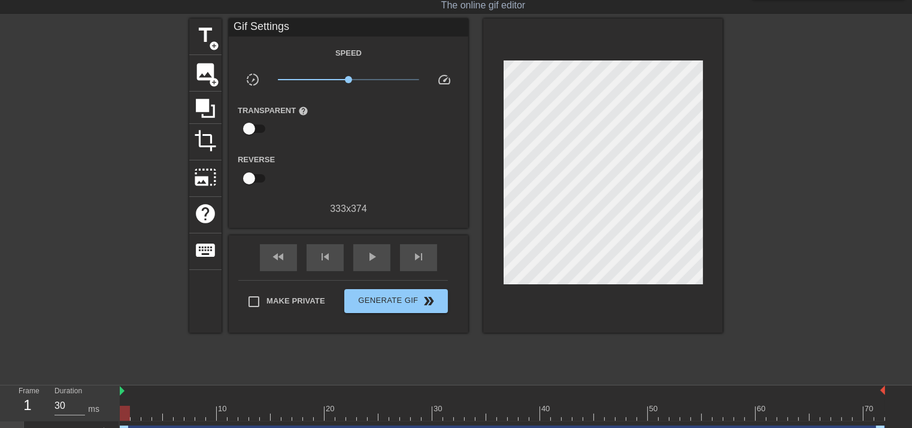
click at [104, 398] on div "Frame 1 Duration 30 ms 10 20 30 40 50 60 70 BLANK LUND LAI GA drag_handle drag_…" at bounding box center [456, 417] width 912 height 63
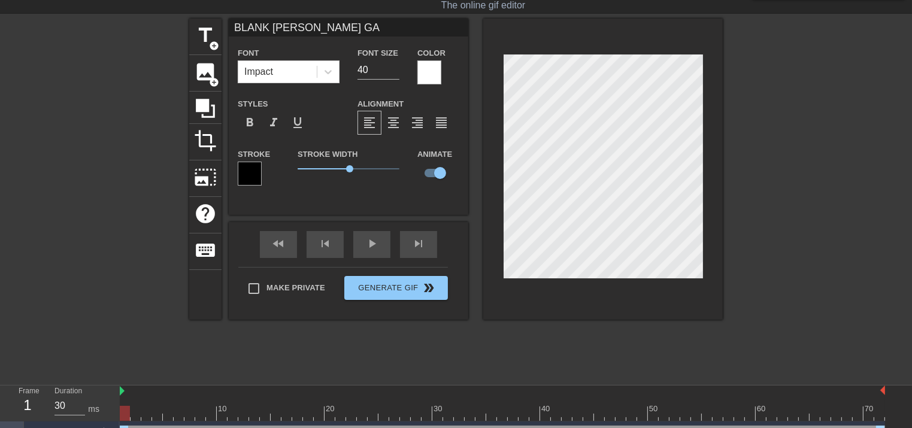
click at [568, 283] on div at bounding box center [603, 169] width 240 height 301
click at [214, 412] on div at bounding box center [502, 413] width 765 height 15
drag, startPoint x: 216, startPoint y: 411, endPoint x: 224, endPoint y: 416, distance: 10.0
click at [224, 416] on div at bounding box center [222, 413] width 10 height 15
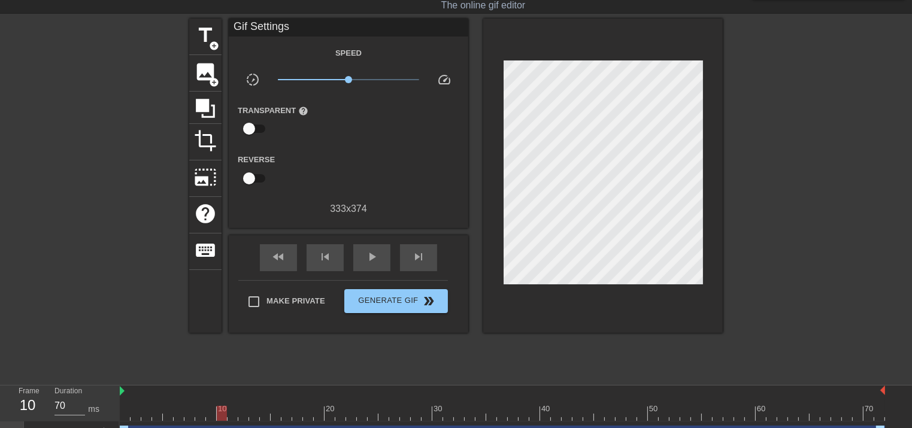
click at [147, 346] on div at bounding box center [85, 198] width 180 height 359
click at [386, 250] on div "play_arrow" at bounding box center [371, 257] width 37 height 27
click at [368, 259] on span "pause" at bounding box center [372, 257] width 14 height 14
click at [368, 259] on span "play_arrow" at bounding box center [372, 257] width 14 height 14
click at [368, 259] on span "pause" at bounding box center [372, 257] width 14 height 14
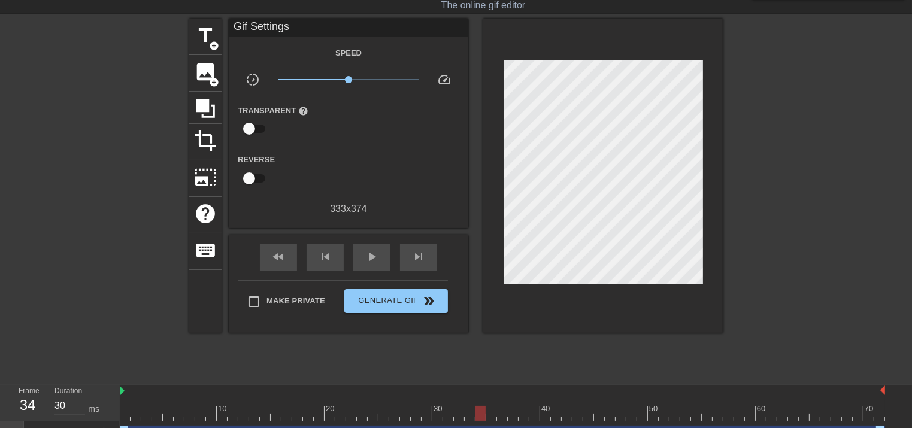
click at [213, 417] on div at bounding box center [502, 413] width 765 height 15
click at [216, 417] on div at bounding box center [502, 413] width 765 height 15
click at [219, 417] on div at bounding box center [502, 413] width 765 height 15
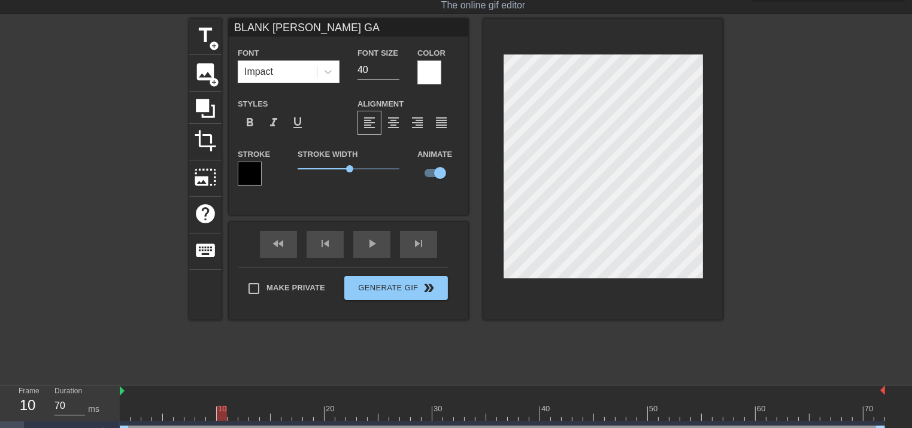
click at [553, 280] on div at bounding box center [603, 169] width 240 height 301
click at [260, 416] on div at bounding box center [502, 413] width 765 height 15
click at [292, 411] on div at bounding box center [502, 413] width 765 height 15
click at [327, 412] on div at bounding box center [502, 413] width 765 height 15
click at [357, 413] on div at bounding box center [502, 413] width 765 height 15
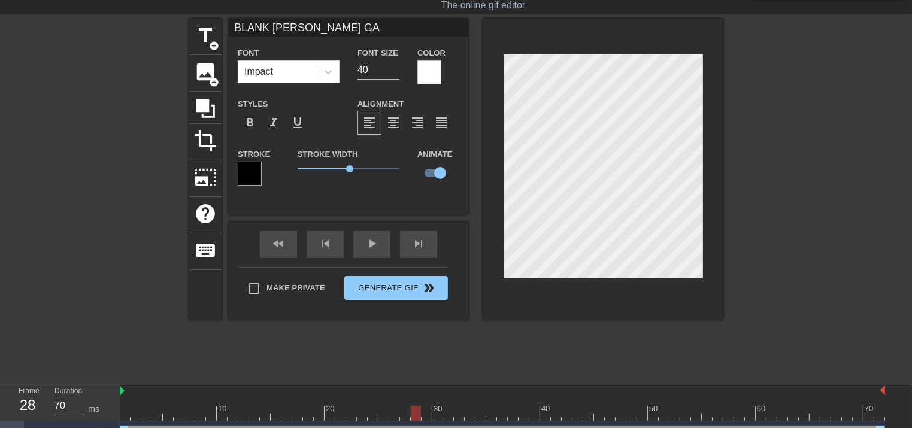
click at [414, 417] on div at bounding box center [502, 413] width 765 height 15
click at [177, 374] on div "title add_circle image add_circle crop photo_size_select_large help keyboard BL…" at bounding box center [456, 198] width 912 height 359
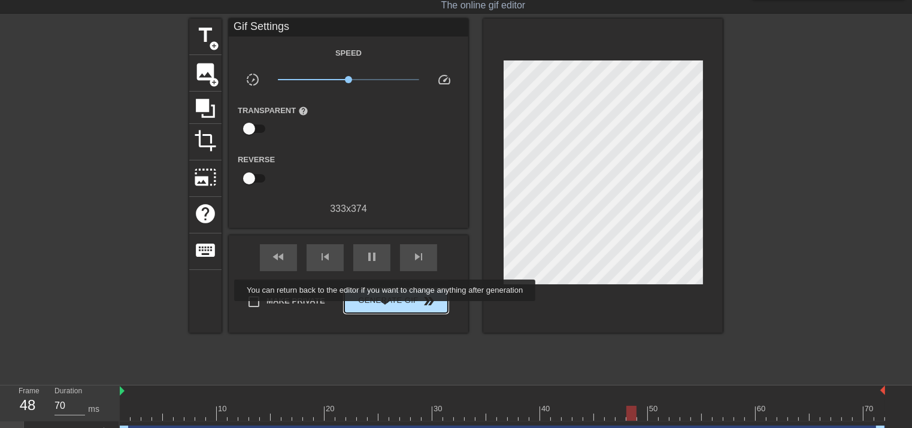
type input "30"
click at [386, 310] on button "Generate Gif double_arrow" at bounding box center [396, 301] width 104 height 24
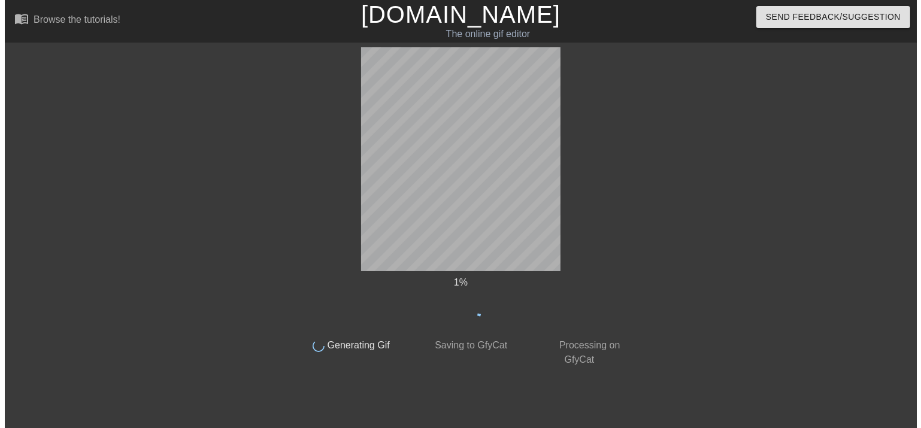
scroll to position [0, 0]
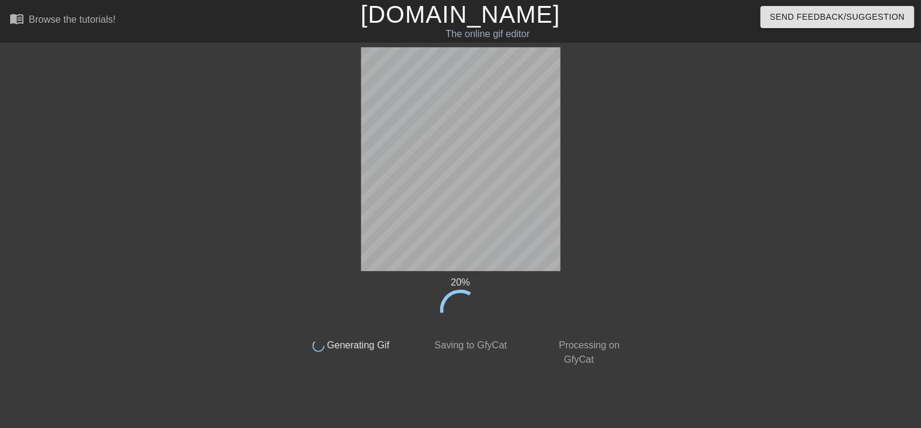
click at [465, 0] on html "menu_book Browse the tutorials! Gifntext.com The online gif editor Send Feedbac…" at bounding box center [460, 206] width 921 height 412
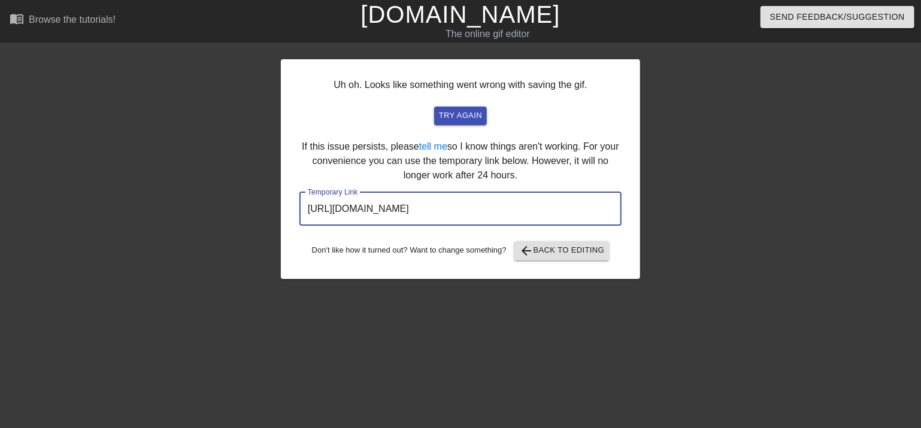
drag, startPoint x: 304, startPoint y: 206, endPoint x: 602, endPoint y: 232, distance: 299.9
click at [602, 232] on div "Uh oh. Looks like something went wrong with saving the gif. try again If this i…" at bounding box center [460, 169] width 359 height 220
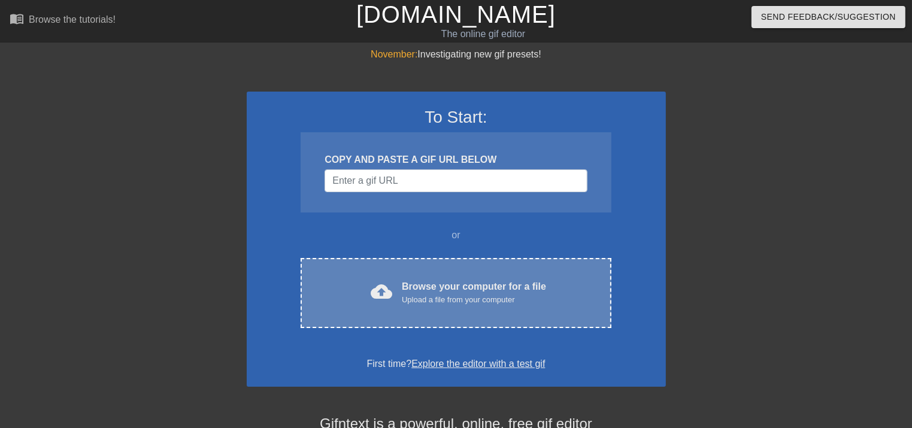
click at [398, 286] on div "cloud_upload Browse your computer for a file Upload a file from your computer" at bounding box center [456, 293] width 260 height 27
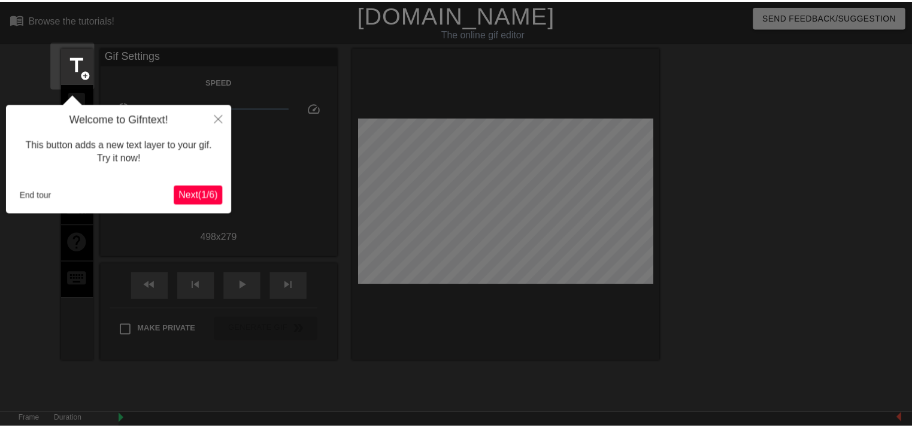
scroll to position [29, 0]
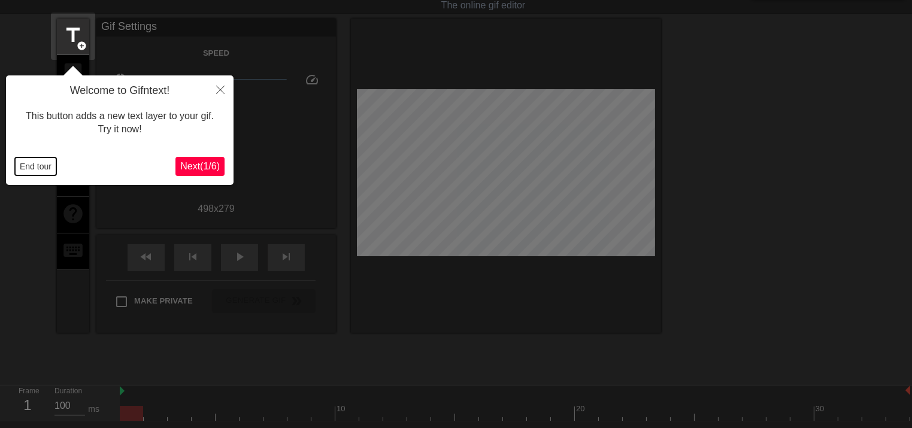
click at [42, 165] on button "End tour" at bounding box center [35, 166] width 41 height 18
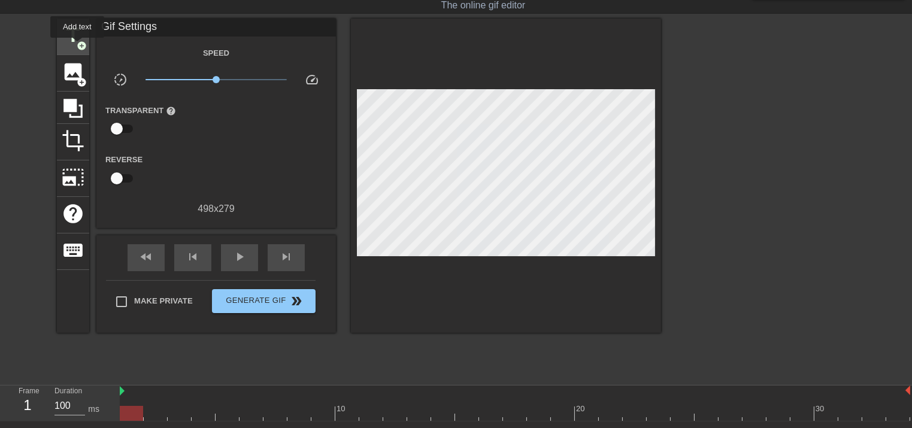
click at [77, 46] on span "add_circle" at bounding box center [82, 46] width 10 height 10
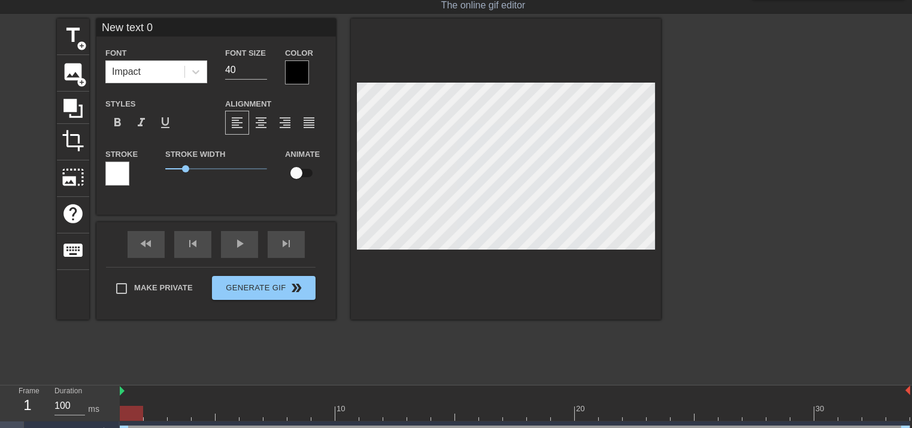
scroll to position [1, 1]
type input "R"
type textarea "R"
type input "RE"
type textarea "RE"
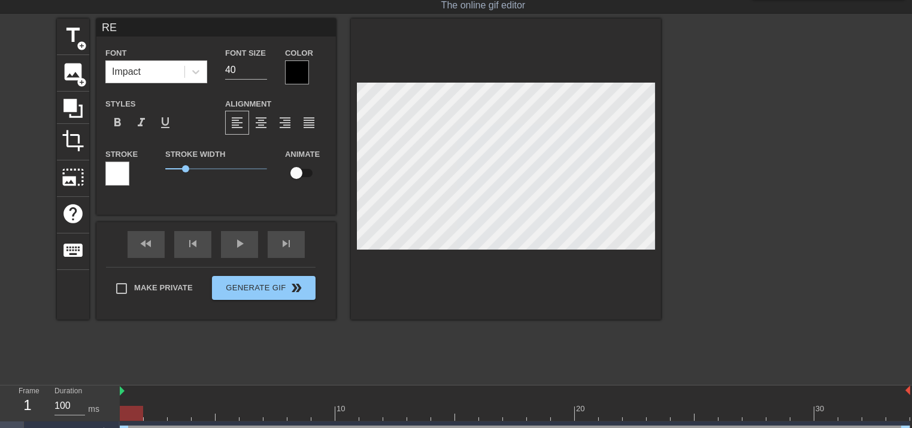
type input "REA"
type textarea "REA"
type input "REAL"
type textarea "REAL"
type input "REAL"
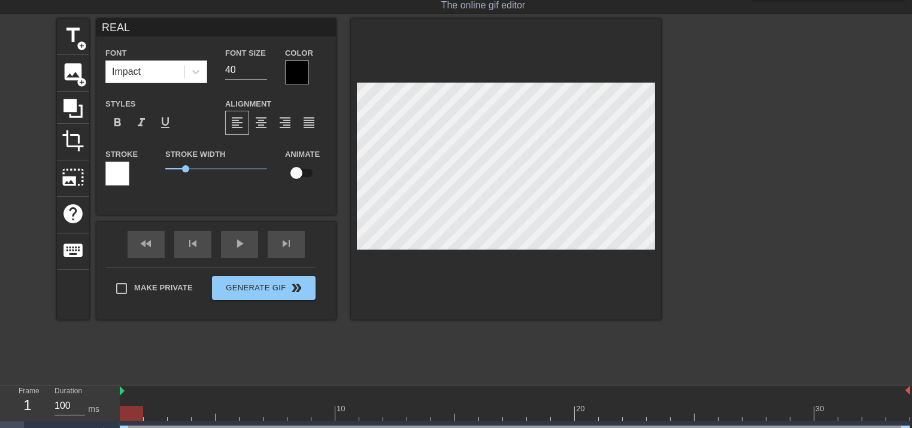
type textarea "REAL"
type input "REAL P"
type textarea "REAL P"
type input "REAL PR"
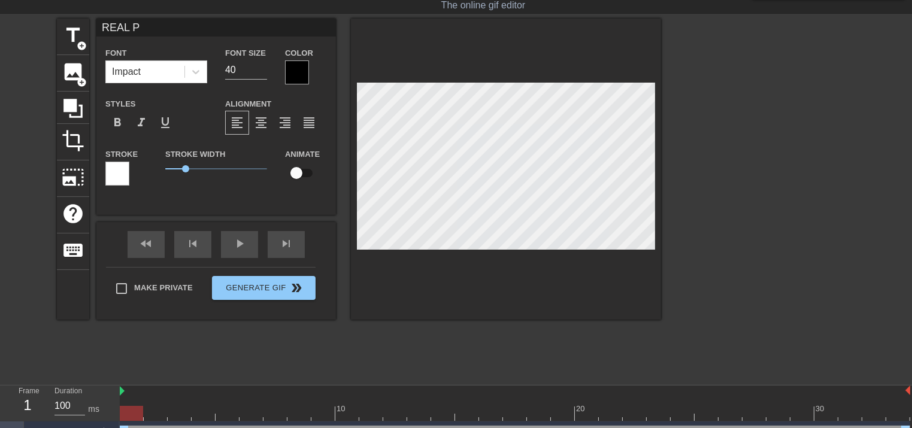
type textarea "REAL PR"
type input "REAL PRO"
type textarea "REAL PRO"
type input "REAL PROB"
type textarea "REAL PROB"
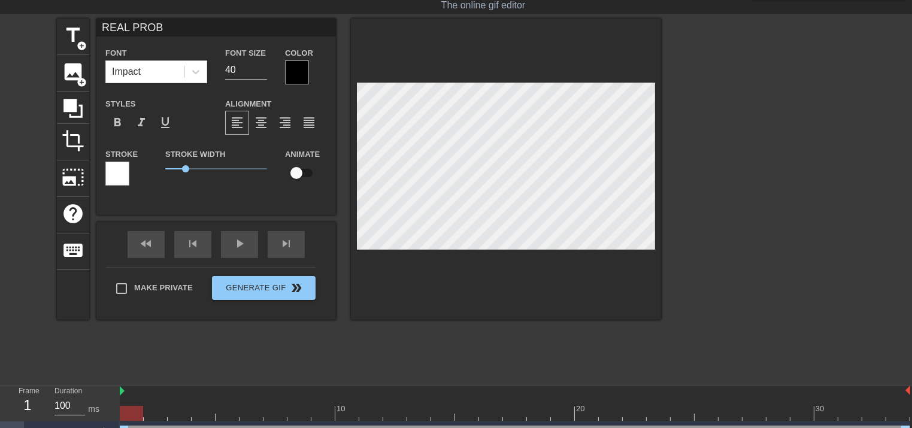
scroll to position [1, 3]
type input "REAL PROBLEM"
type textarea "REAL PROBLEM"
click at [292, 69] on div at bounding box center [297, 72] width 24 height 24
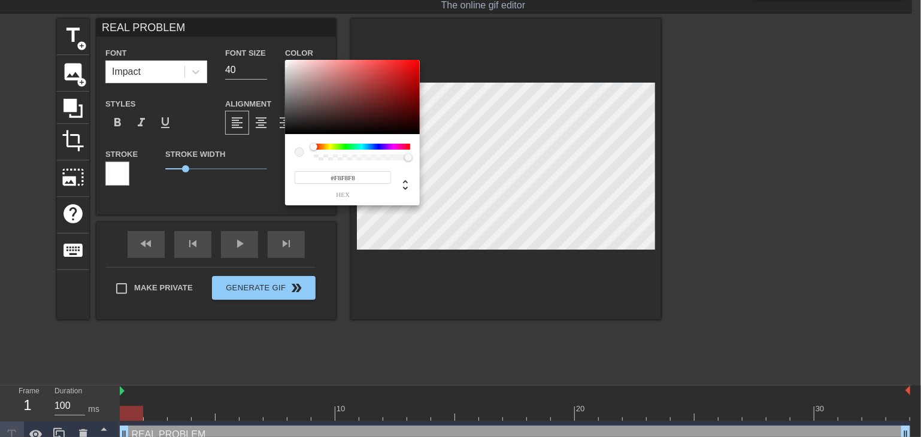
type input "#FFFFFF"
drag, startPoint x: 289, startPoint y: 69, endPoint x: 276, endPoint y: 49, distance: 23.4
click at [276, 50] on div "#FFFFFF hex" at bounding box center [460, 218] width 921 height 437
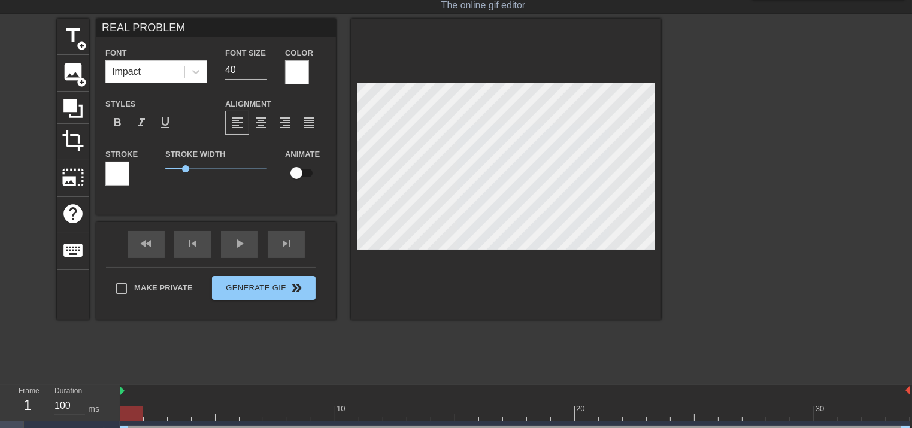
click at [118, 169] on div at bounding box center [117, 174] width 24 height 24
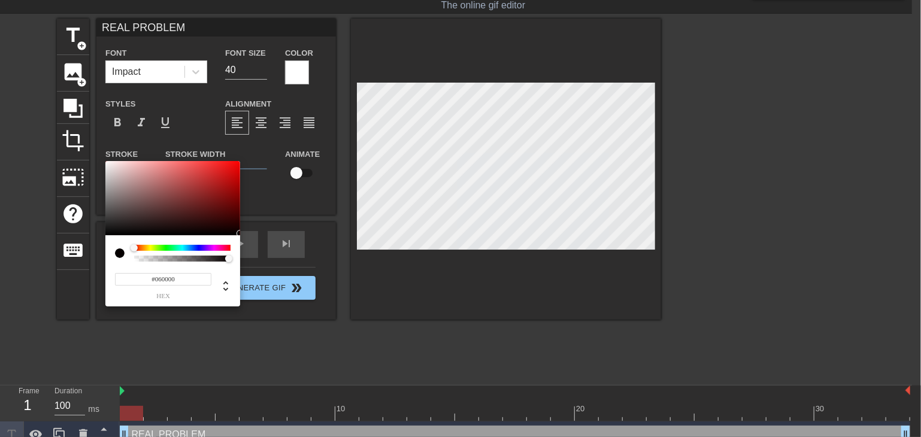
type input "#000000"
drag, startPoint x: 218, startPoint y: 217, endPoint x: 259, endPoint y: 237, distance: 45.3
click at [259, 237] on div "#000000 hex" at bounding box center [460, 218] width 921 height 437
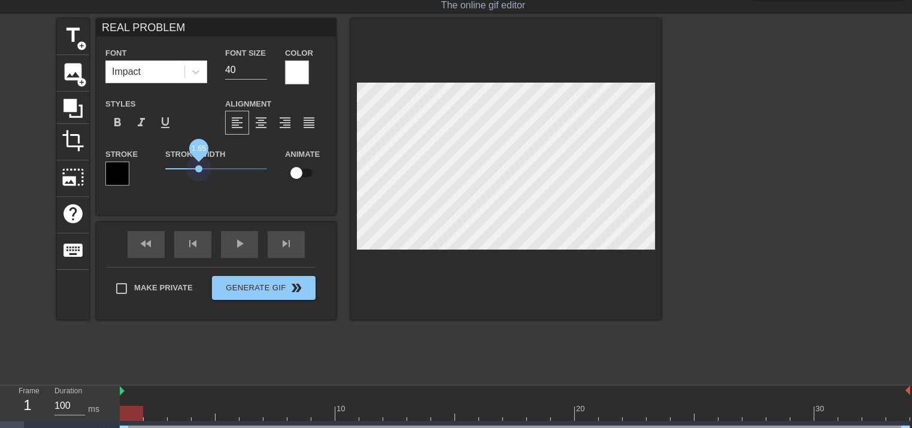
drag, startPoint x: 188, startPoint y: 163, endPoint x: 199, endPoint y: 187, distance: 26.3
click at [199, 187] on div "Stroke Width 1.65" at bounding box center [216, 172] width 120 height 50
click at [604, 251] on div at bounding box center [506, 169] width 310 height 301
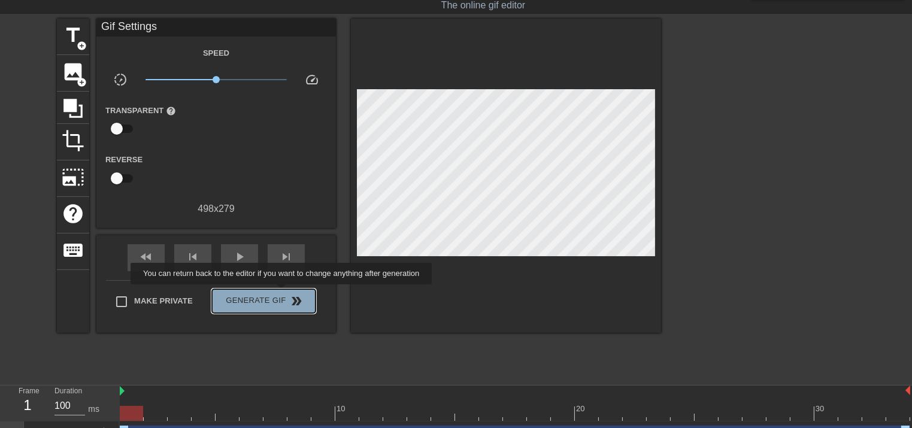
click at [283, 293] on button "Generate Gif double_arrow" at bounding box center [264, 301] width 104 height 24
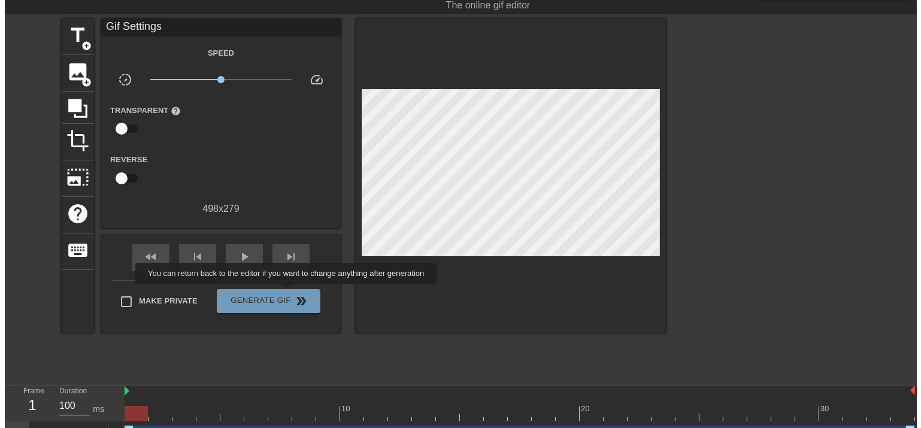
scroll to position [0, 0]
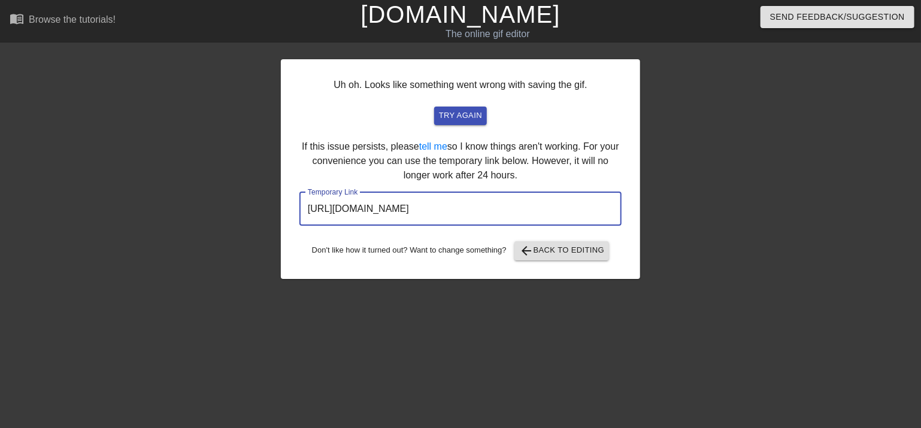
drag, startPoint x: 307, startPoint y: 216, endPoint x: 624, endPoint y: 235, distance: 317.9
click at [624, 235] on div "Uh oh. Looks like something went wrong with saving the gif. try again If this i…" at bounding box center [460, 169] width 359 height 220
